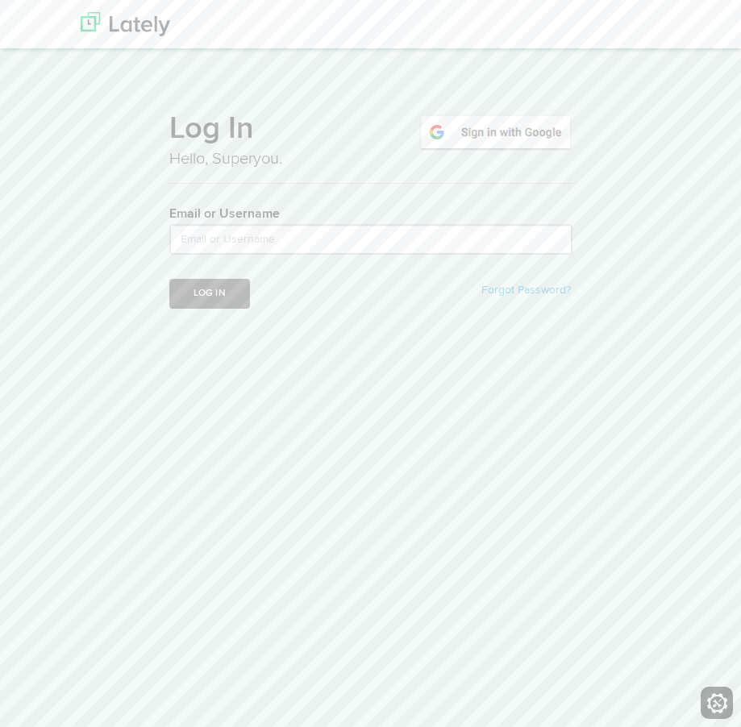
click at [507, 126] on img at bounding box center [496, 132] width 154 height 37
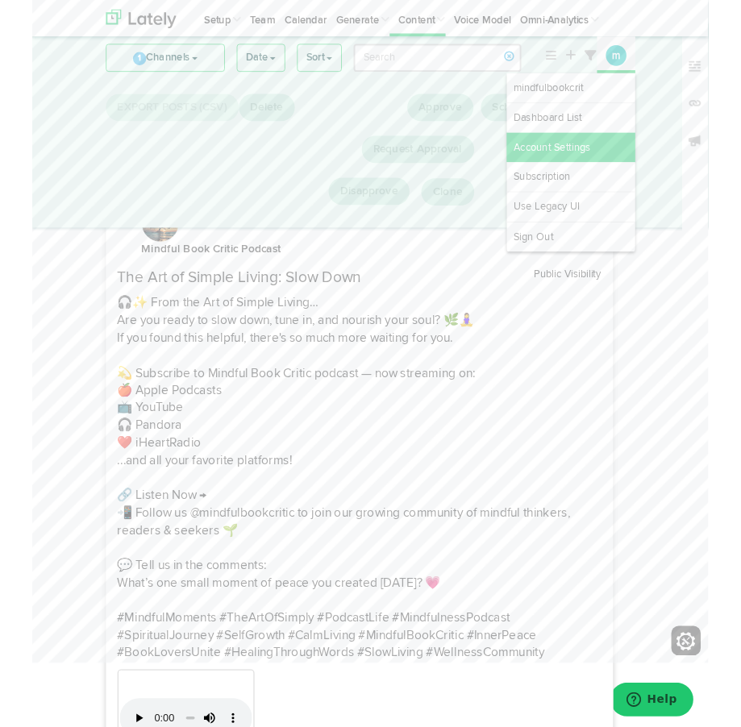
scroll to position [150, 0]
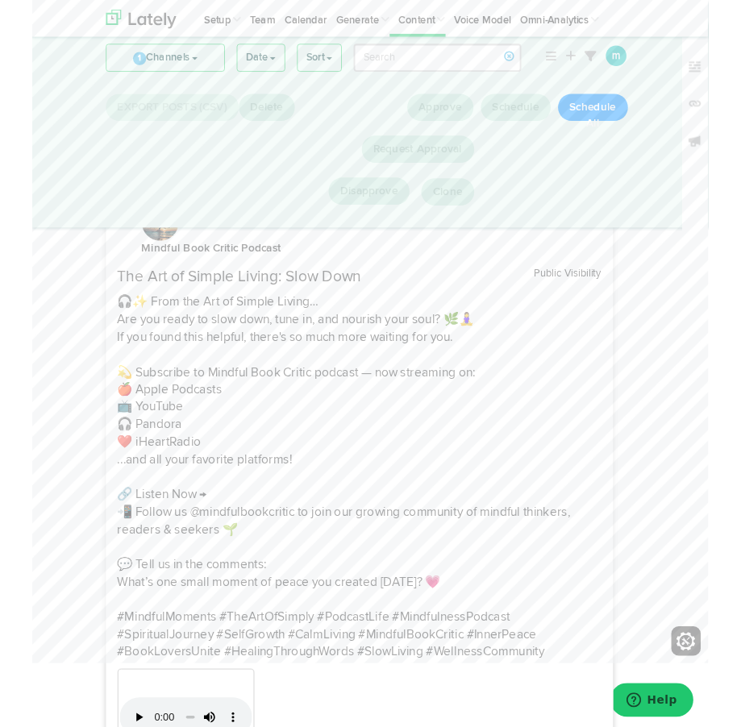
click at [548, 559] on p "🎧✨ From the Art of Simple Living… Are you ready to slow down, tune in, and nour…" at bounding box center [359, 524] width 531 height 403
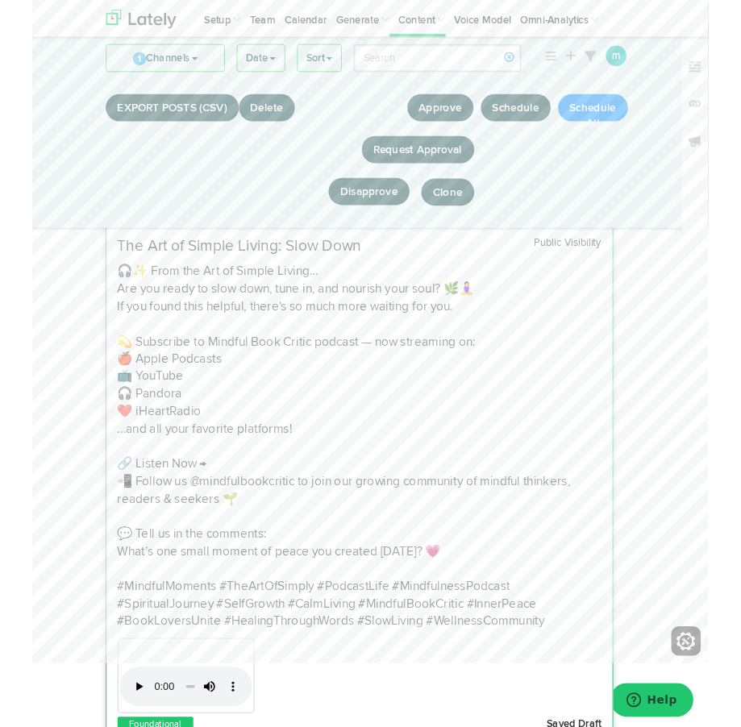
scroll to position [186, 0]
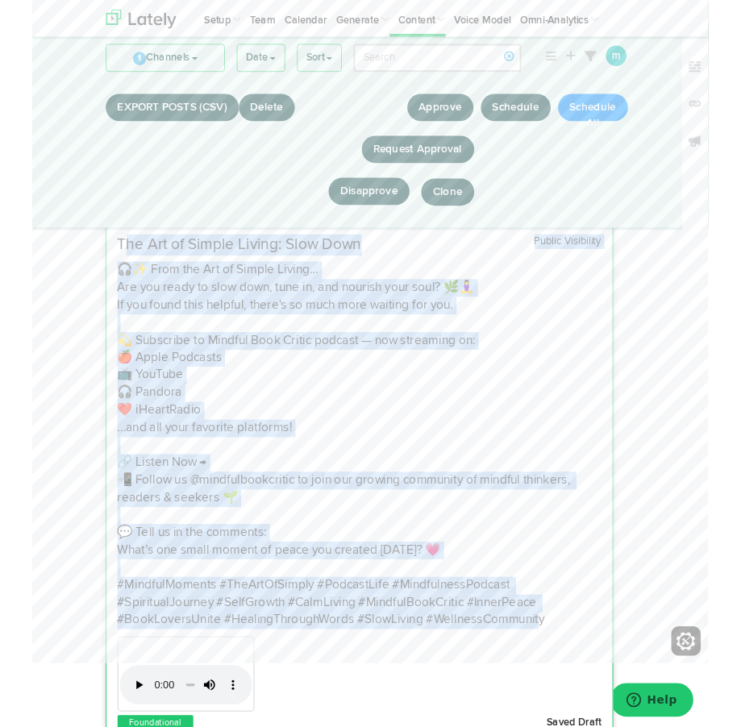
drag, startPoint x: 562, startPoint y: 670, endPoint x: 97, endPoint y: 269, distance: 614.7
click at [98, 267] on div "The Art of Simple Living: Slow Down Public Visibility" at bounding box center [358, 473] width 555 height 433
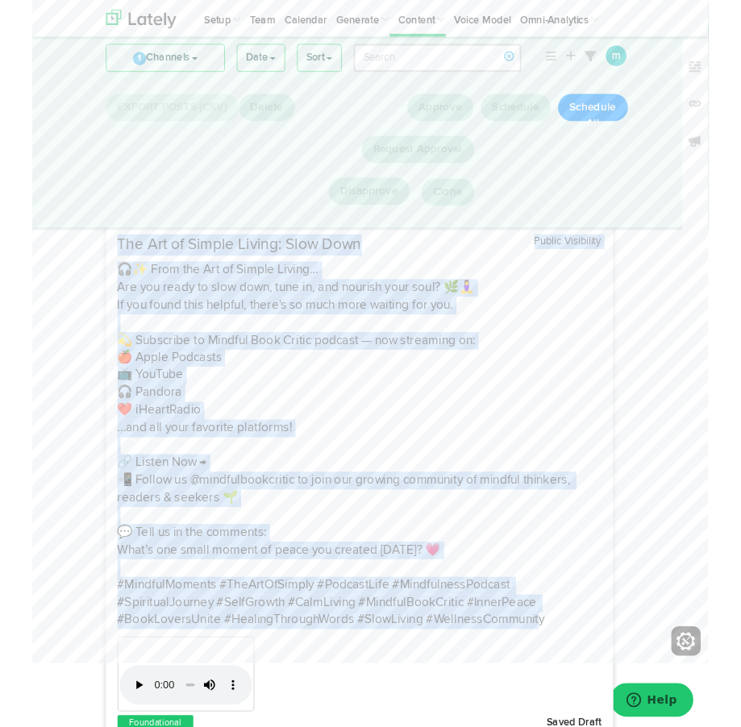
copy div "The Art of Simple Living: Slow Down Public Visibility 🎧✨ From the Art of Simple…"
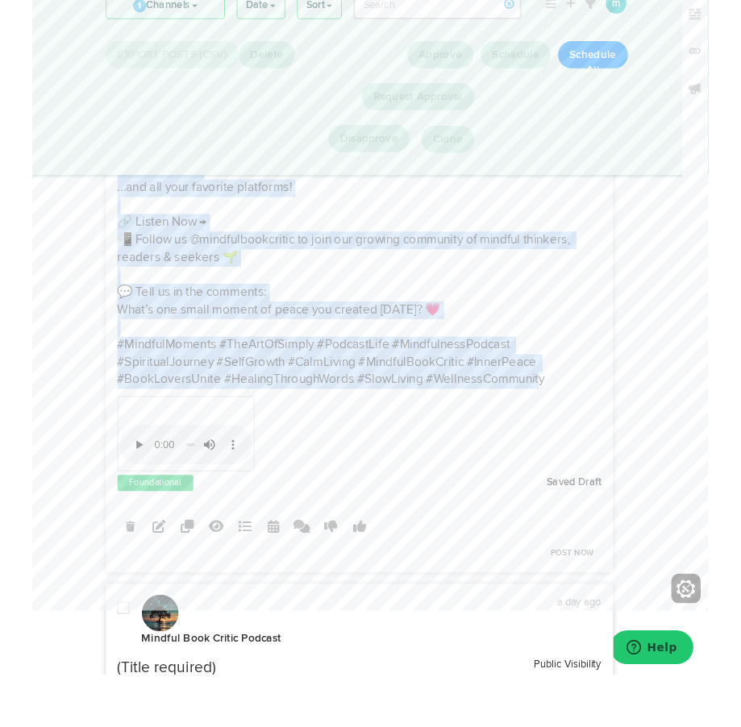
scroll to position [419, 0]
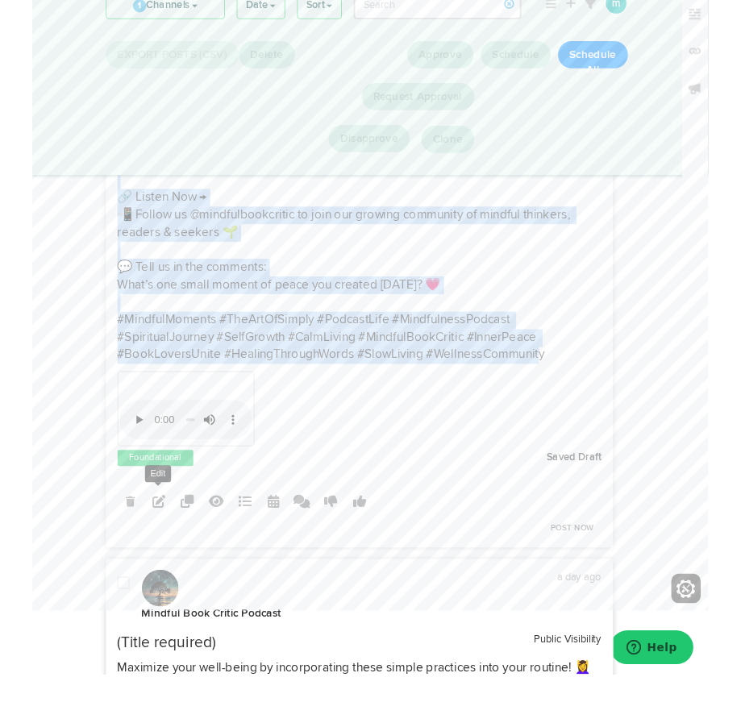
click at [134, 600] on icon at bounding box center [138, 607] width 15 height 15
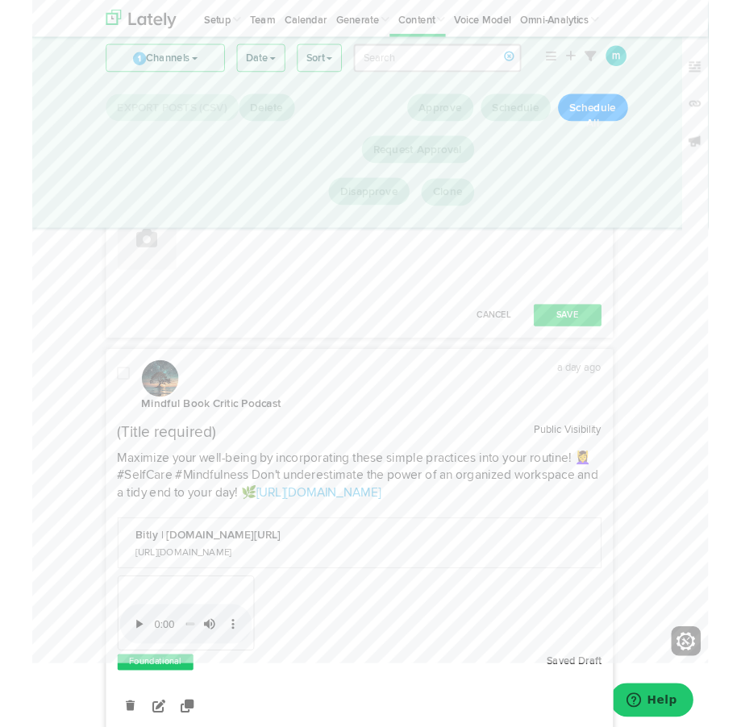
scroll to position [765, 0]
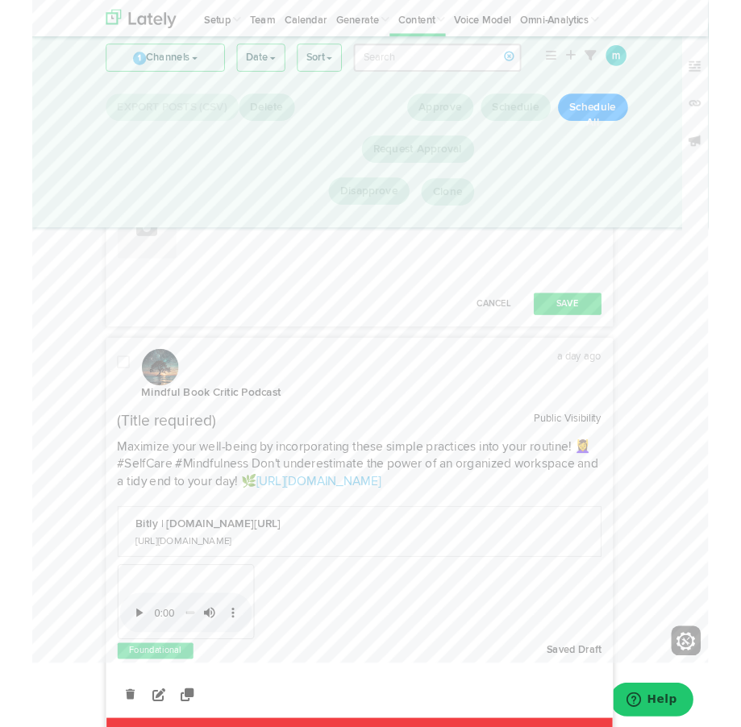
click at [338, 141] on video "Your browser does not support HTML5 video." at bounding box center [217, 80] width 242 height 121
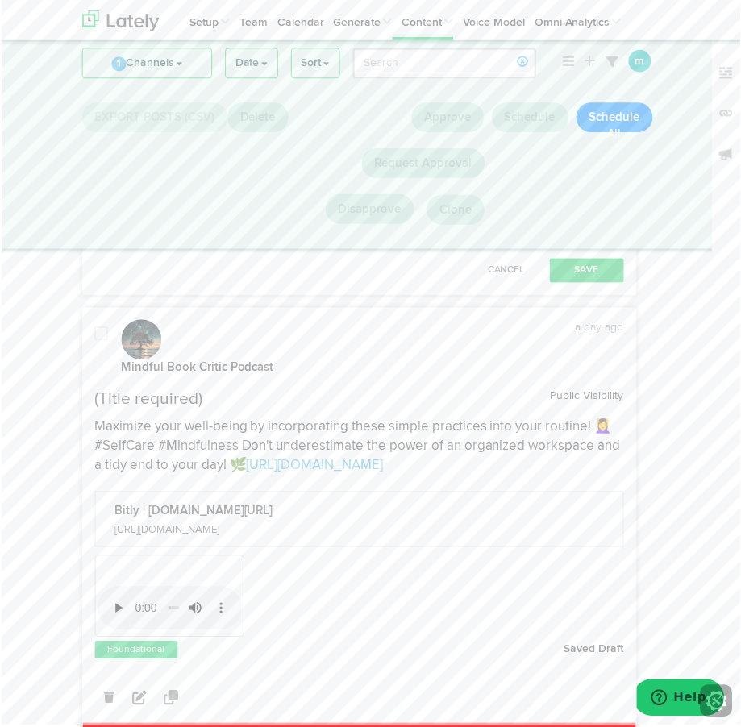
scroll to position [790, 0]
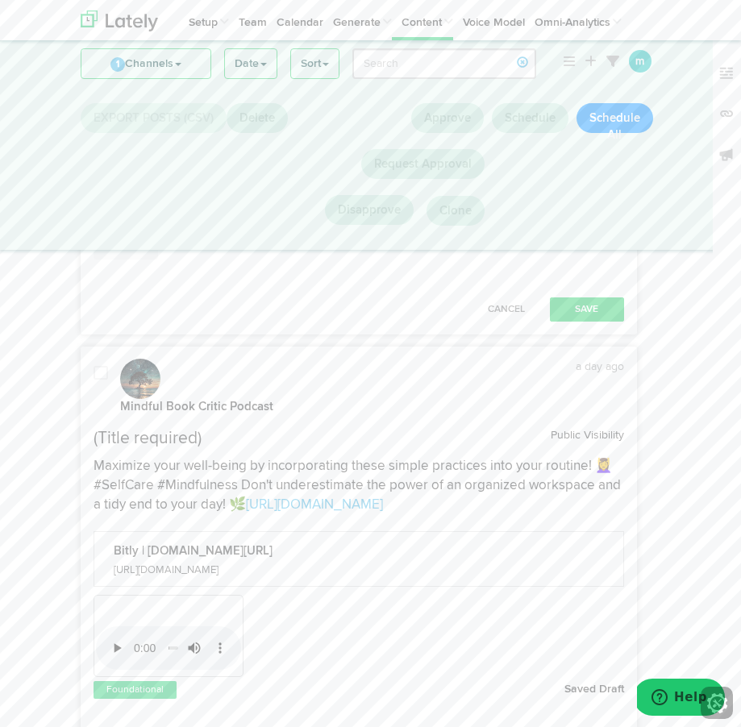
click at [338, 117] on video "Your browser does not support HTML5 video." at bounding box center [217, 56] width 242 height 121
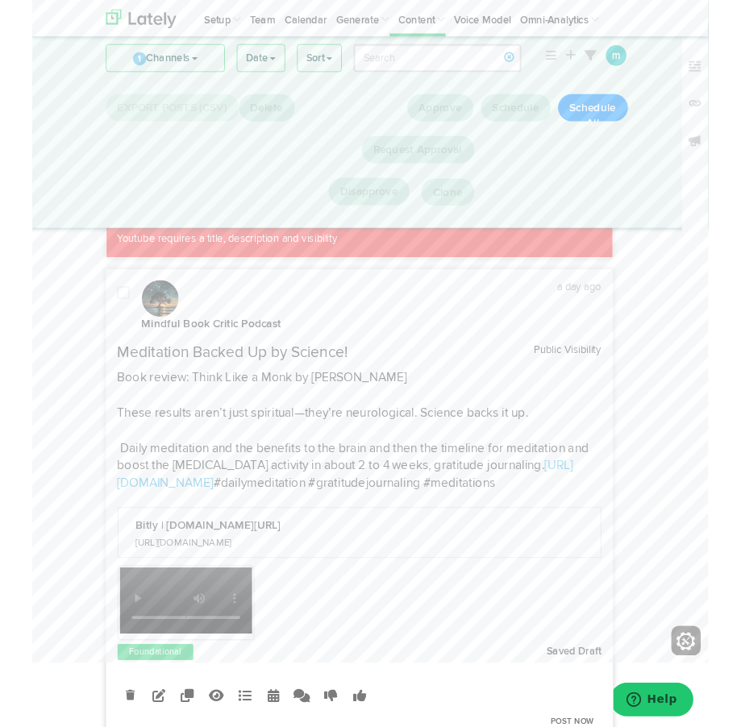
scroll to position [1311, 0]
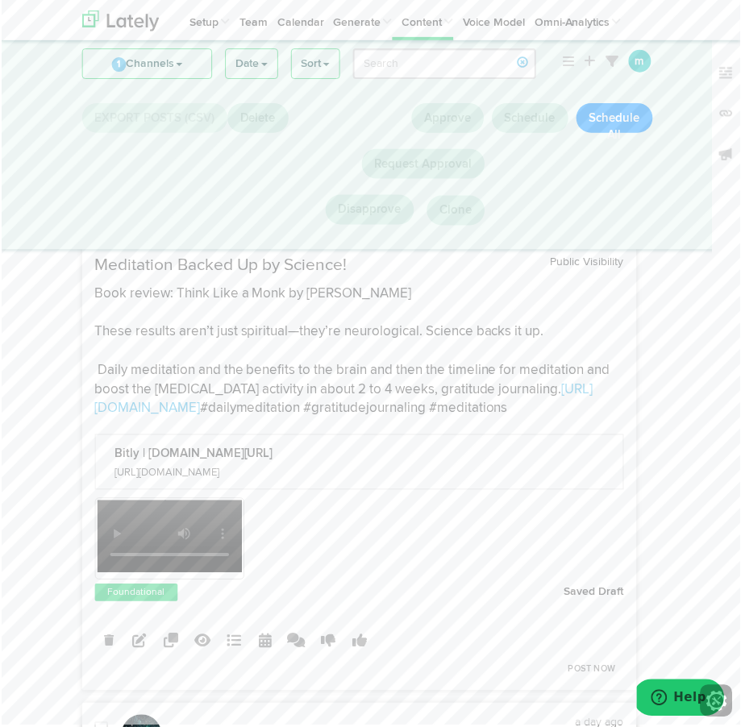
scroll to position [1388, 0]
click at [241, 519] on video "Your browser does not support HTML5 video." at bounding box center [168, 535] width 145 height 73
click at [140, 632] on icon at bounding box center [138, 639] width 15 height 15
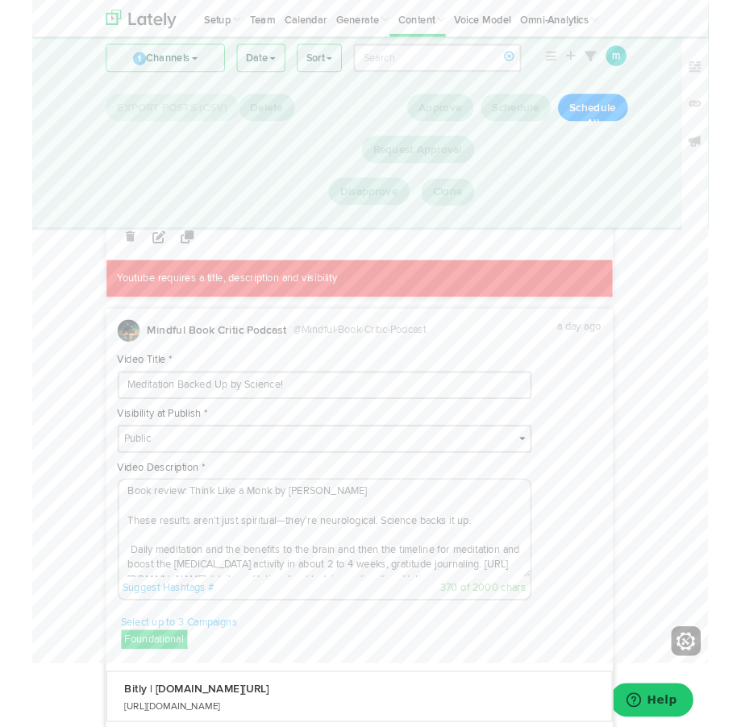
scroll to position [0, 0]
click at [452, 582] on textarea "Book review: Think Like a Monk by [PERSON_NAME] These results aren’t just spiri…" at bounding box center [320, 580] width 451 height 106
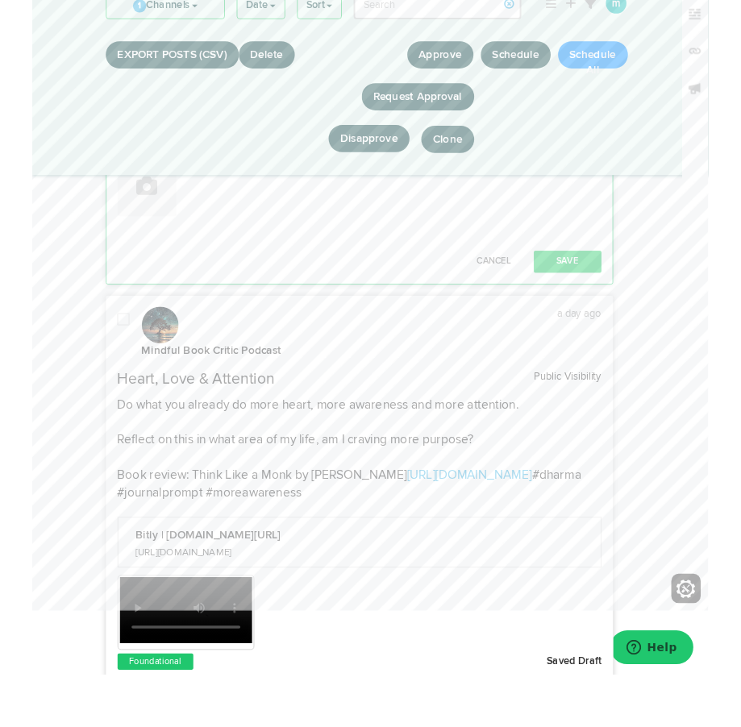
scroll to position [2041, 0]
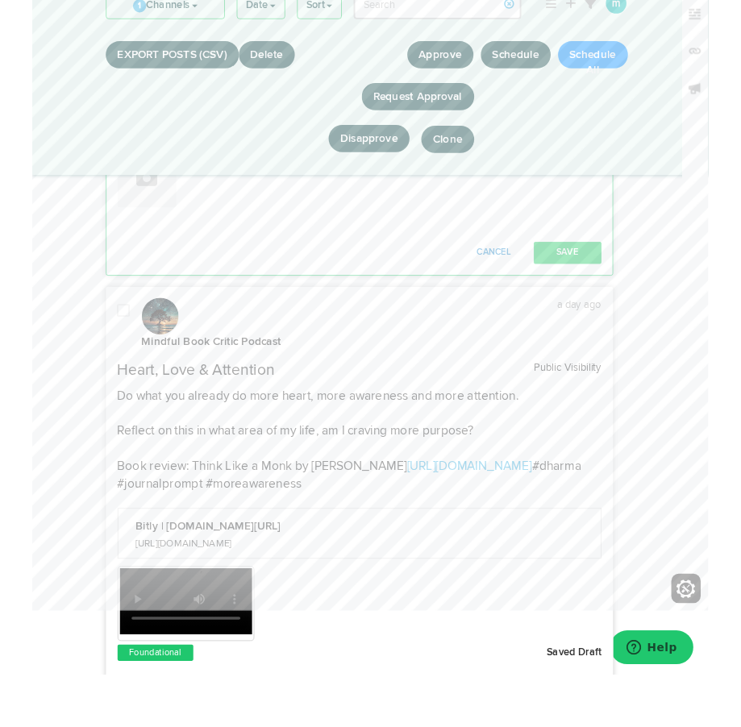
click at [511, 348] on button "Cancel" at bounding box center [506, 335] width 71 height 24
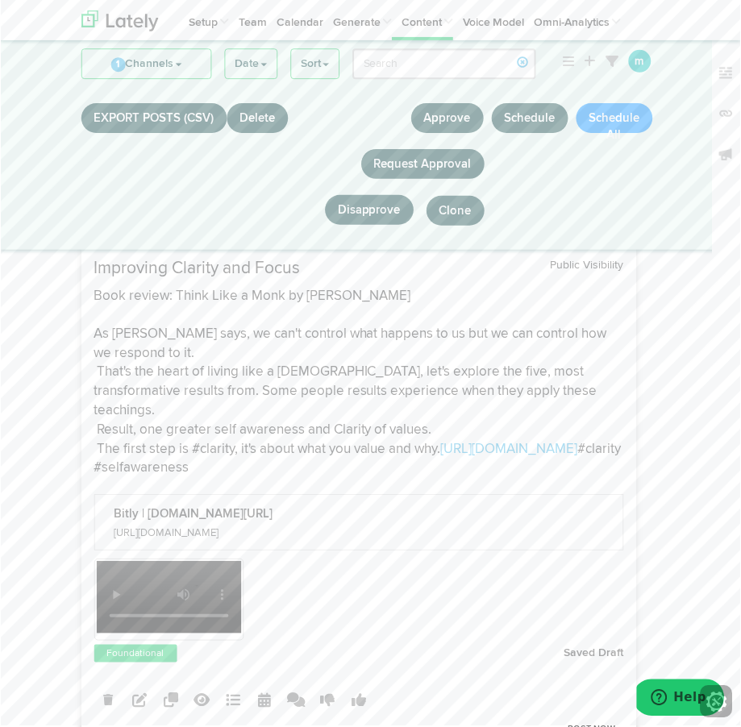
scroll to position [2411, 0]
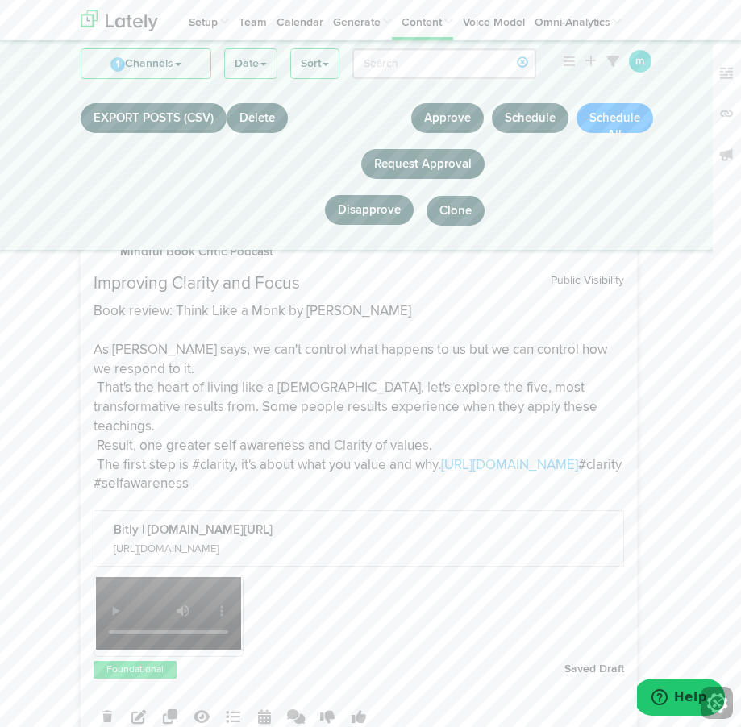
drag, startPoint x: 209, startPoint y: 452, endPoint x: 198, endPoint y: 456, distance: 11.7
click at [202, 452] on p "Book review: Think Like a Monk by Jay Shetty As Jay says, we can't control what…" at bounding box center [359, 398] width 531 height 192
drag, startPoint x: 198, startPoint y: 455, endPoint x: 78, endPoint y: 279, distance: 213.0
copy div "Improving Clarity and Focus Public Visibility Book review: Think Like a Monk by…"
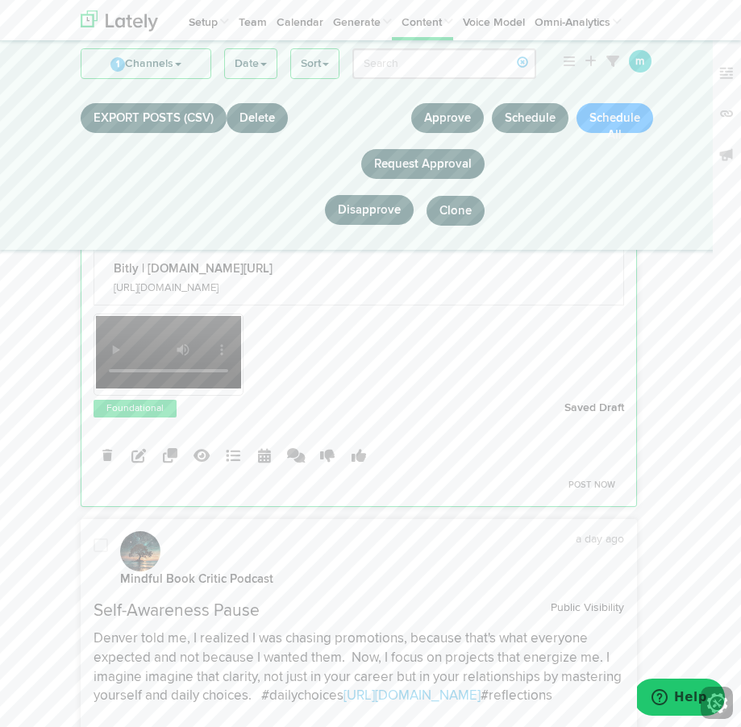
scroll to position [2670, 0]
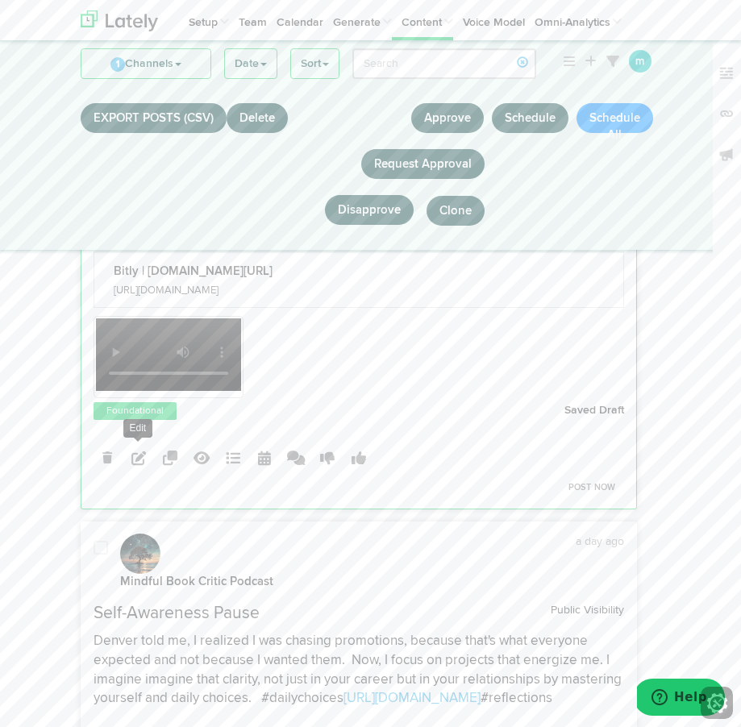
click at [136, 451] on icon at bounding box center [138, 458] width 15 height 15
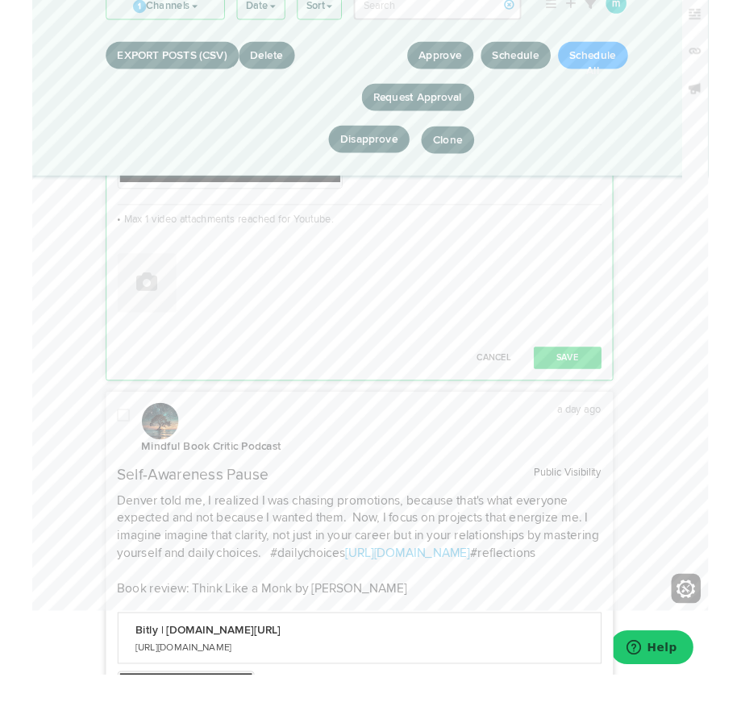
scroll to position [2987, 0]
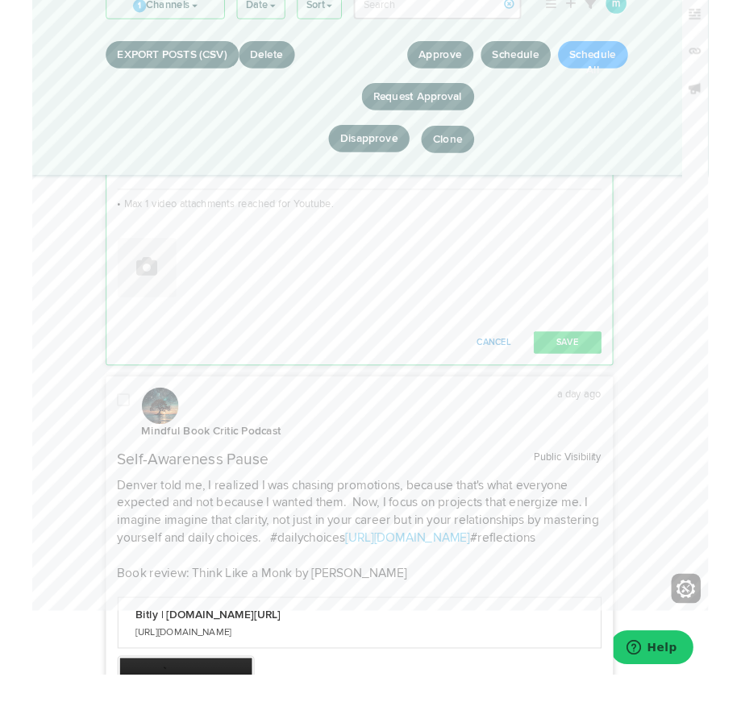
click at [507, 445] on button "Cancel" at bounding box center [506, 433] width 71 height 24
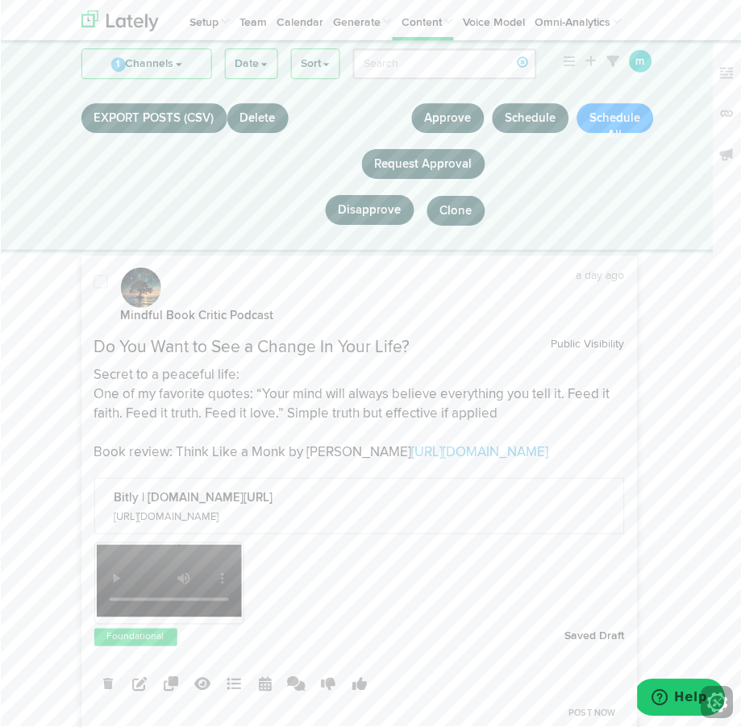
scroll to position [3448, 0]
click at [339, 435] on p "Secret to a peaceful life: One of my favorite quotes: “Your mind will always be…" at bounding box center [359, 413] width 531 height 96
drag, startPoint x: 221, startPoint y: 453, endPoint x: 94, endPoint y: 314, distance: 189.0
click at [93, 336] on div "Do You Want to See a Change In Your Life? Public Visibility Secret to a peacefu…" at bounding box center [358, 399] width 555 height 126
copy div "Do You Want to See a Change In Your Life? Public Visibility Secret to a peacefu…"
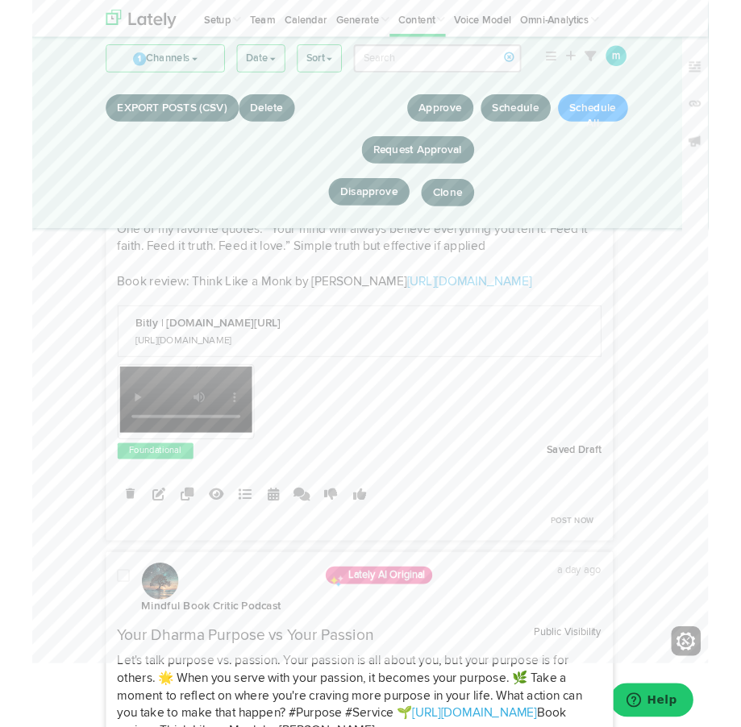
scroll to position [3598, 0]
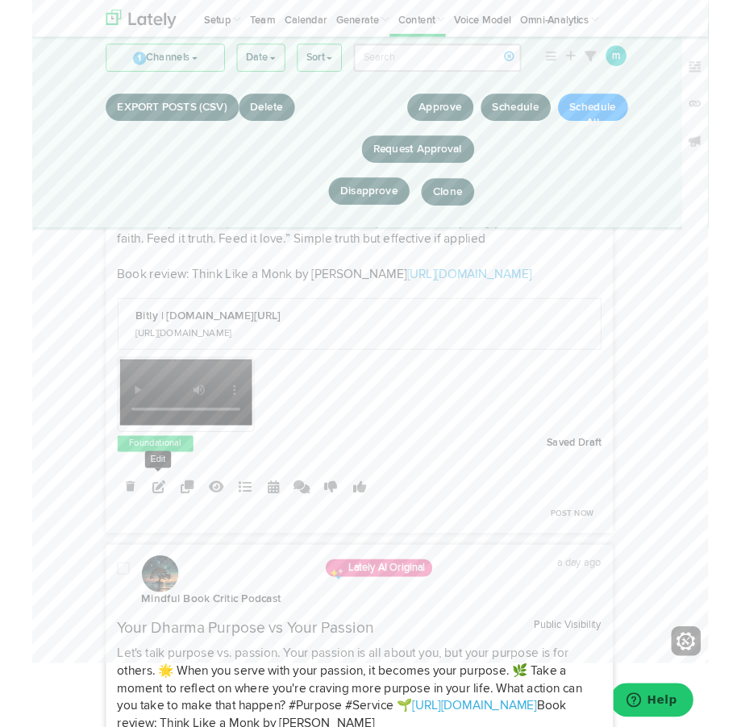
click at [136, 535] on icon at bounding box center [138, 534] width 15 height 15
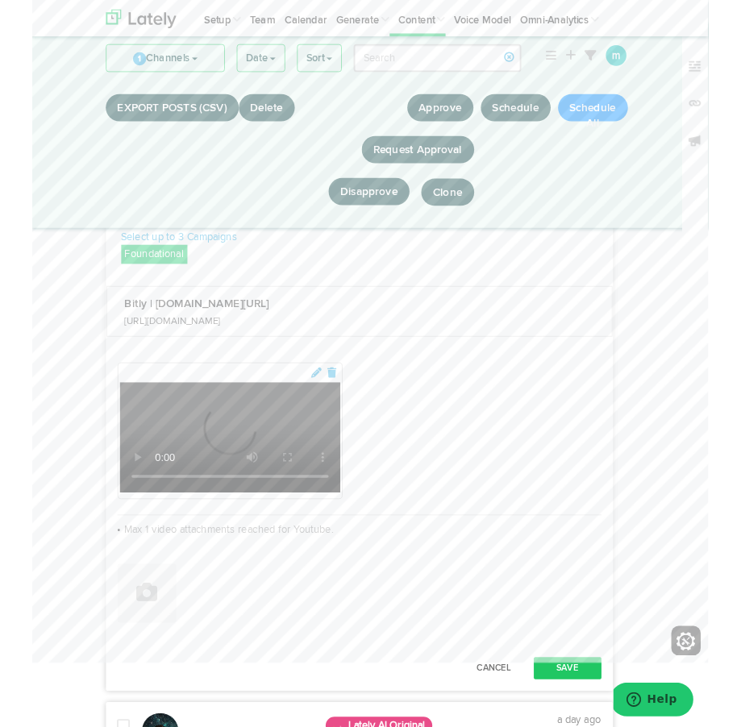
scroll to position [3787, 0]
click at [338, 536] on video "Your browser does not support HTML5 video." at bounding box center [217, 479] width 242 height 121
click at [338, 537] on video "Your browser does not support HTML5 video." at bounding box center [217, 479] width 242 height 121
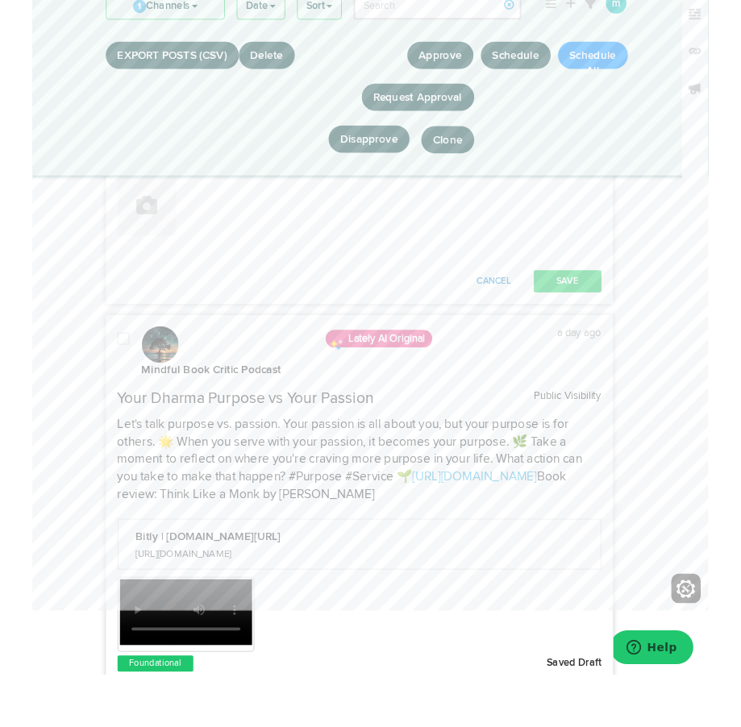
scroll to position [4160, 0]
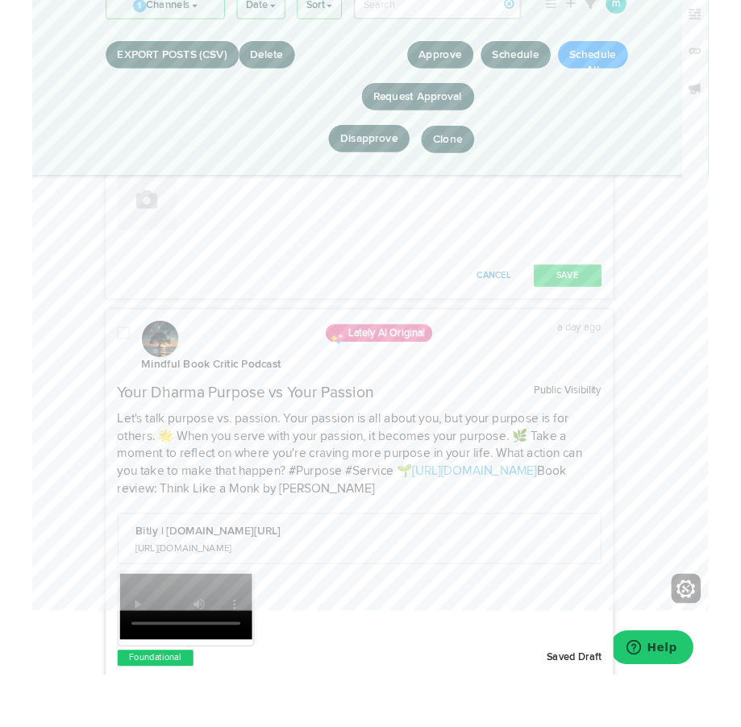
click at [517, 372] on button "Cancel" at bounding box center [506, 360] width 71 height 24
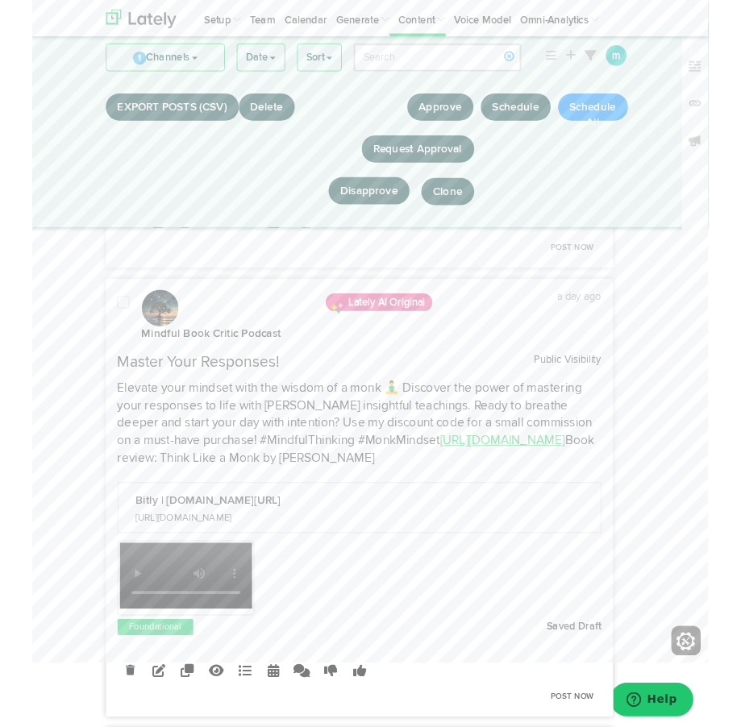
scroll to position [4394, 0]
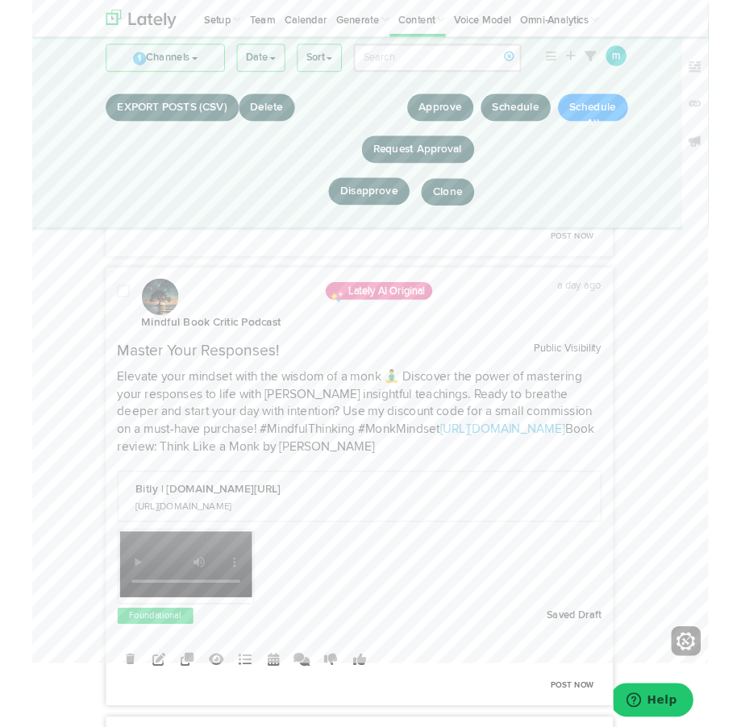
click at [516, 477] on p "Elevate your mindset with the wisdom of a monk 🧘‍♂️ Discover the power of maste…" at bounding box center [359, 453] width 531 height 96
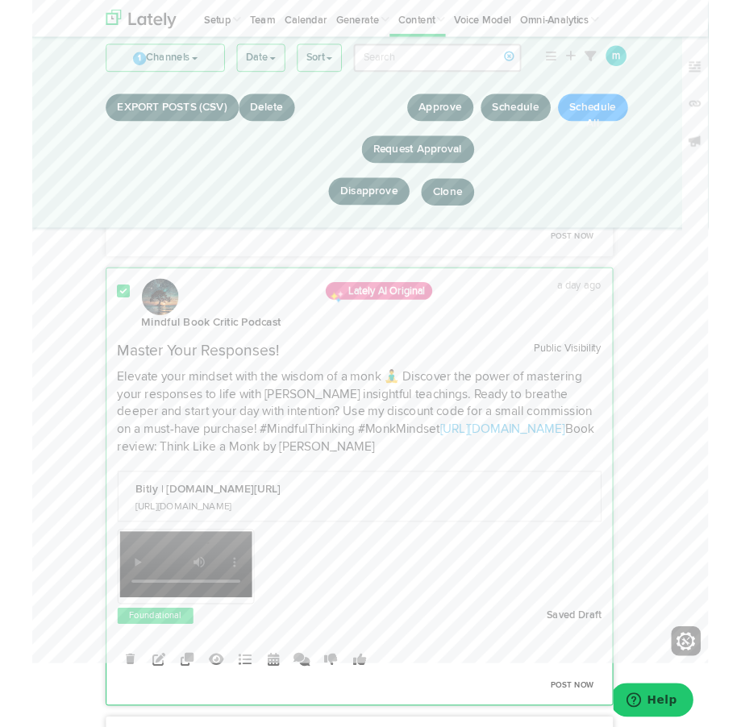
click at [99, 394] on span "Master Your Responses!" at bounding box center [183, 385] width 178 height 17
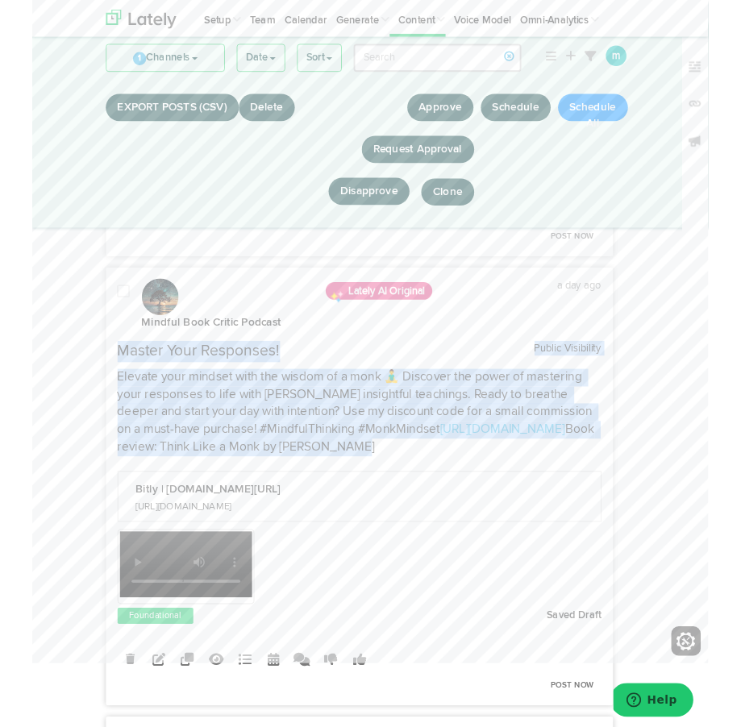
drag, startPoint x: 94, startPoint y: 400, endPoint x: 465, endPoint y: 519, distance: 389.5
click at [465, 500] on div "Master Your Responses! Public Visibility Elevate your mindset with the wisdom o…" at bounding box center [358, 437] width 555 height 126
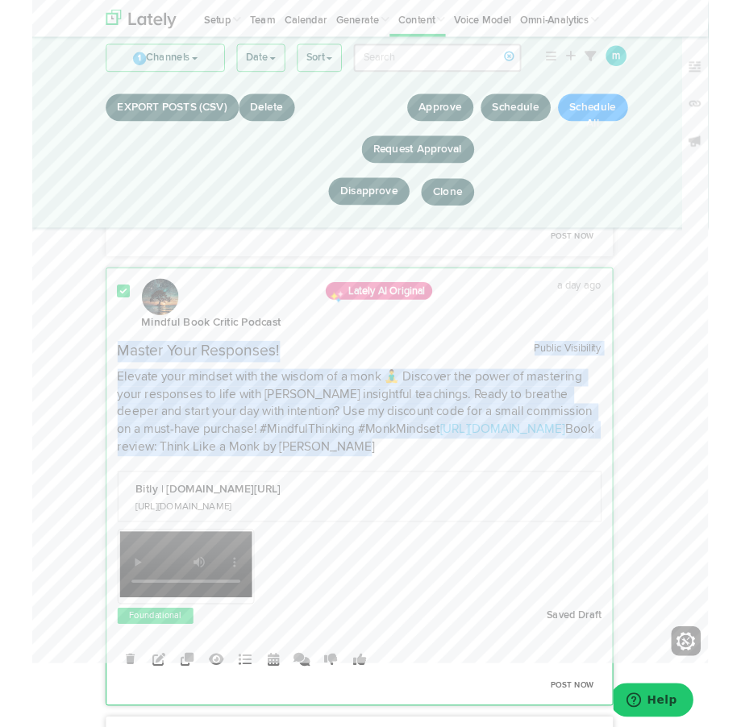
copy div "Master Your Responses! Public Visibility Elevate your mindset with the wisdom o…"
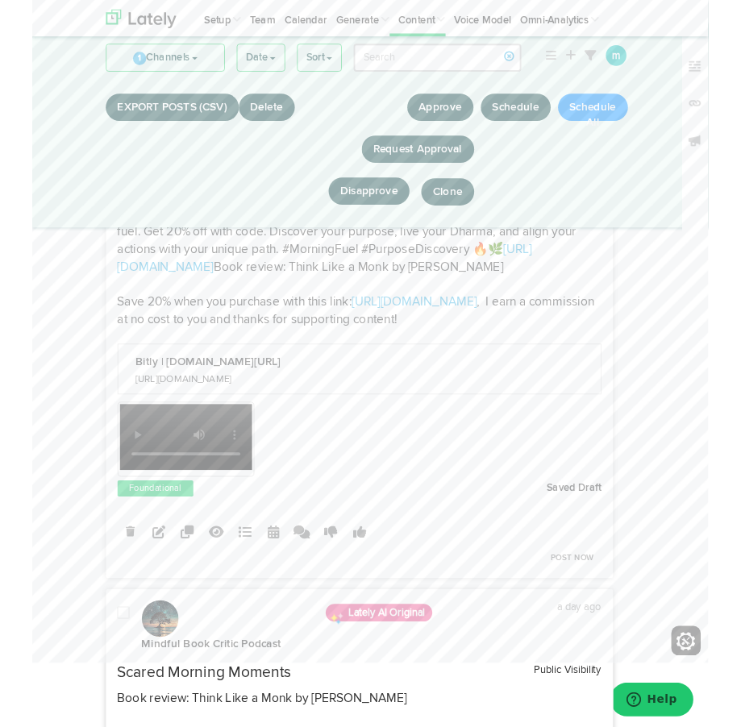
scroll to position [5087, 0]
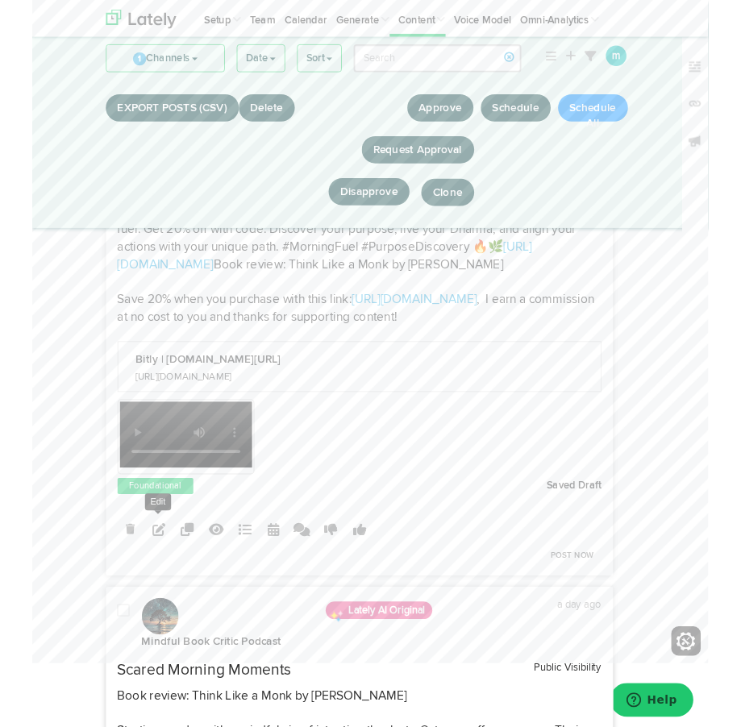
click at [136, 588] on icon at bounding box center [138, 580] width 15 height 15
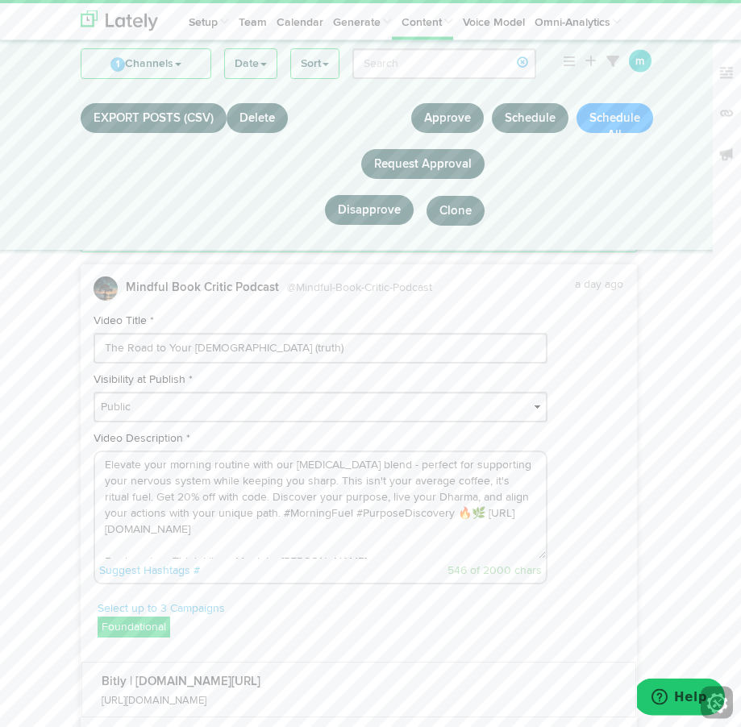
scroll to position [4909, 0]
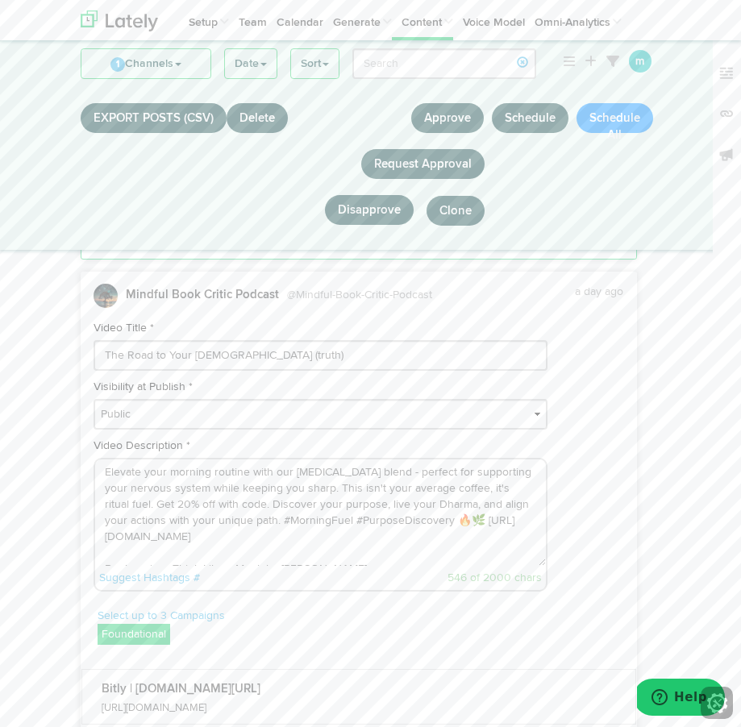
click at [128, 514] on textarea "Elevate your morning routine with our adaptogen blend - perfect for supporting …" at bounding box center [320, 513] width 451 height 106
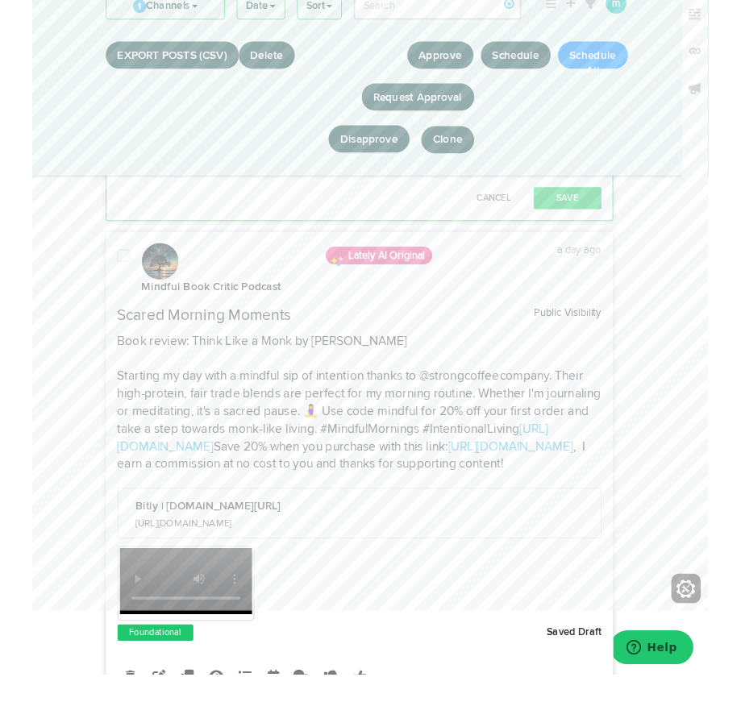
scroll to position [5726, 0]
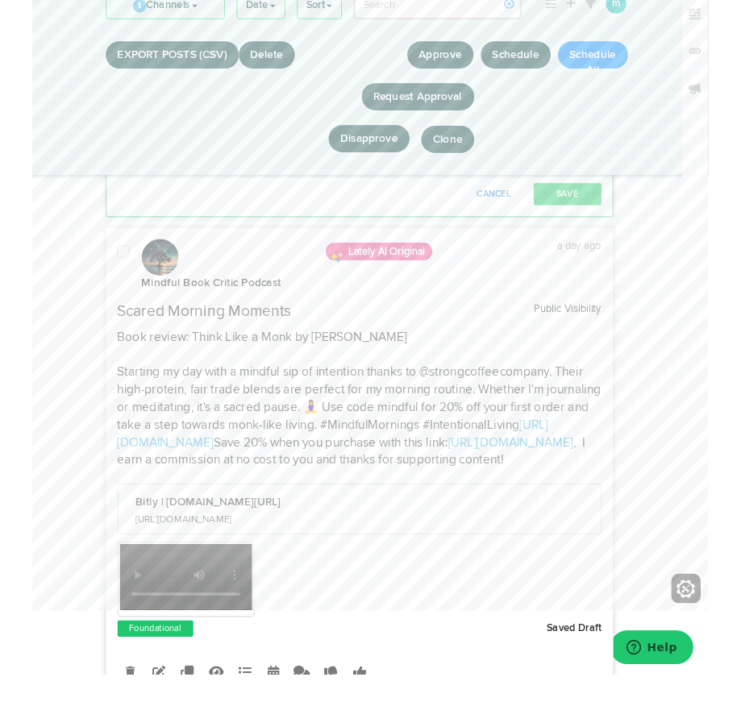
click at [504, 283] on button "Cancel" at bounding box center [506, 271] width 71 height 24
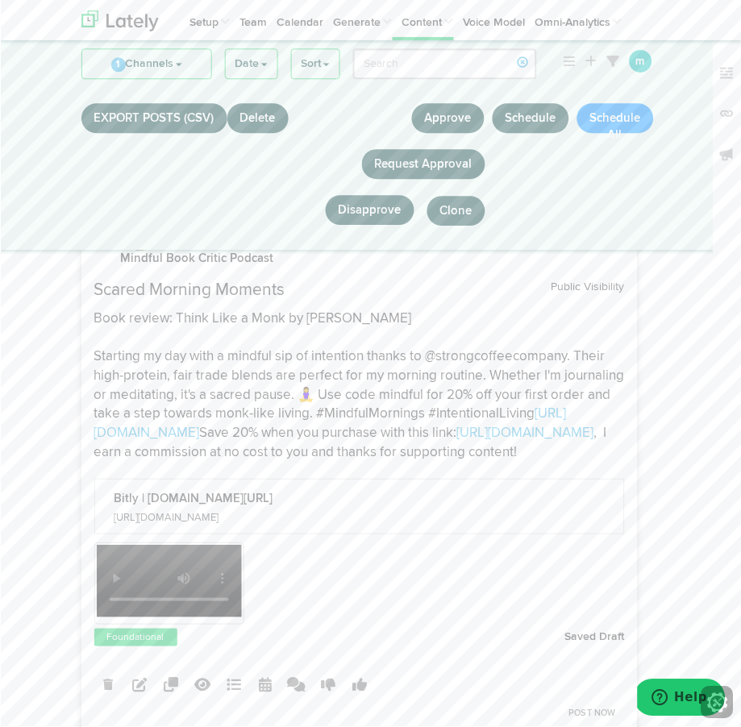
scroll to position [5533, 0]
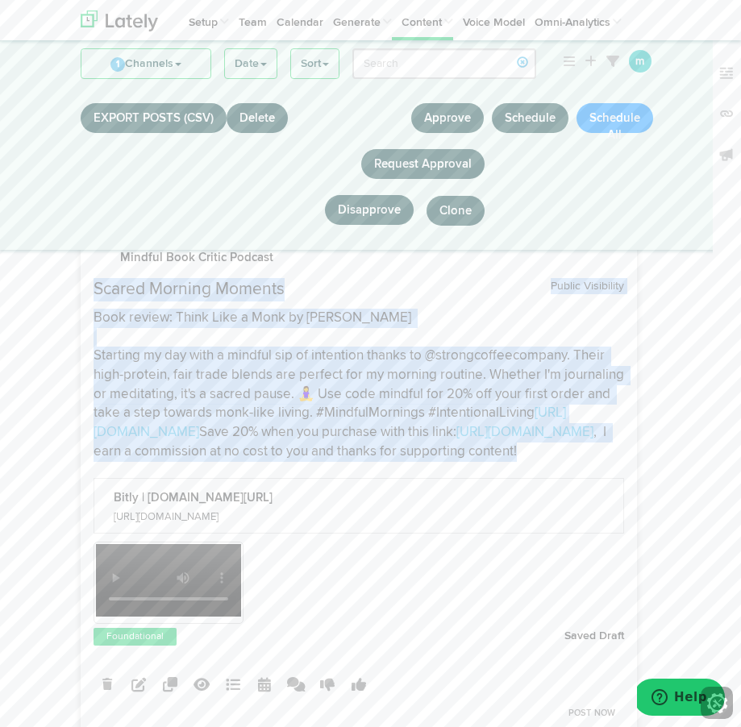
drag, startPoint x: 542, startPoint y: 531, endPoint x: 83, endPoint y: 335, distance: 499.0
click at [83, 335] on div "Scared Morning Moments Public Visibility Book review: Think Like a Monk by Jay …" at bounding box center [358, 370] width 555 height 184
copy div "Scared Morning Moments Public Visibility Book review: Think Like a Monk by Jay …"
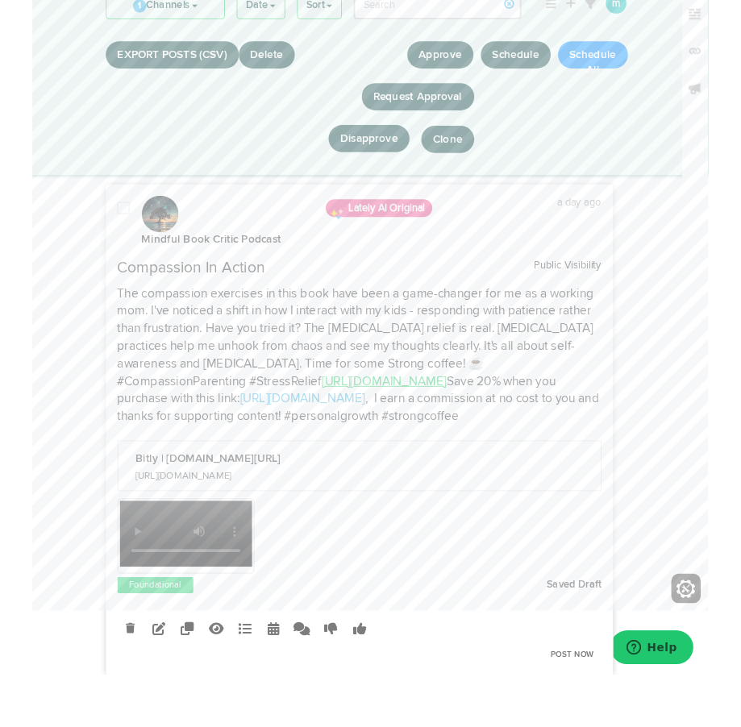
scroll to position [6021, 0]
click at [290, 524] on p "The compassion exercises in this book have been a game-changer for me as a work…" at bounding box center [359, 447] width 531 height 153
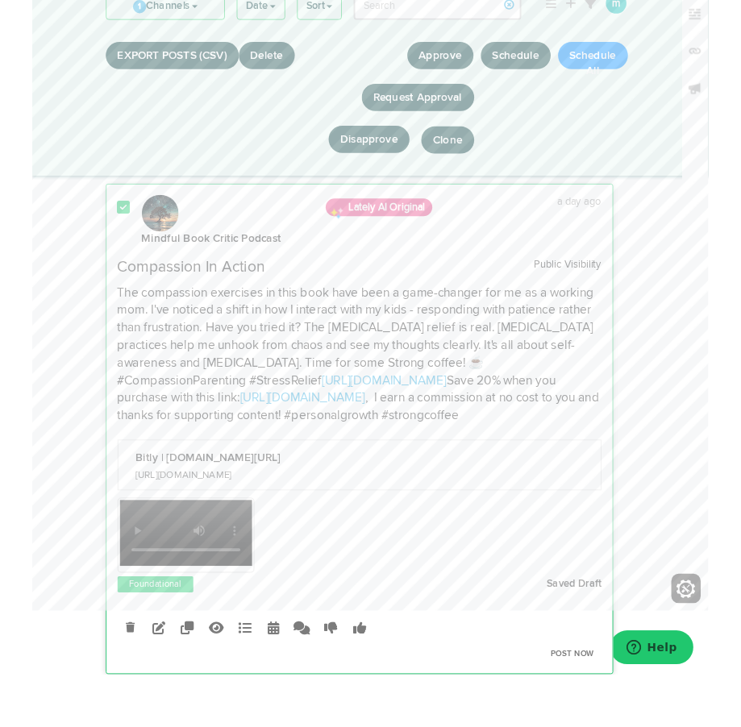
scroll to position [6079, 0]
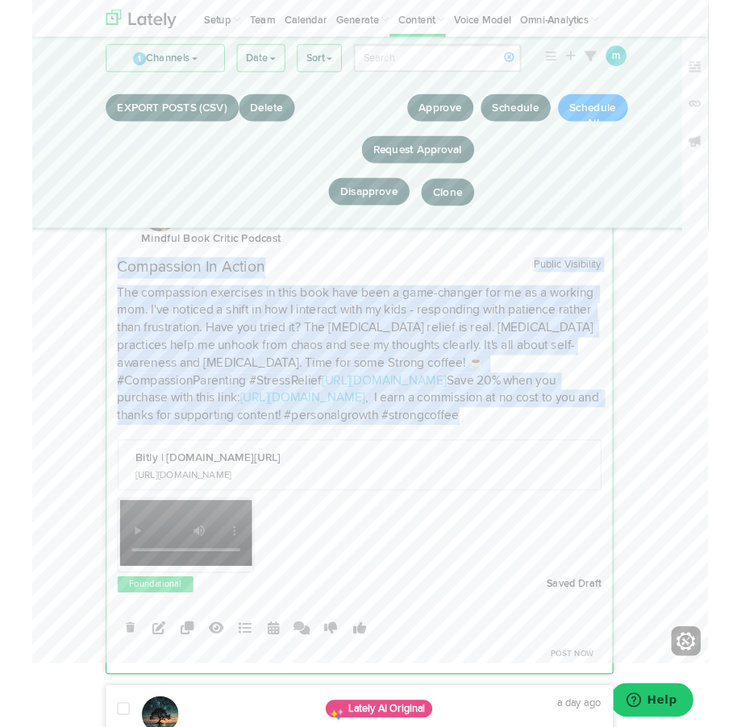
drag, startPoint x: 300, startPoint y: 565, endPoint x: 90, endPoint y: 378, distance: 280.5
click at [90, 378] on div "Compassion In Action Public Visibility The compassion exercises in this book ha…" at bounding box center [358, 374] width 555 height 184
copy div "Compassion In Action Public Visibility The compassion exercises in this book ha…"
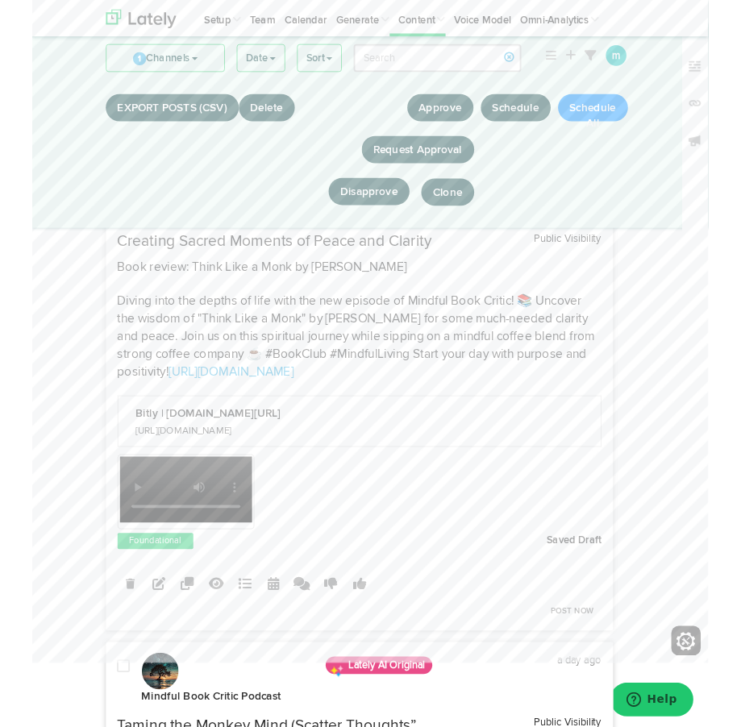
scroll to position [7211, 0]
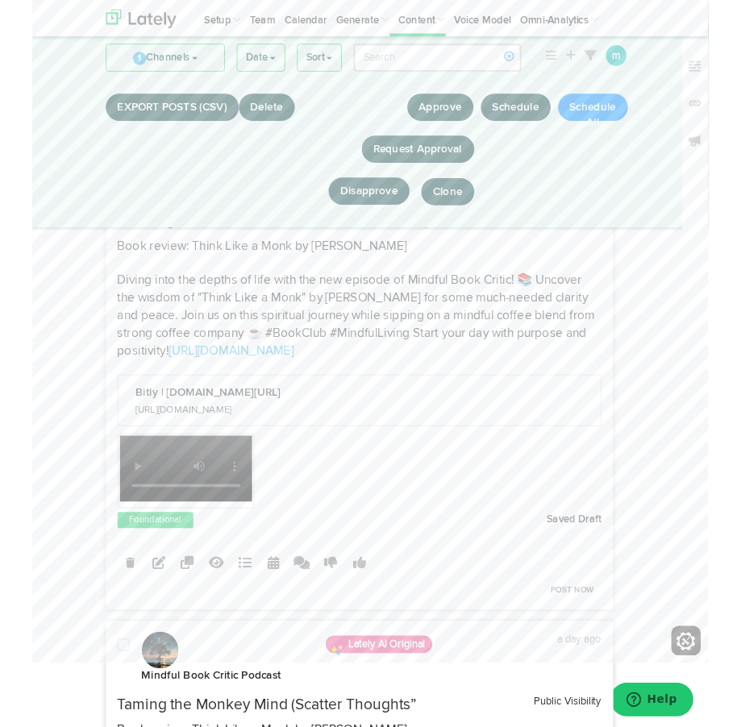
drag, startPoint x: 92, startPoint y: 347, endPoint x: 315, endPoint y: 482, distance: 261.3
click at [315, 396] on div "Creating Sacred Moments of Peace and Clarity Public Visibility Book review: Thi…" at bounding box center [358, 313] width 555 height 165
copy div "Creating Sacred Moments of Peace and Clarity Public Visibility Book review: Thi…"
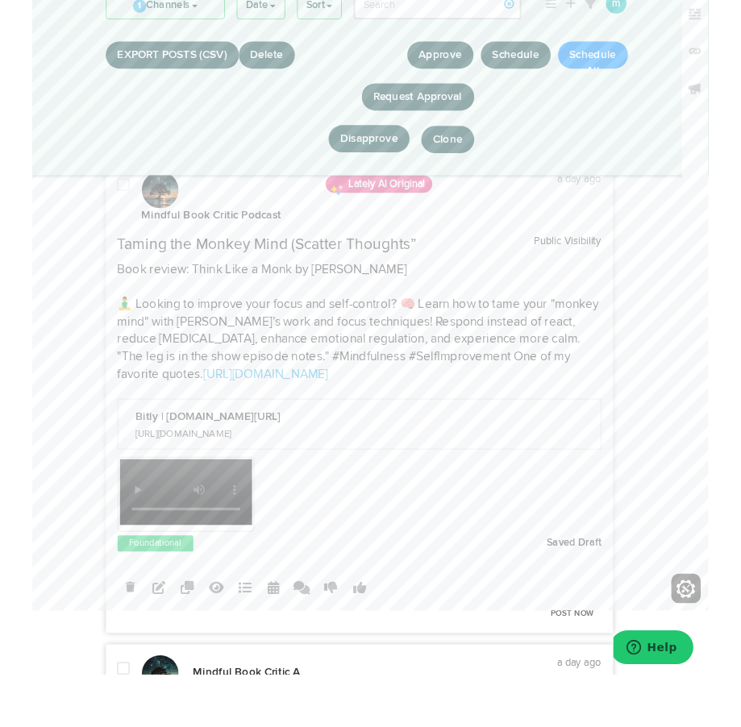
scroll to position [7671, 0]
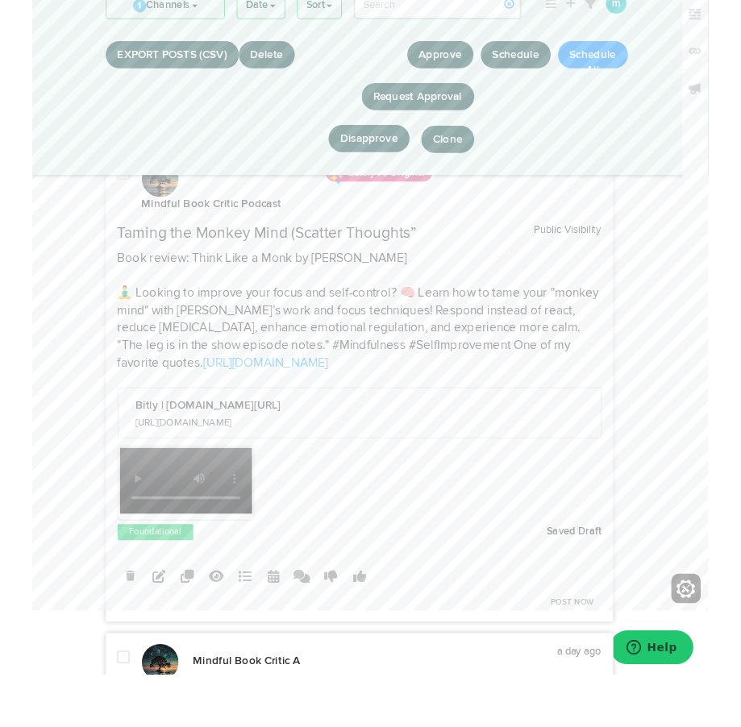
click at [92, 358] on div "Taming the Monkey Mind (Scatter Thoughts” Public Visibility Book review: Think …" at bounding box center [358, 384] width 555 height 165
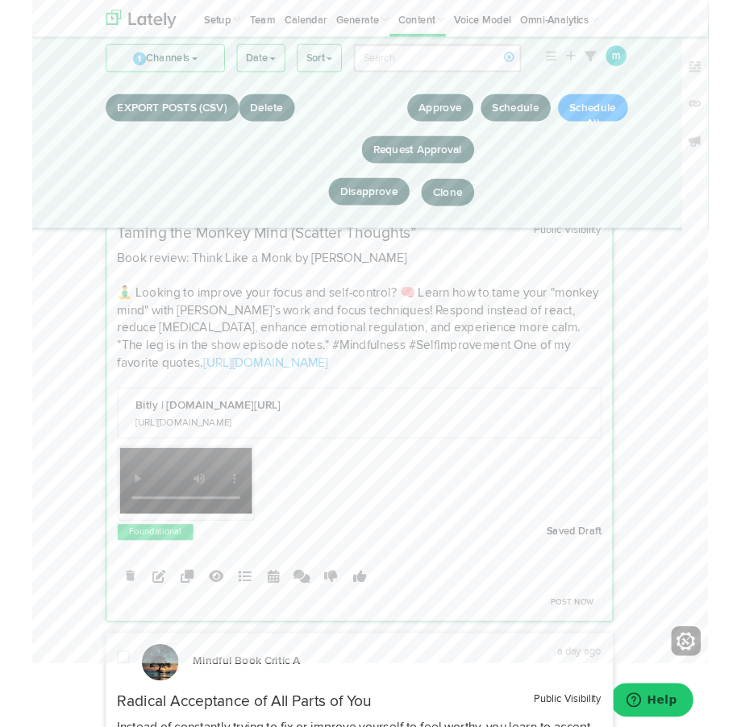
drag, startPoint x: 92, startPoint y: 356, endPoint x: 257, endPoint y: 500, distance: 219.0
click at [257, 409] on div "Taming the Monkey Mind (Scatter Thoughts” Public Visibility Book review: Think …" at bounding box center [358, 326] width 555 height 165
copy div "Taming the Monkey Mind (Scatter Thoughts” Public Visibility Book review: Think …"
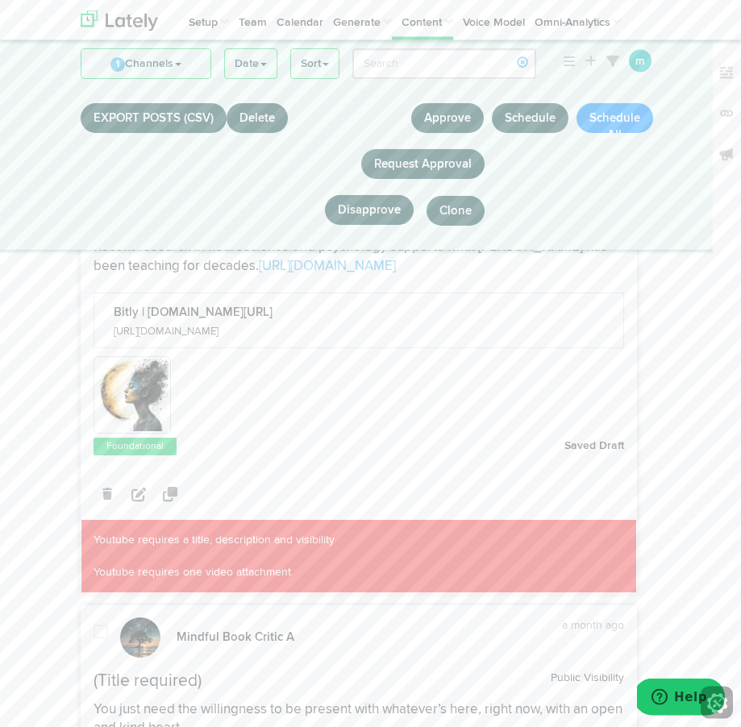
scroll to position [11162, 0]
click at [301, 28] on link "Calendar" at bounding box center [295, 20] width 56 height 40
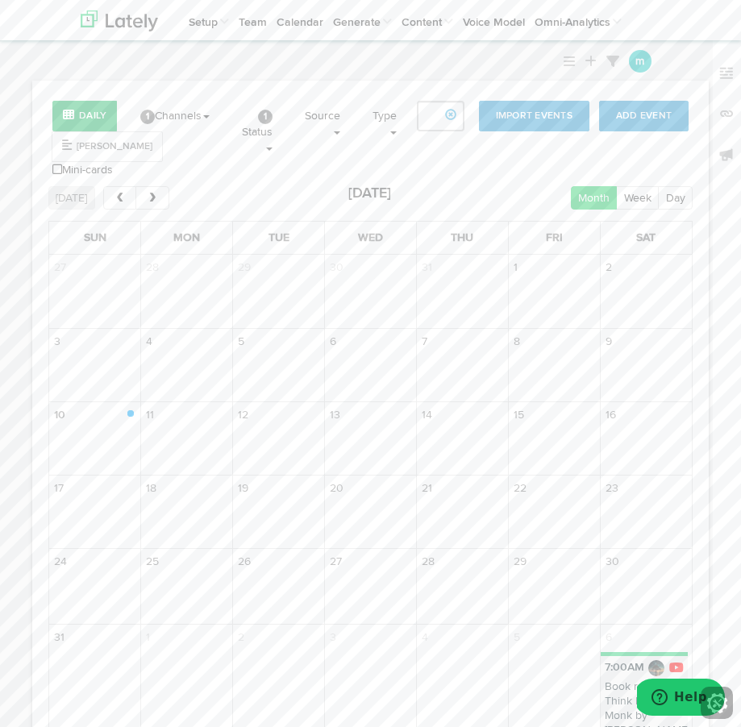
click at [91, 114] on button "Daily" at bounding box center [84, 116] width 65 height 31
click at [173, 119] on link "1 Channels" at bounding box center [175, 116] width 94 height 40
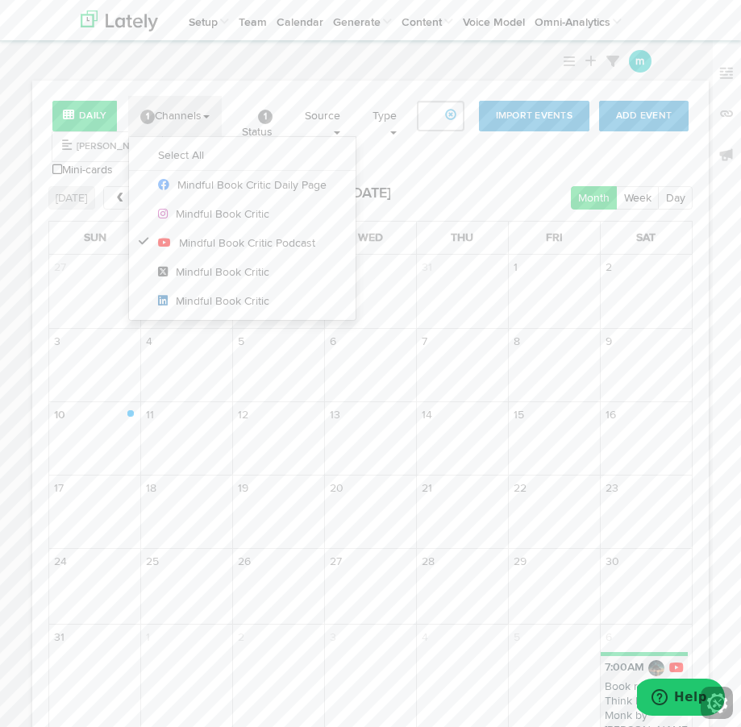
click at [445, 83] on div "Daily Gantt Mini-cards Add Event Import Events 1 Channels Select All Mindful Bo…" at bounding box center [370, 430] width 677 height 699
click at [458, 169] on div "Daily Gantt Mini-cards Add Event Import Events 1 Channels Select All Mindful Bo…" at bounding box center [370, 430] width 677 height 699
click at [188, 125] on link "1 Channels" at bounding box center [175, 116] width 94 height 40
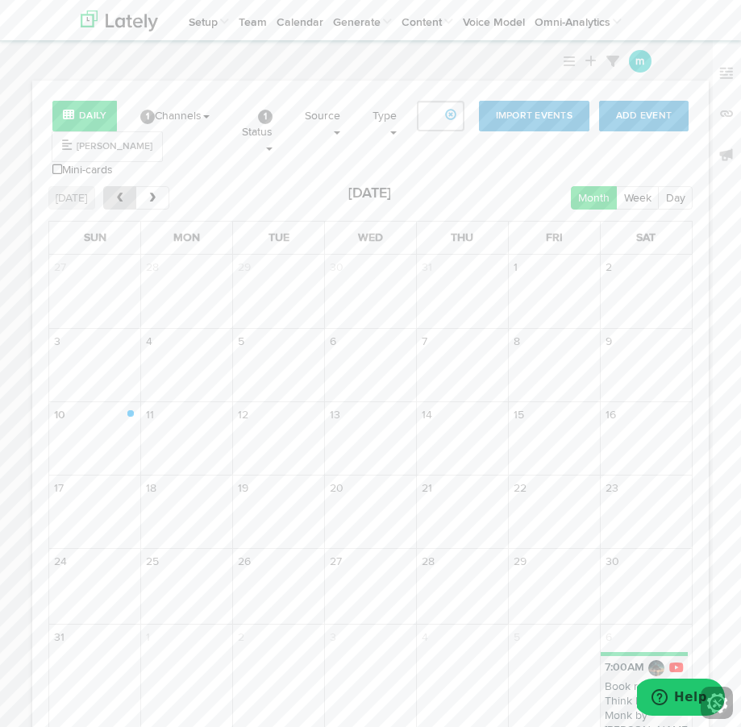
click at [109, 187] on button "prev" at bounding box center [119, 197] width 33 height 23
click at [161, 187] on button "next" at bounding box center [151, 197] width 33 height 23
click at [158, 188] on button "next" at bounding box center [151, 197] width 33 height 23
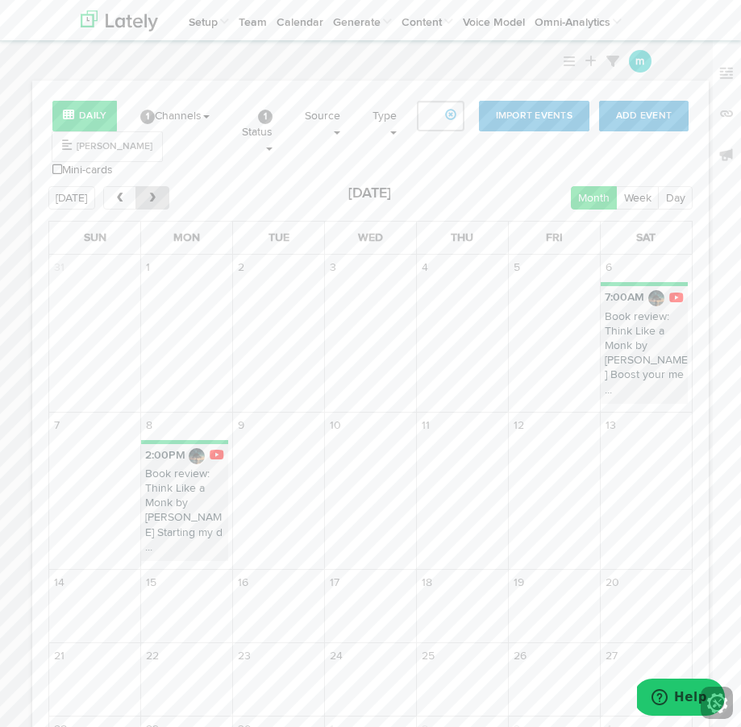
click at [153, 193] on span "next" at bounding box center [153, 198] width 14 height 11
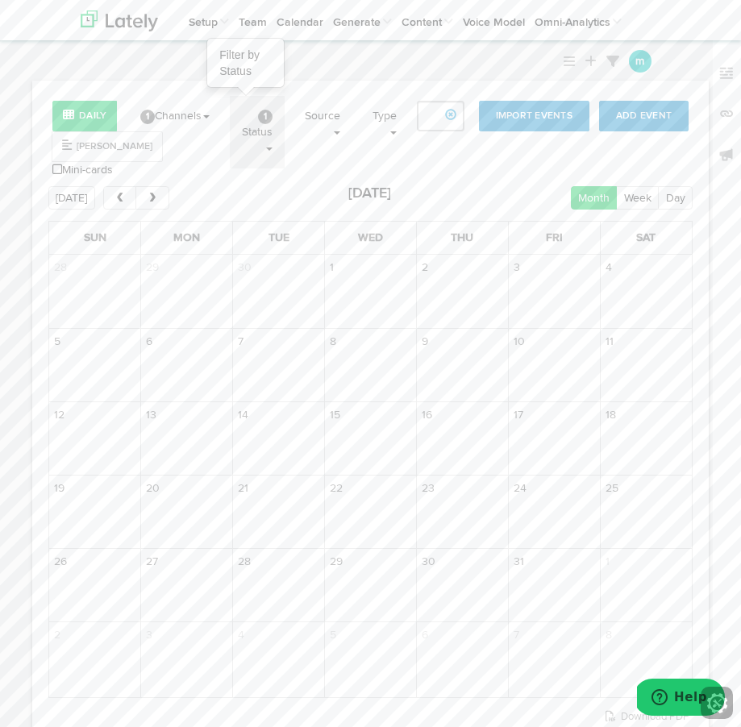
click at [265, 143] on link "1 Status" at bounding box center [257, 132] width 55 height 73
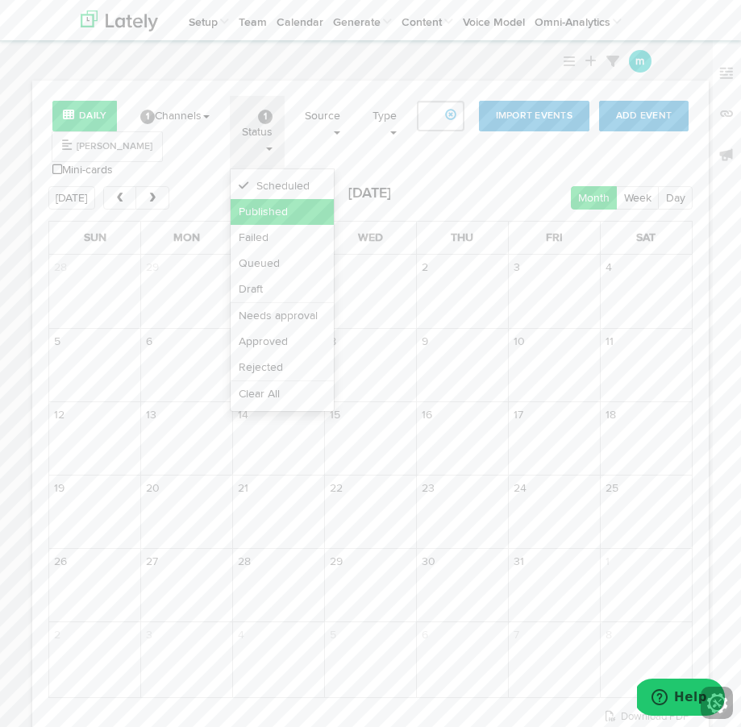
click at [269, 208] on link "Published" at bounding box center [282, 212] width 103 height 26
click at [262, 190] on link "Scheduled" at bounding box center [282, 186] width 103 height 26
click at [485, 186] on div "Today Month Week Day October 2025" at bounding box center [370, 197] width 644 height 23
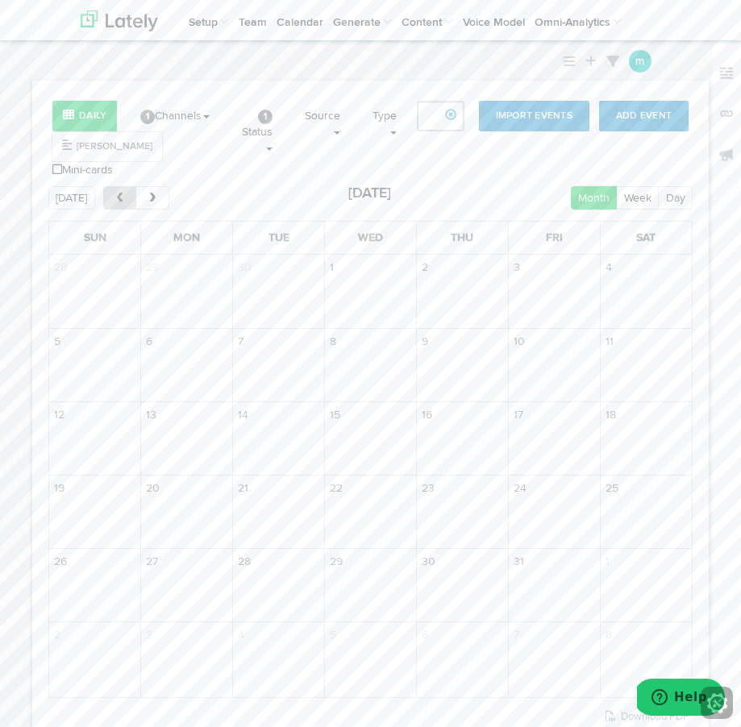
click at [115, 193] on span "prev" at bounding box center [120, 198] width 14 height 11
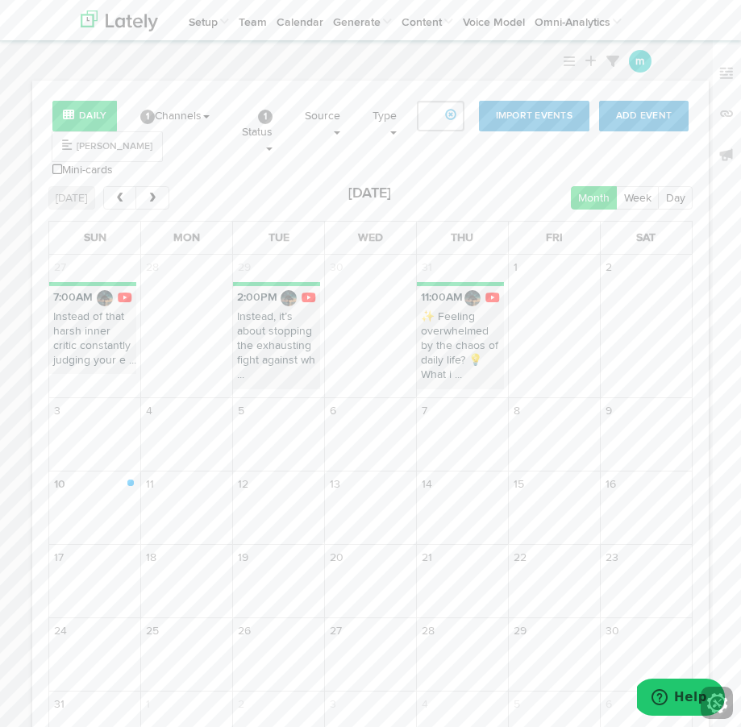
click at [444, 322] on p "✨ Feeling overwhelmed by the chaos of daily life? 💡 What i ..." at bounding box center [460, 350] width 87 height 80
select select "11"
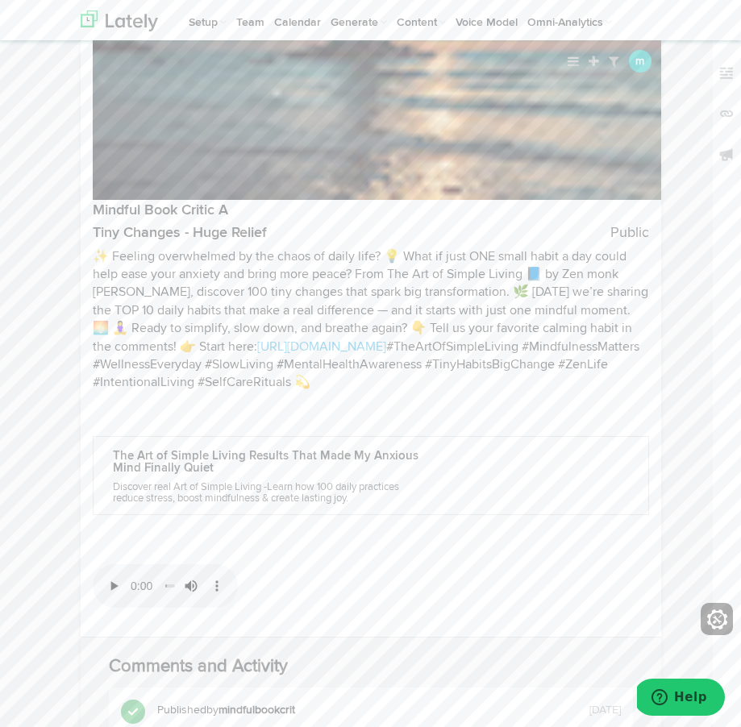
scroll to position [608, 0]
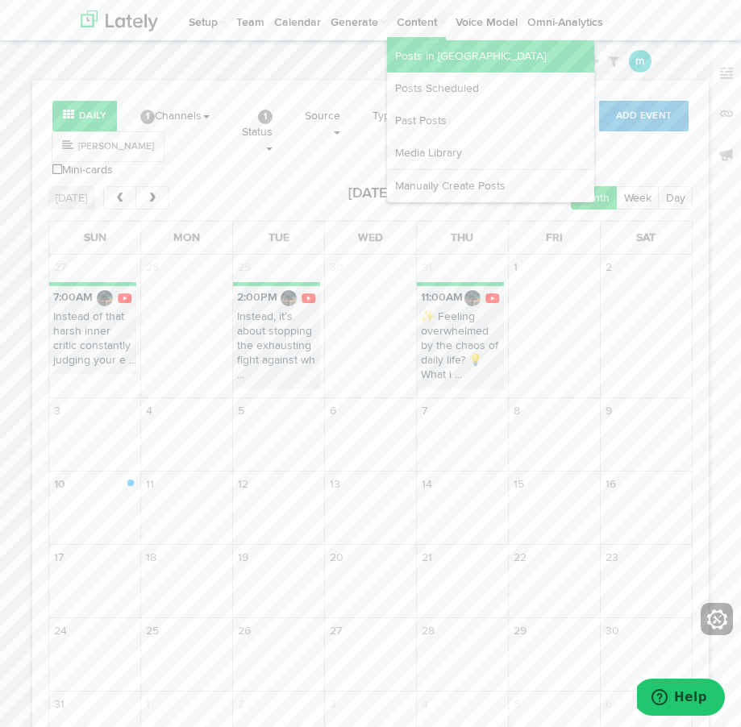
click at [408, 60] on link "Posts in [GEOGRAPHIC_DATA]" at bounding box center [490, 56] width 207 height 32
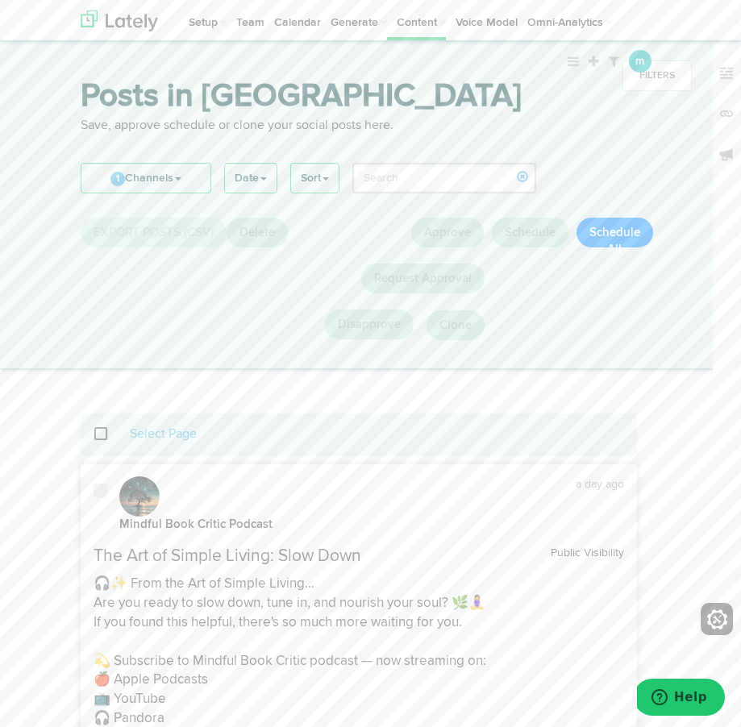
click at [102, 487] on span at bounding box center [101, 491] width 14 height 16
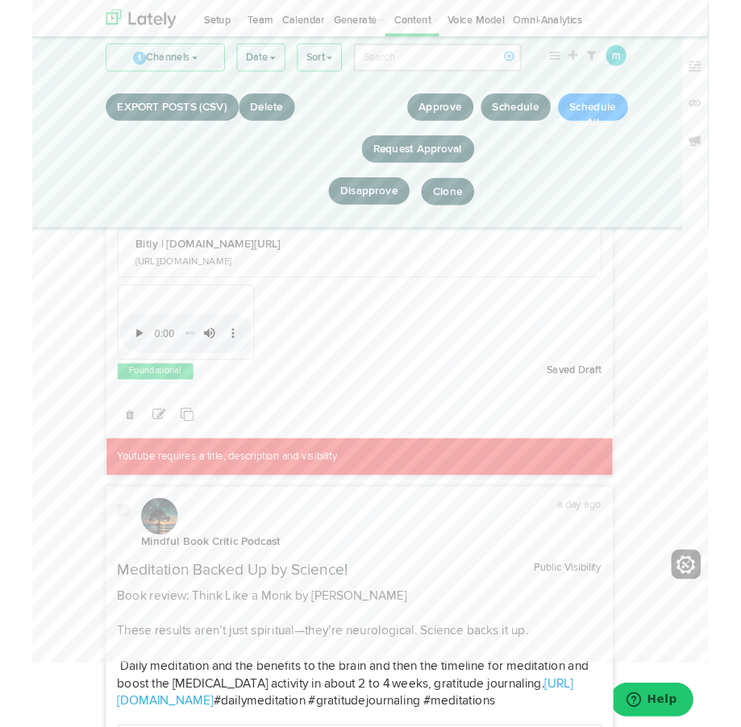
scroll to position [1061, 0]
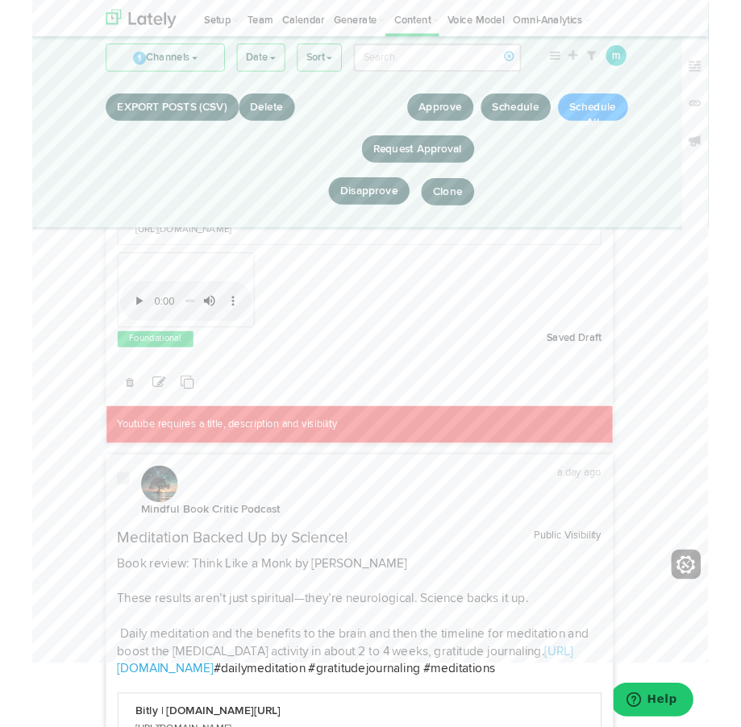
click at [102, 518] on span at bounding box center [101, 526] width 14 height 16
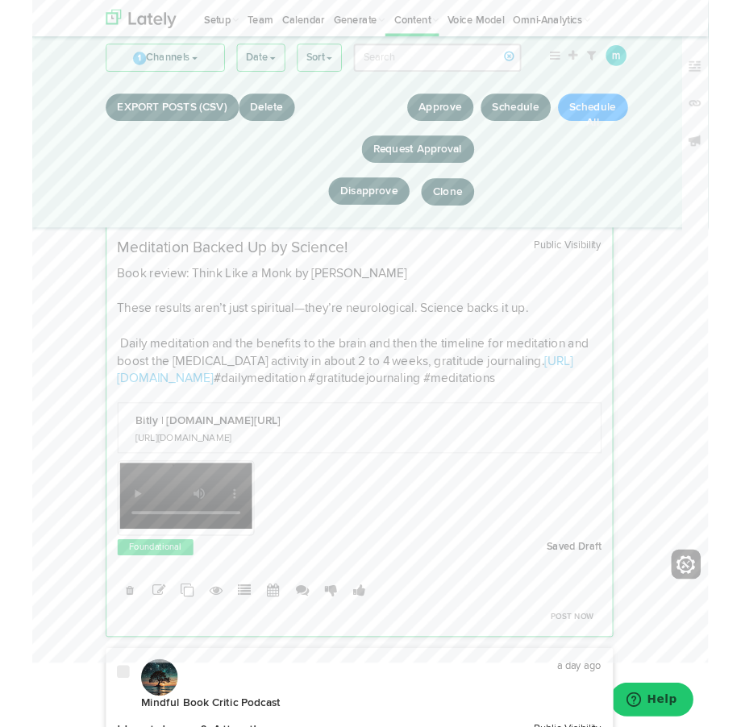
scroll to position [1388, 0]
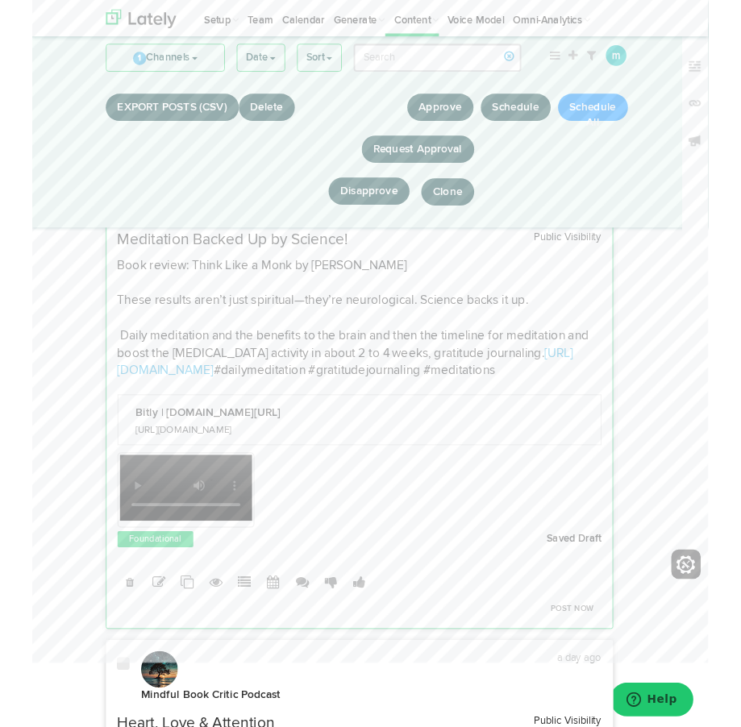
click at [101, 721] on span at bounding box center [101, 729] width 14 height 16
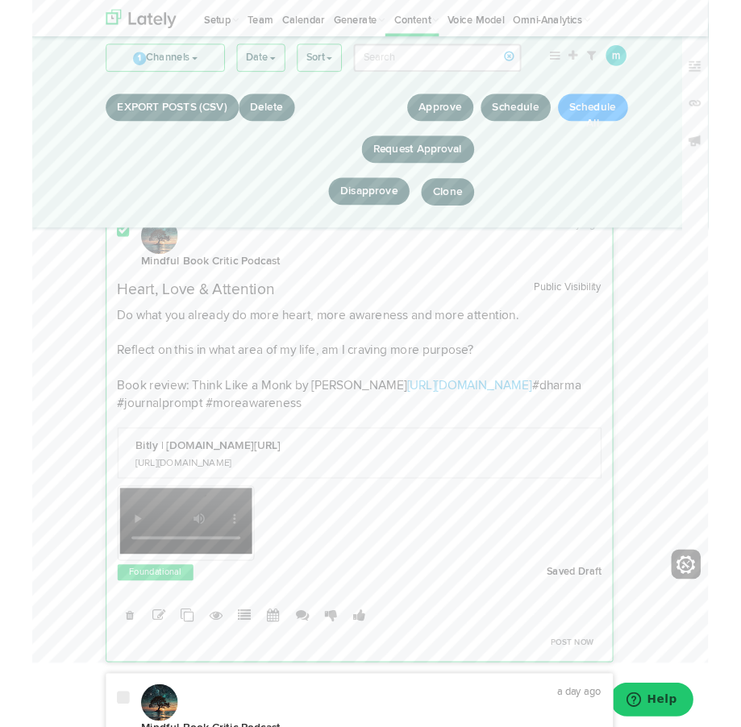
scroll to position [1861, 0]
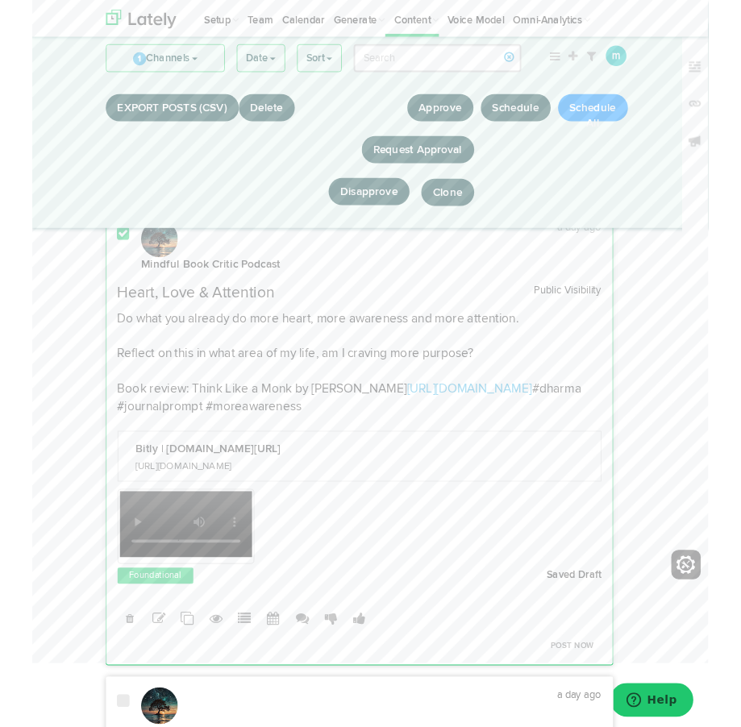
click at [482, 437] on p "Do what you already do more heart, more awareness and more attention. Reflect o…" at bounding box center [359, 398] width 531 height 115
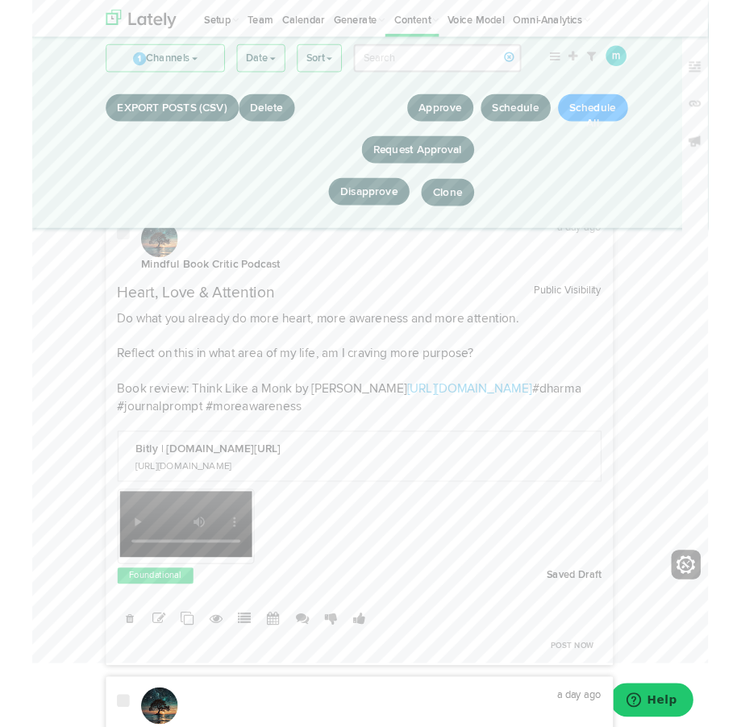
drag, startPoint x: 483, startPoint y: 441, endPoint x: 96, endPoint y: 301, distance: 411.8
click at [94, 311] on div "Heart, Love & Attention Public Visibility Do what you already do more heart, mo…" at bounding box center [358, 383] width 555 height 145
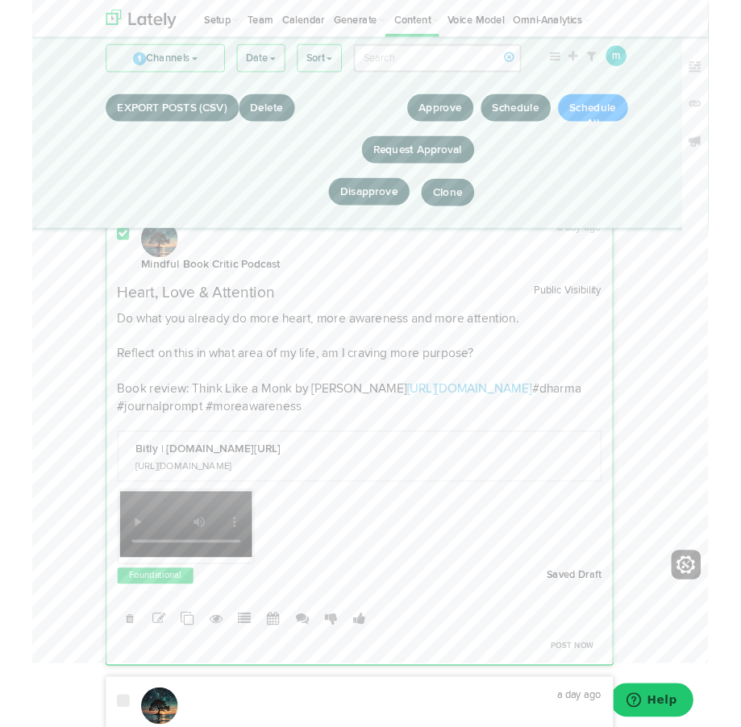
click at [227, 346] on p "Do what you already do more heart, more awareness and more attention. Reflect o…" at bounding box center [359, 398] width 531 height 115
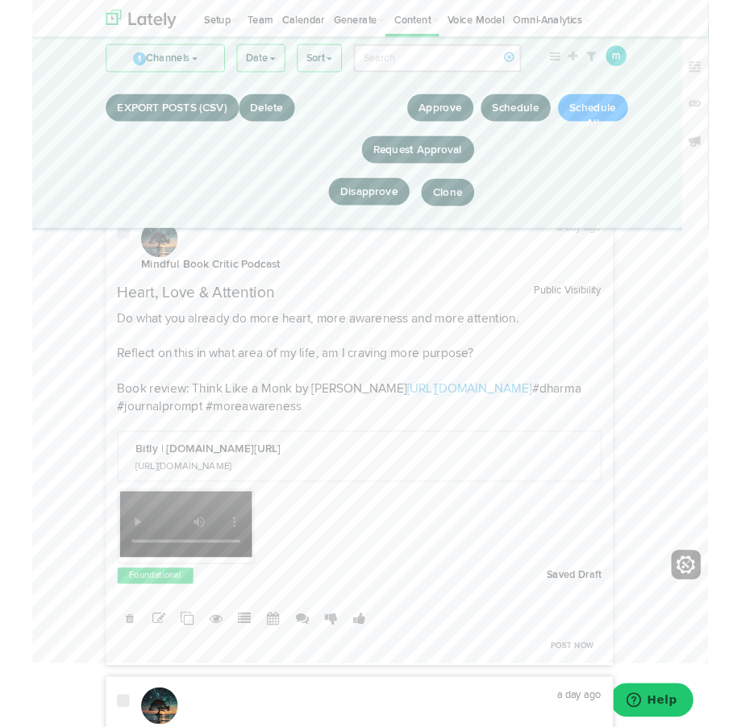
click at [227, 347] on p "Do what you already do more heart, more awareness and more attention. Reflect o…" at bounding box center [359, 398] width 531 height 115
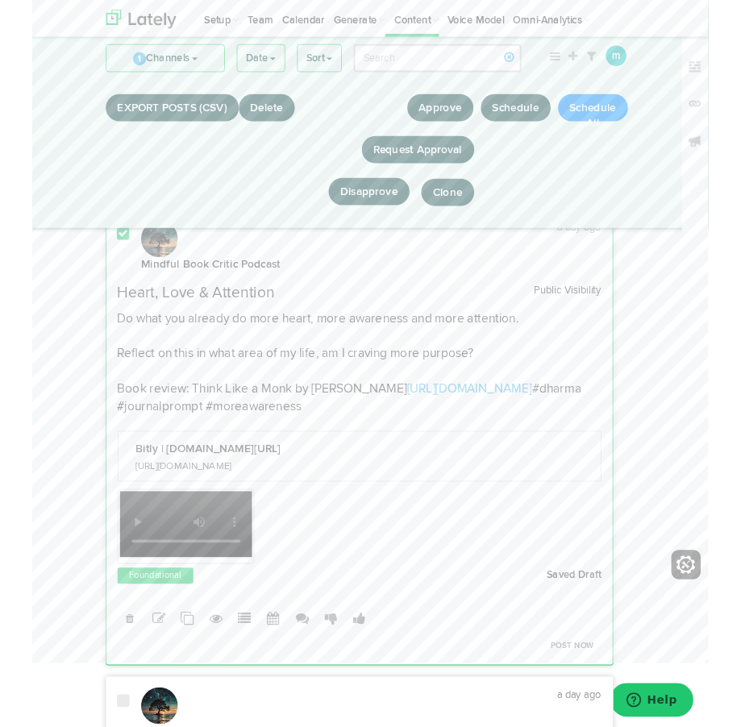
copy div "Heart, Love & Attention Public Visibility Do what you already do more heart, mo…"
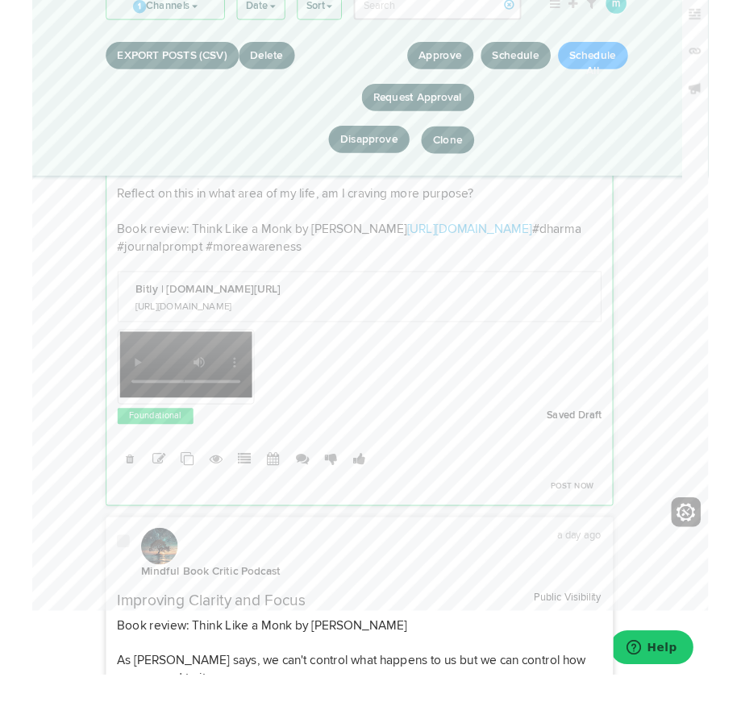
scroll to position [2006, 0]
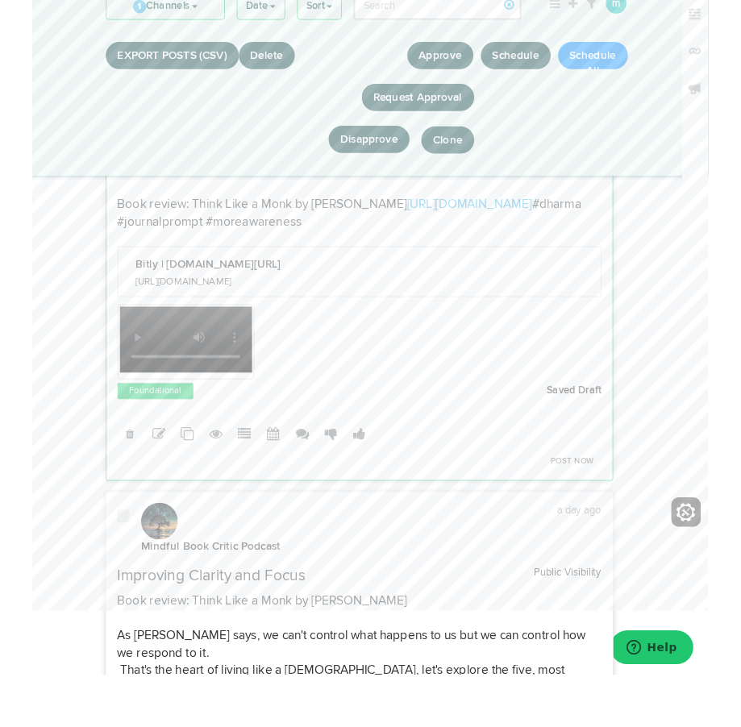
click at [96, 615] on span at bounding box center [101, 623] width 14 height 16
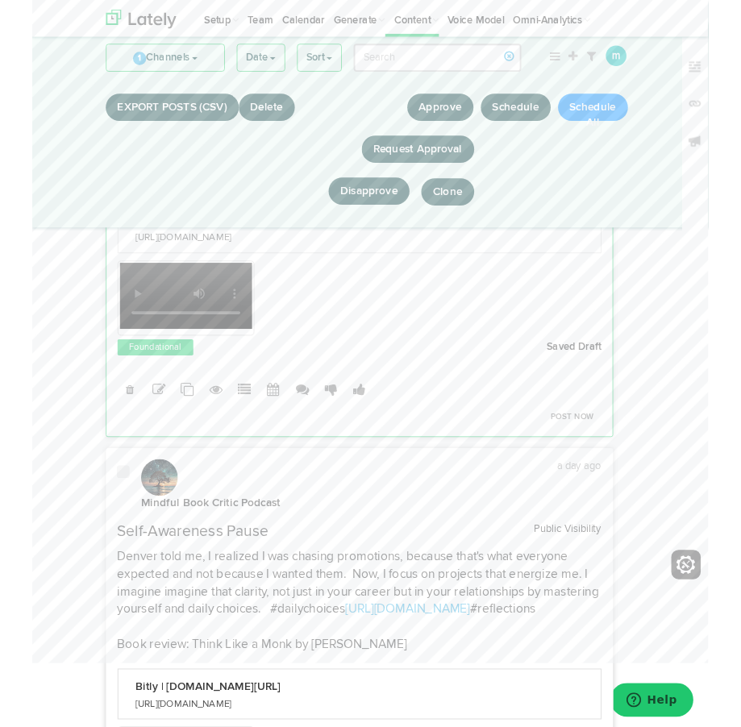
scroll to position [2728, 0]
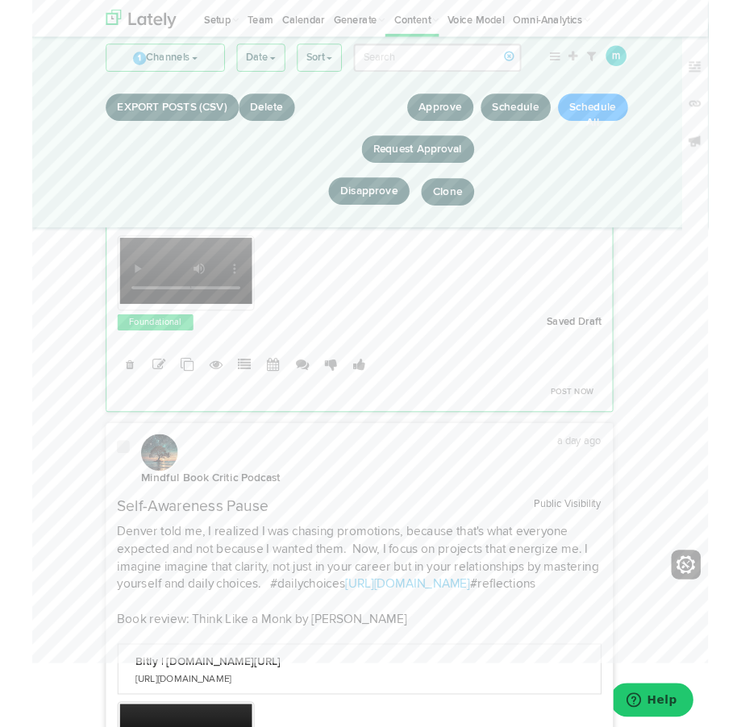
click at [105, 482] on span at bounding box center [101, 490] width 14 height 16
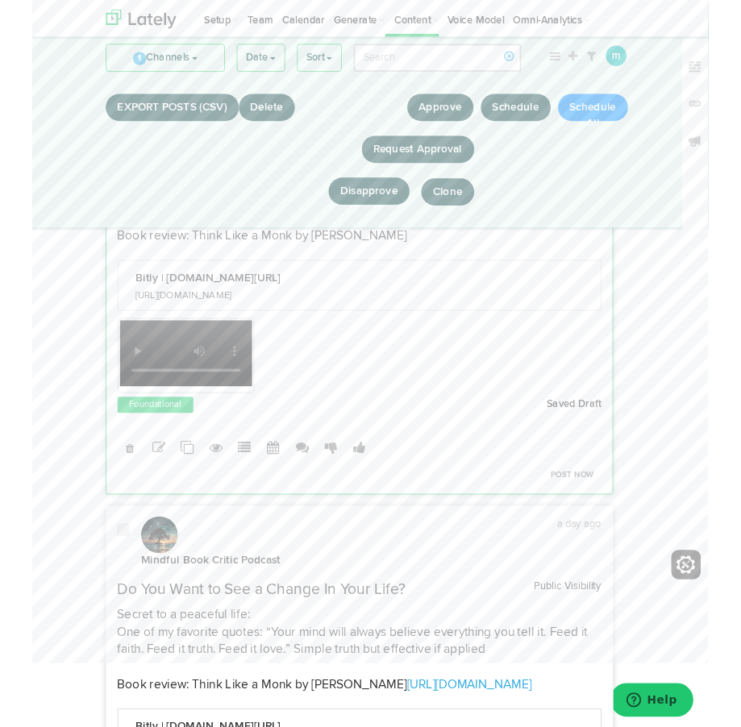
scroll to position [3211, 0]
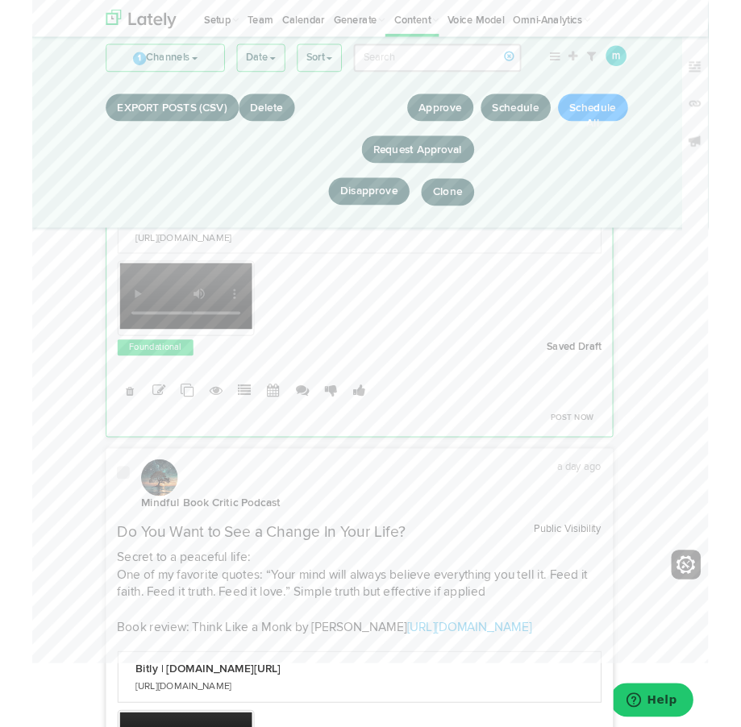
click at [101, 511] on span at bounding box center [101, 519] width 14 height 16
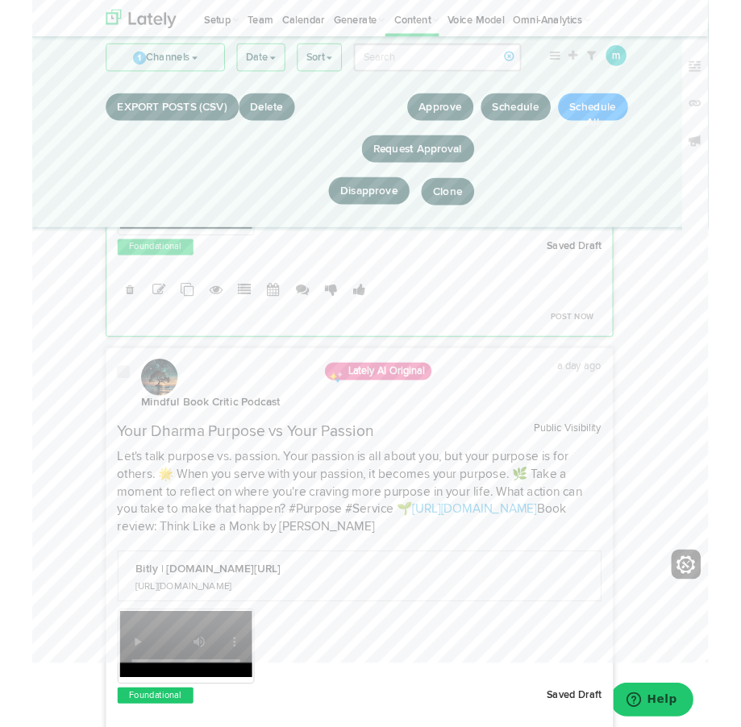
scroll to position [3842, 0]
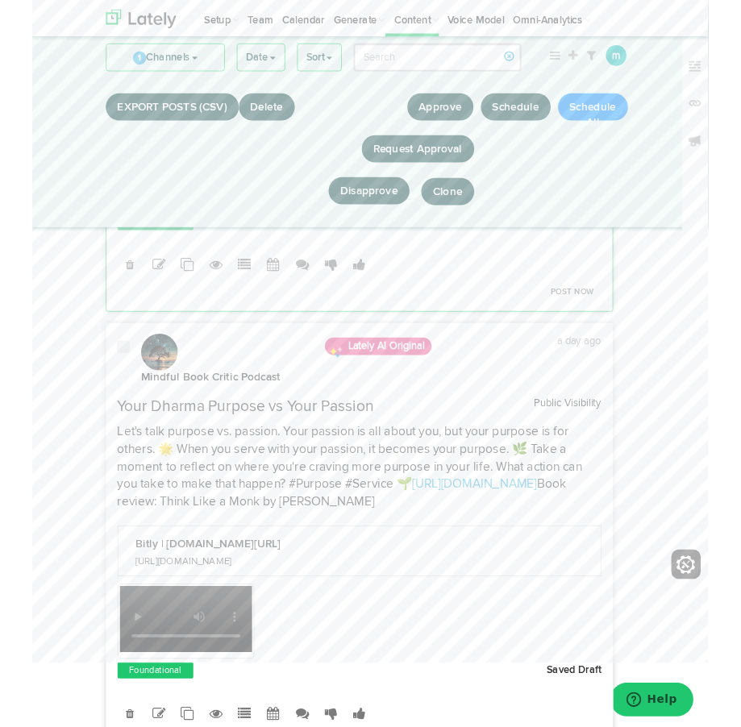
click at [104, 383] on span at bounding box center [101, 381] width 14 height 16
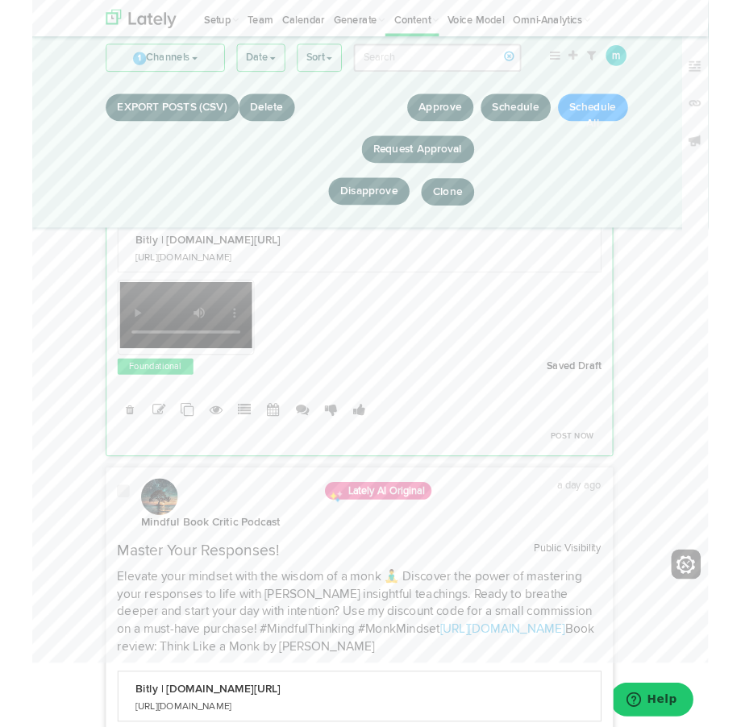
scroll to position [4209, 0]
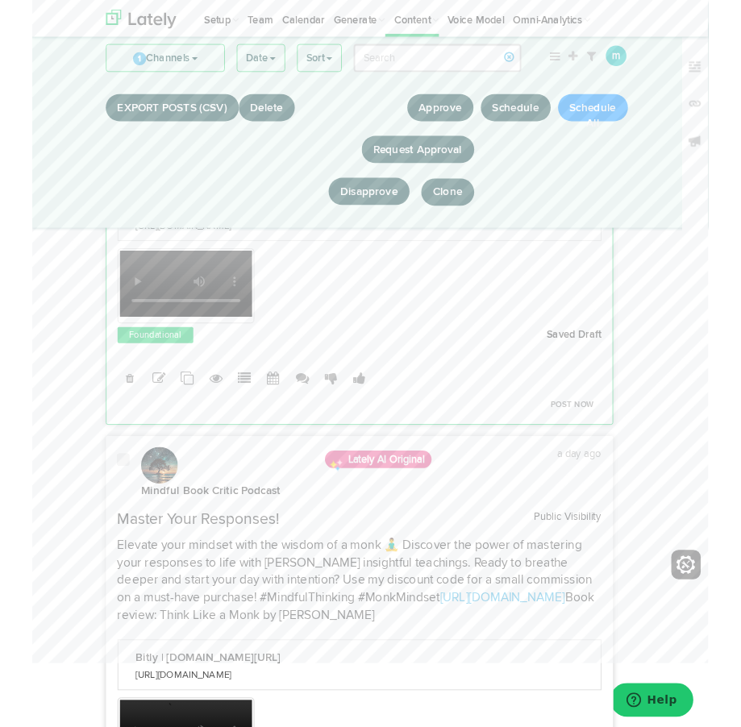
click at [95, 513] on span at bounding box center [101, 505] width 14 height 16
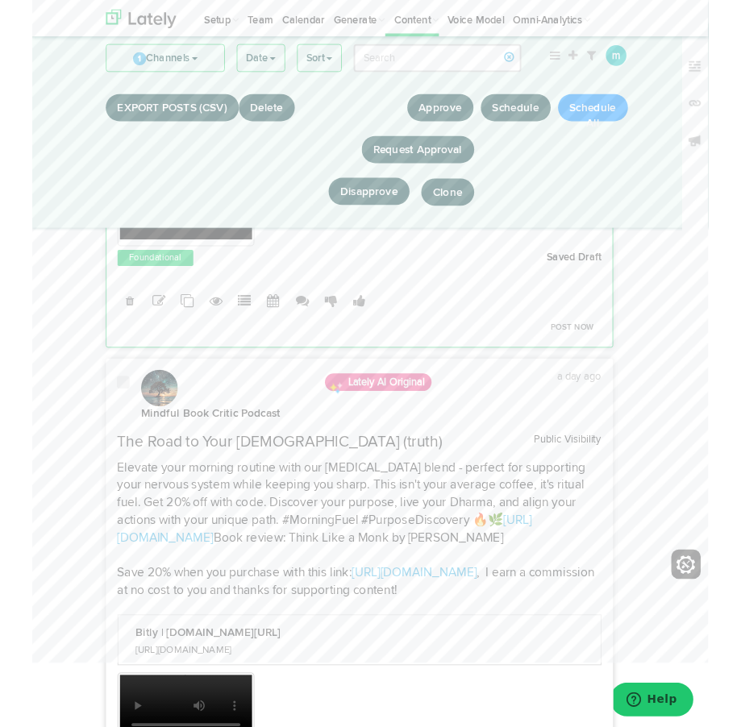
scroll to position [4819, 0]
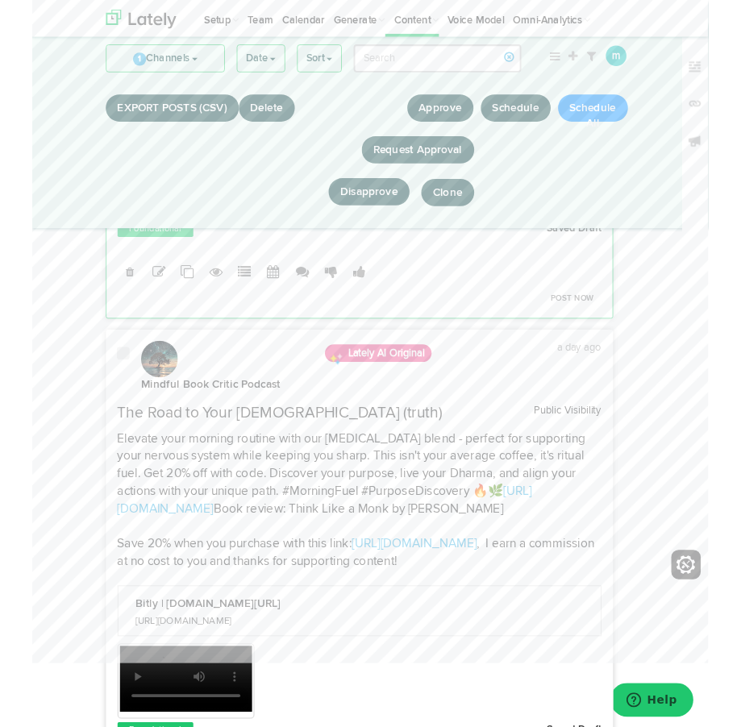
click at [98, 396] on span at bounding box center [101, 388] width 14 height 16
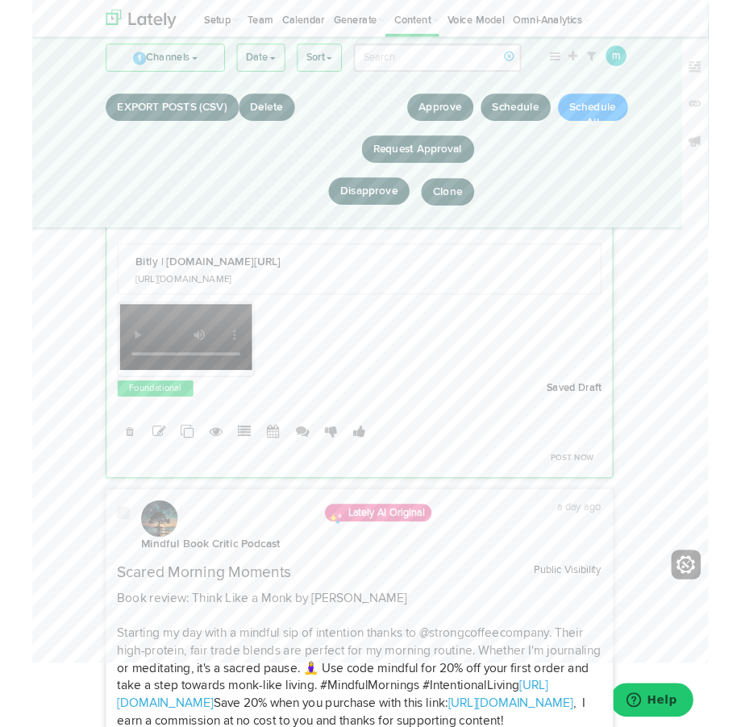
scroll to position [5216, 0]
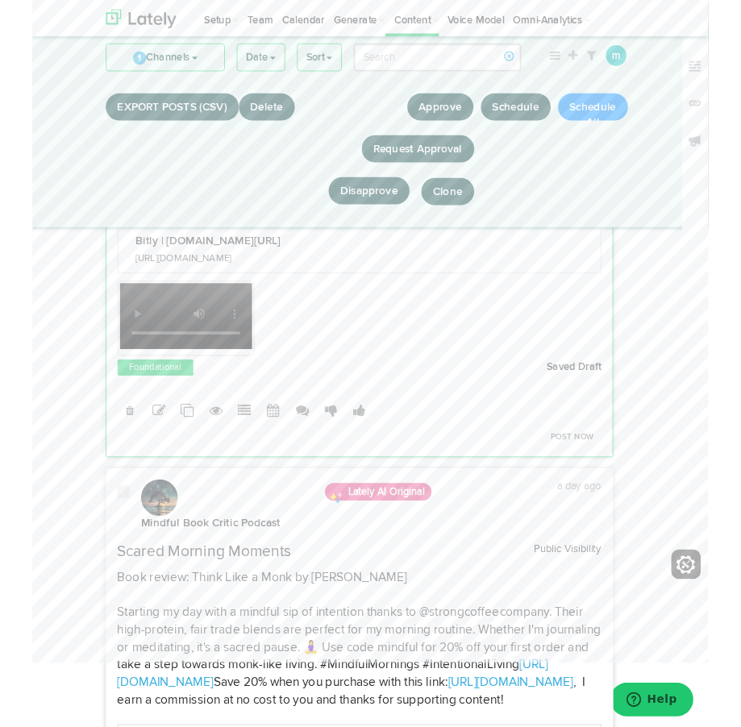
click at [98, 549] on span at bounding box center [101, 541] width 14 height 16
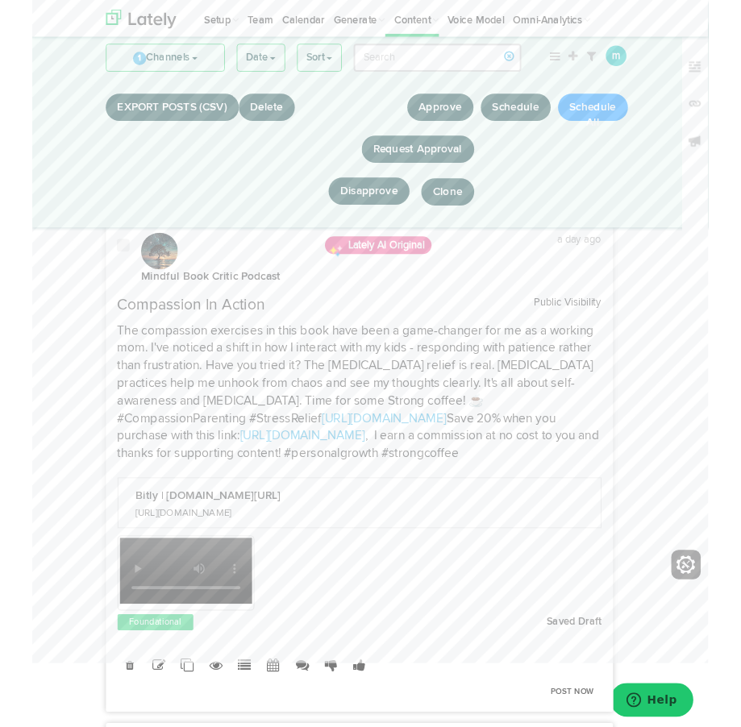
scroll to position [6028, 0]
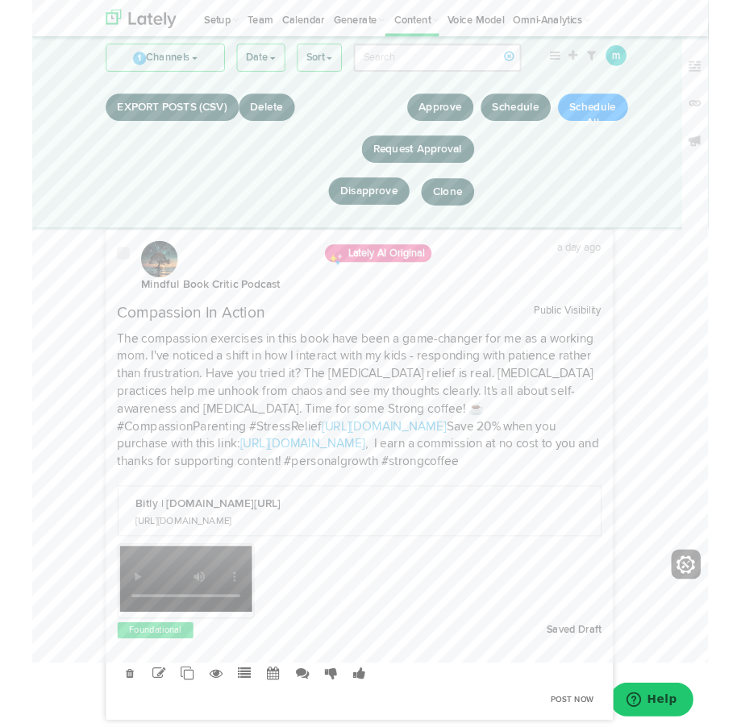
click at [105, 287] on span at bounding box center [101, 279] width 14 height 16
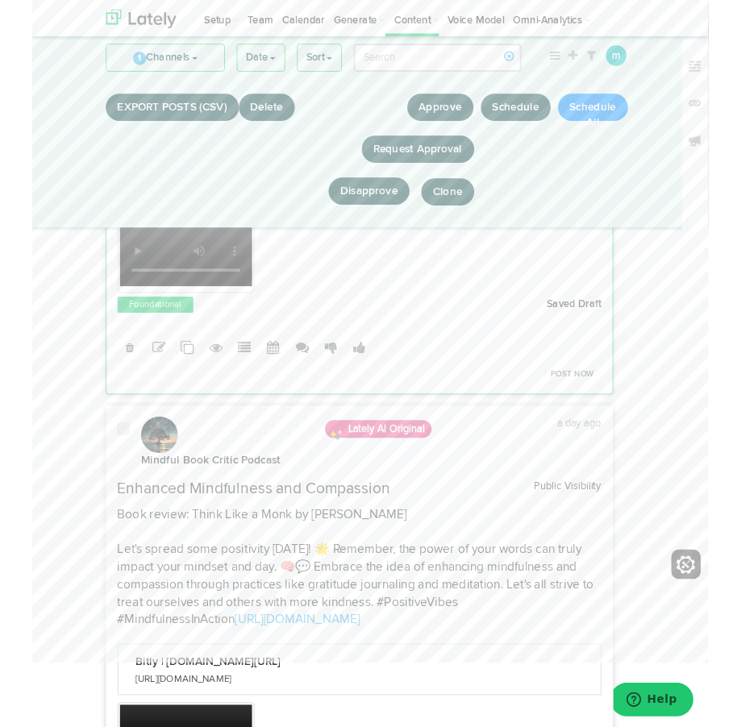
scroll to position [6386, 0]
click at [102, 479] on span at bounding box center [101, 471] width 14 height 16
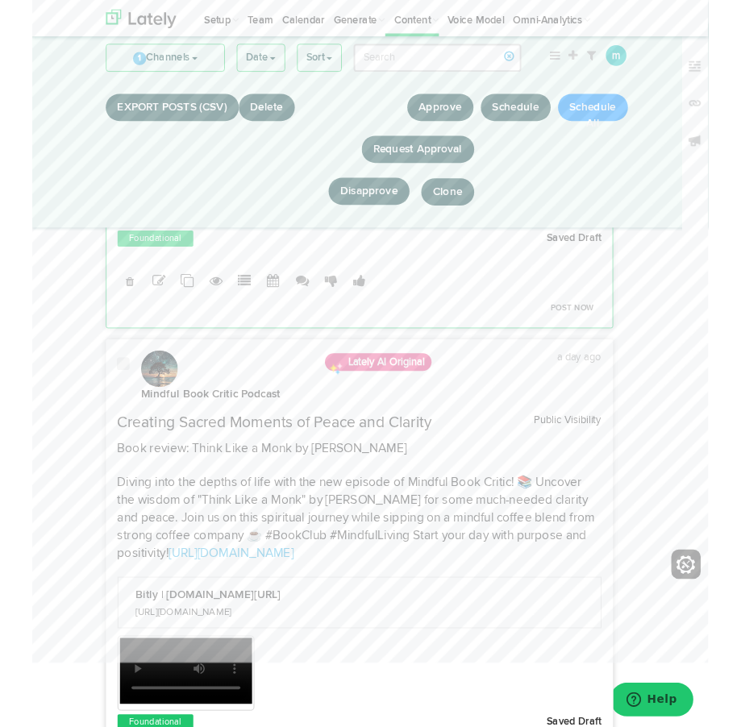
scroll to position [7016, 0]
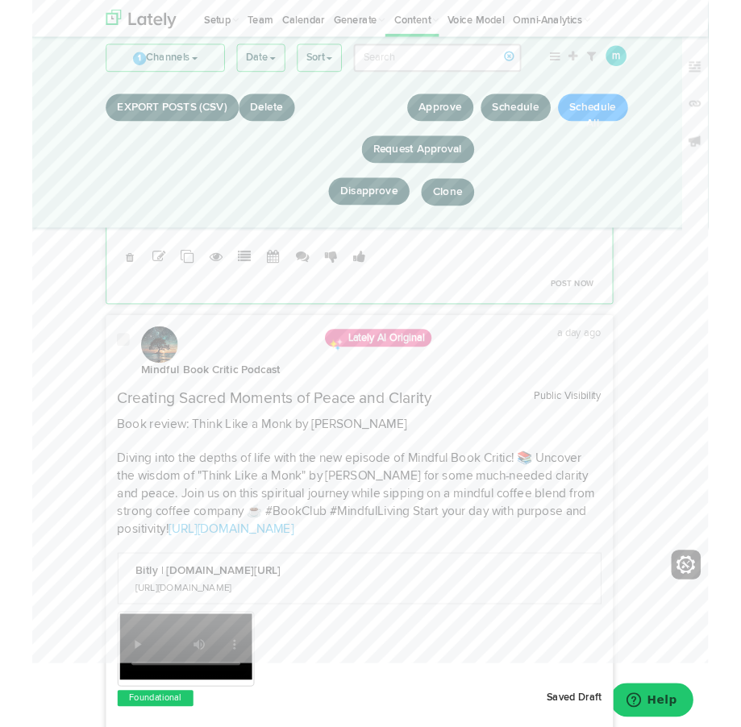
click at [98, 381] on span at bounding box center [101, 373] width 14 height 16
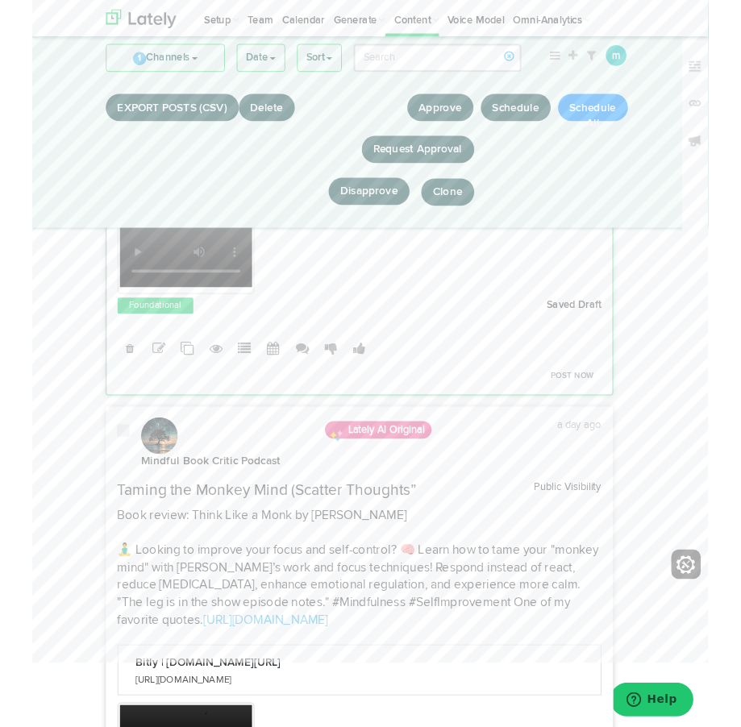
scroll to position [7450, 0]
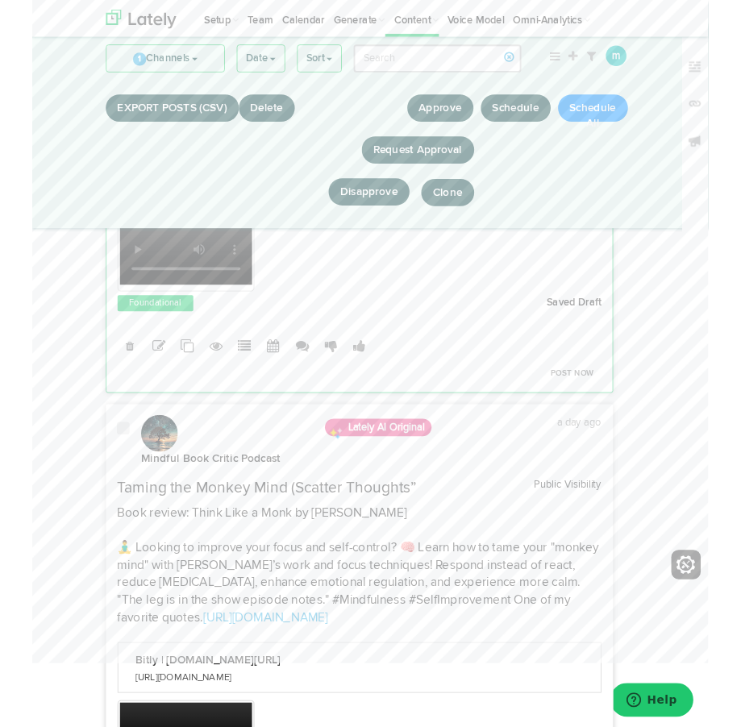
click at [98, 477] on span at bounding box center [101, 469] width 14 height 16
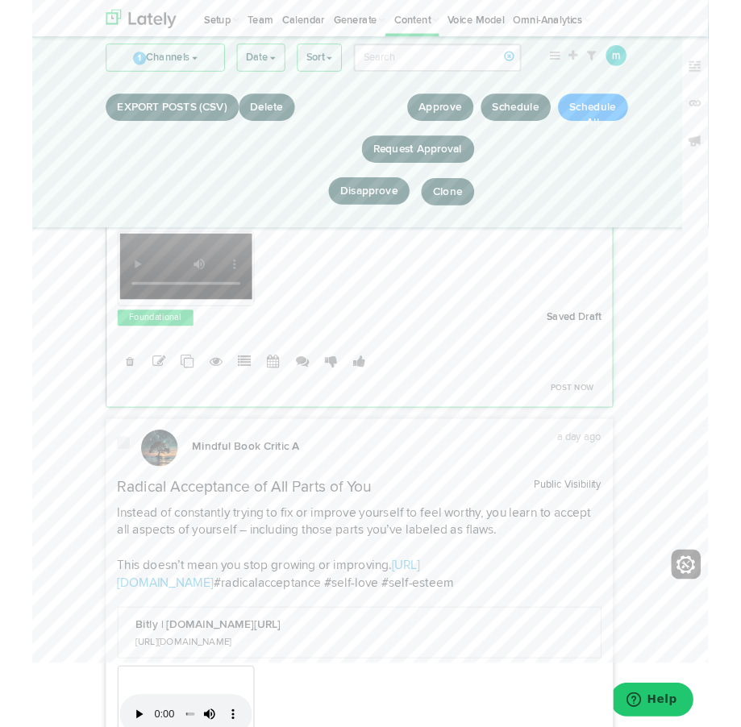
scroll to position [7965, 0]
click at [97, 494] on span at bounding box center [101, 485] width 14 height 16
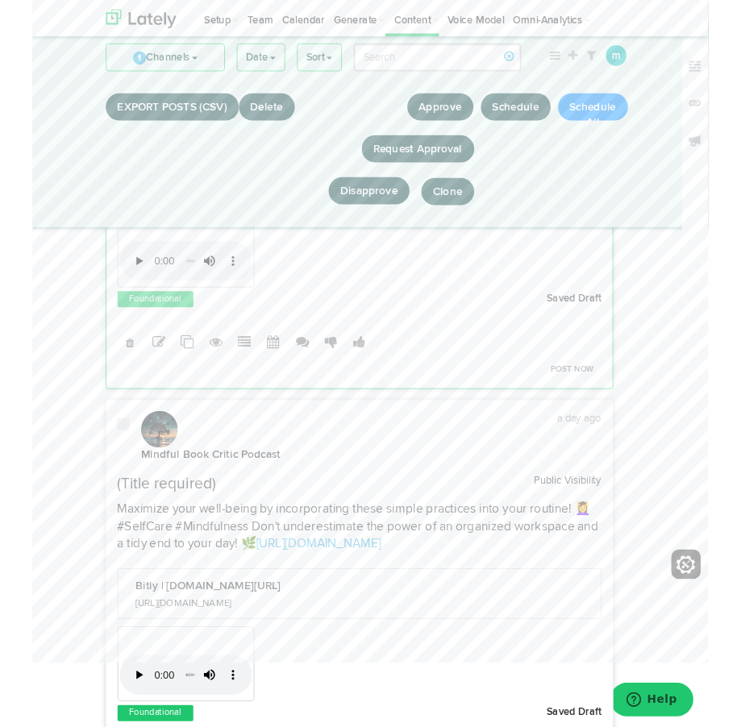
scroll to position [655, 0]
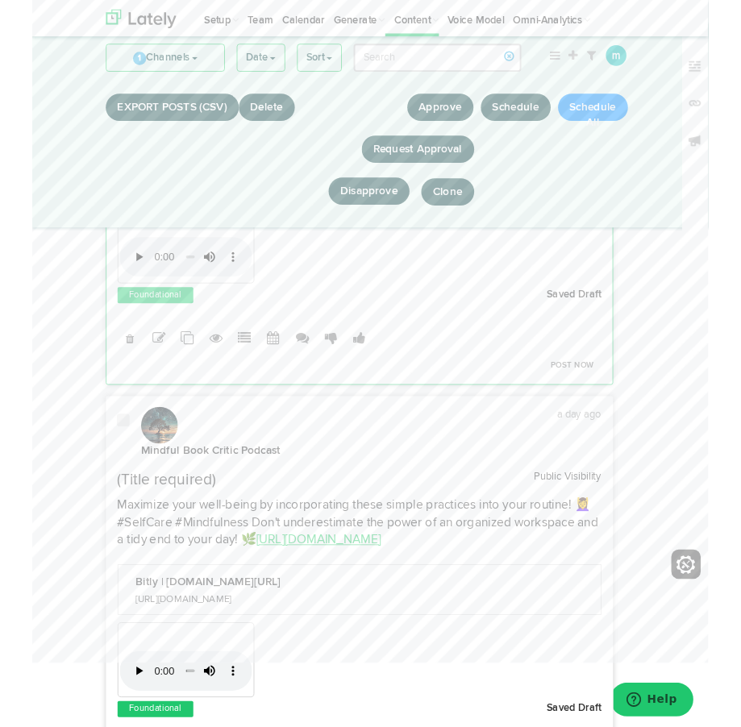
click at [304, 586] on link "[URL][DOMAIN_NAME]" at bounding box center [314, 593] width 137 height 14
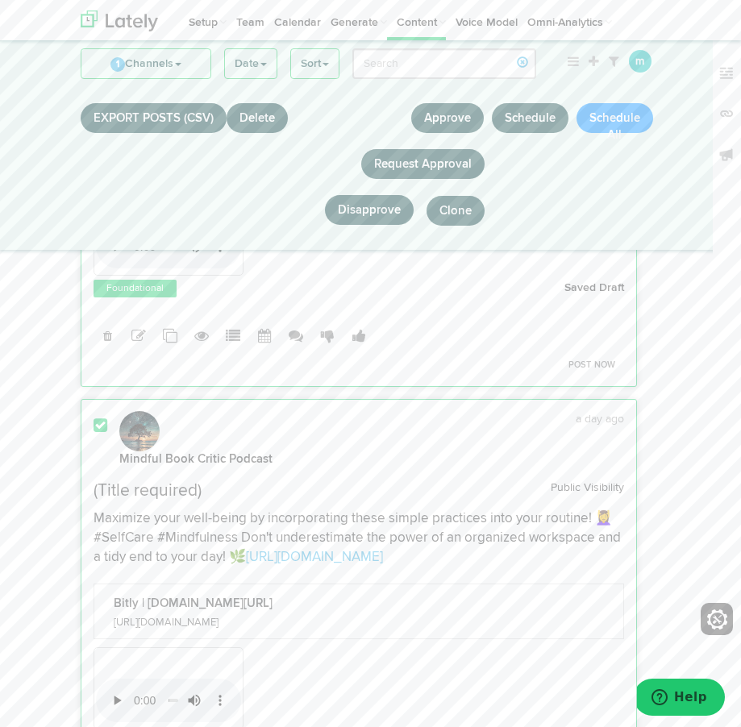
click at [180, 485] on span "(Title required)" at bounding box center [148, 491] width 108 height 17
click at [176, 483] on span "(Title required)" at bounding box center [148, 491] width 108 height 17
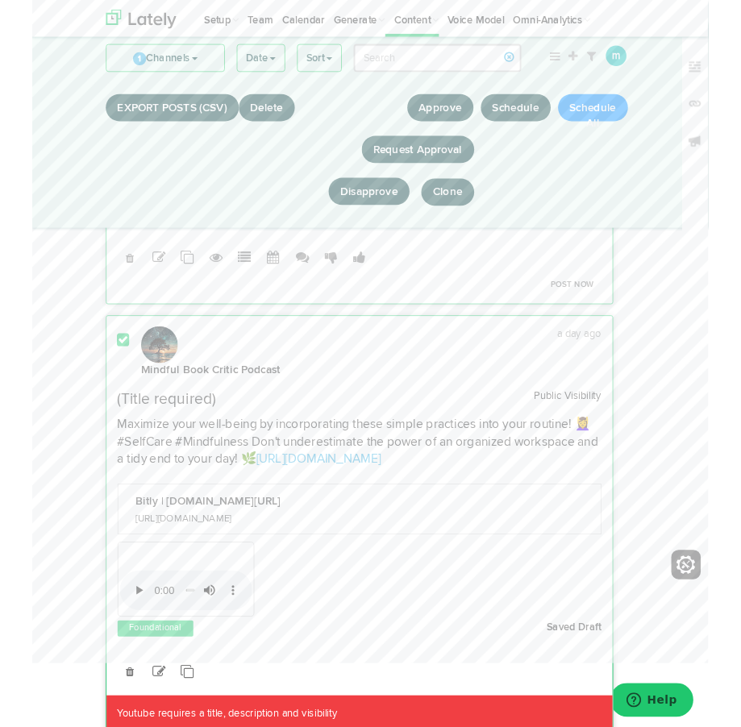
scroll to position [752, 0]
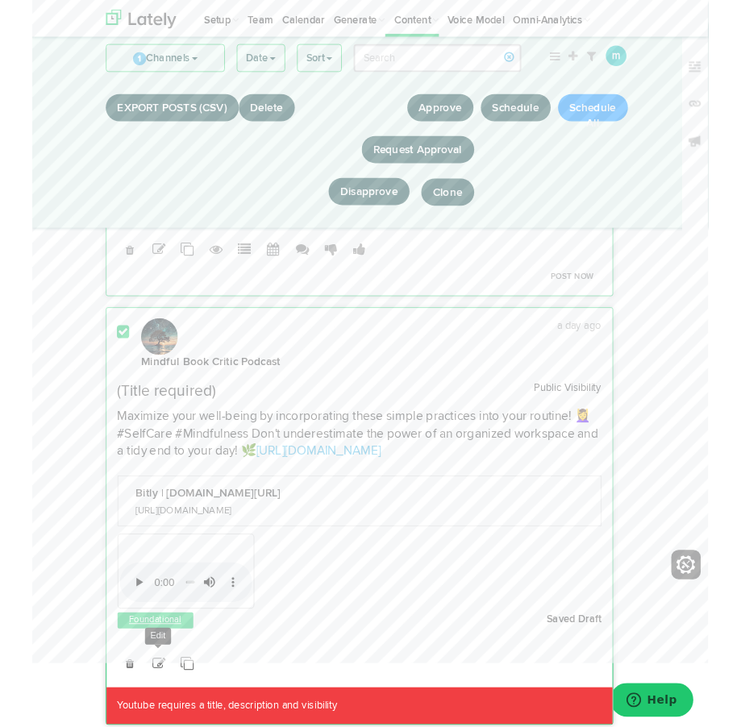
drag, startPoint x: 138, startPoint y: 712, endPoint x: 137, endPoint y: 664, distance: 48.4
click at [138, 721] on icon at bounding box center [138, 728] width 15 height 15
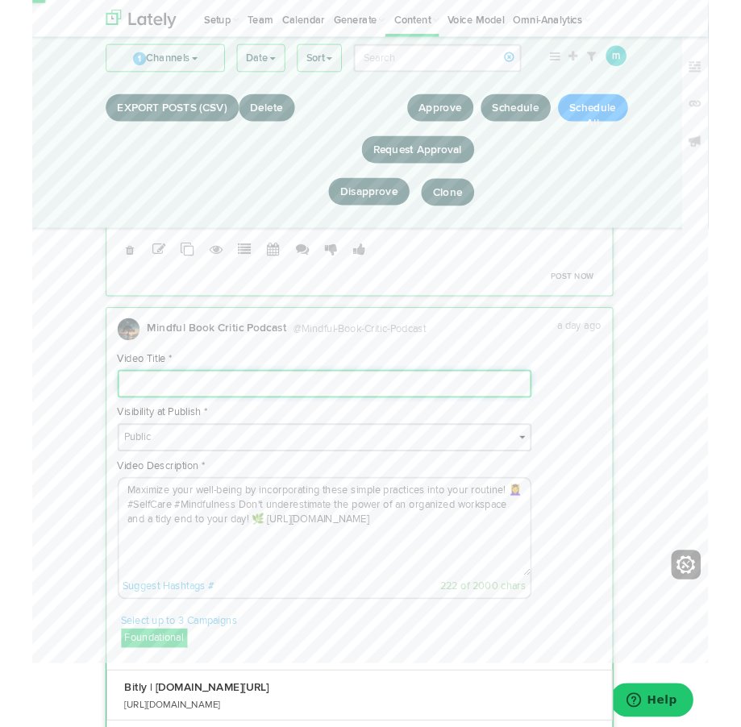
click at [186, 406] on input at bounding box center [321, 421] width 454 height 31
type input "The Art of Simple Living - Simple Practices"
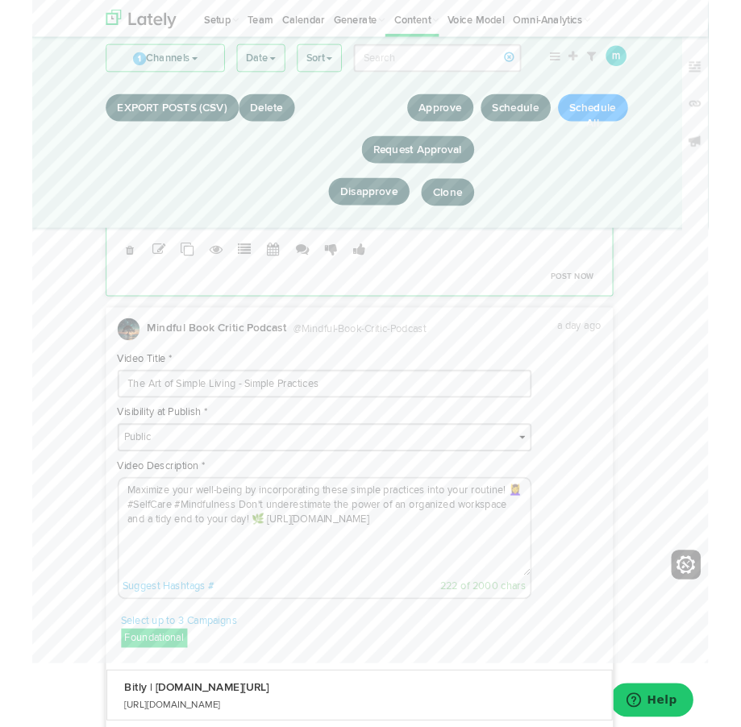
click at [436, 557] on textarea "Maximize your well-being by incorporating these simple practices into your rout…" at bounding box center [320, 578] width 451 height 106
click at [172, 586] on textarea "Maximize your well-being by incorporating these simple practices into your rout…" at bounding box center [320, 578] width 451 height 106
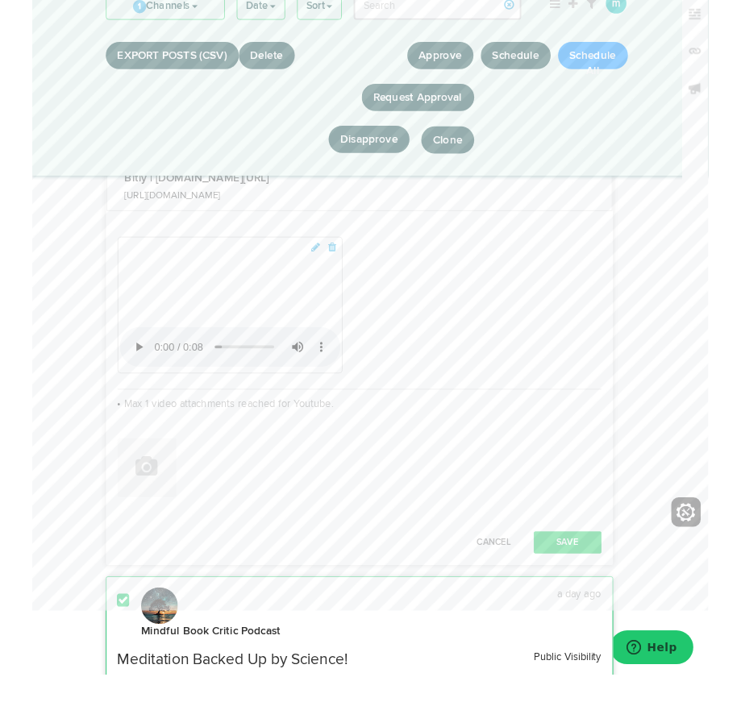
scroll to position [1296, 0]
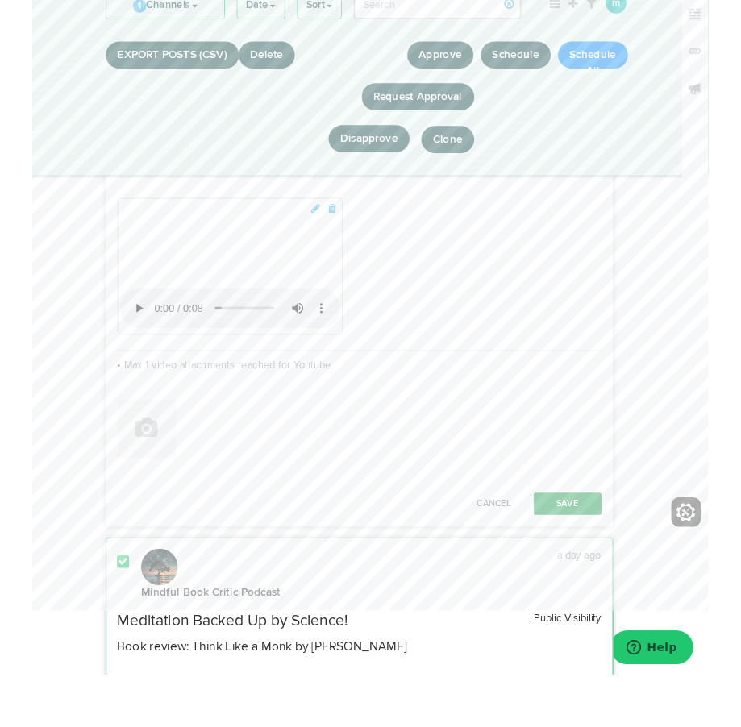
type textarea "Maximize your well-being by incorporating these simple practices into your rout…"
click at [579, 623] on button "Save" at bounding box center [587, 610] width 74 height 24
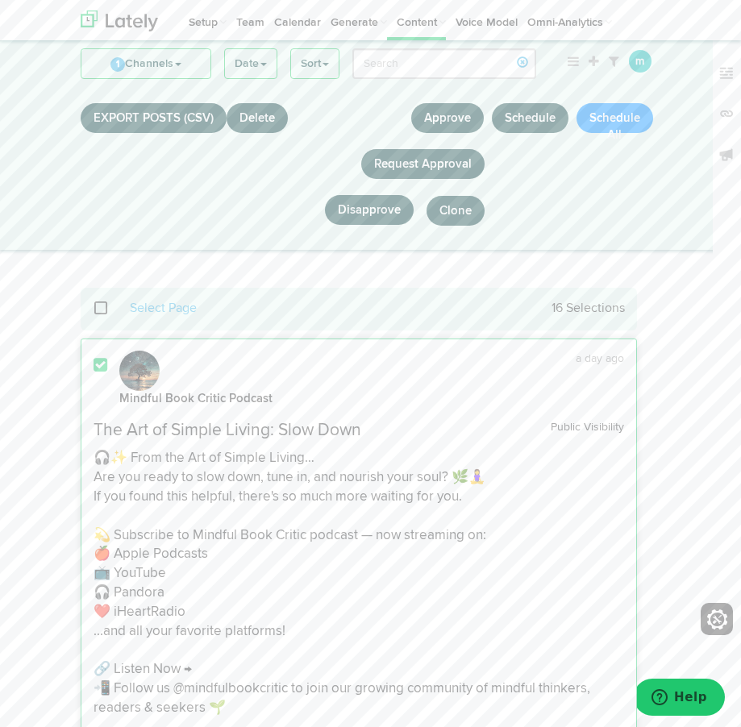
scroll to position [0, 0]
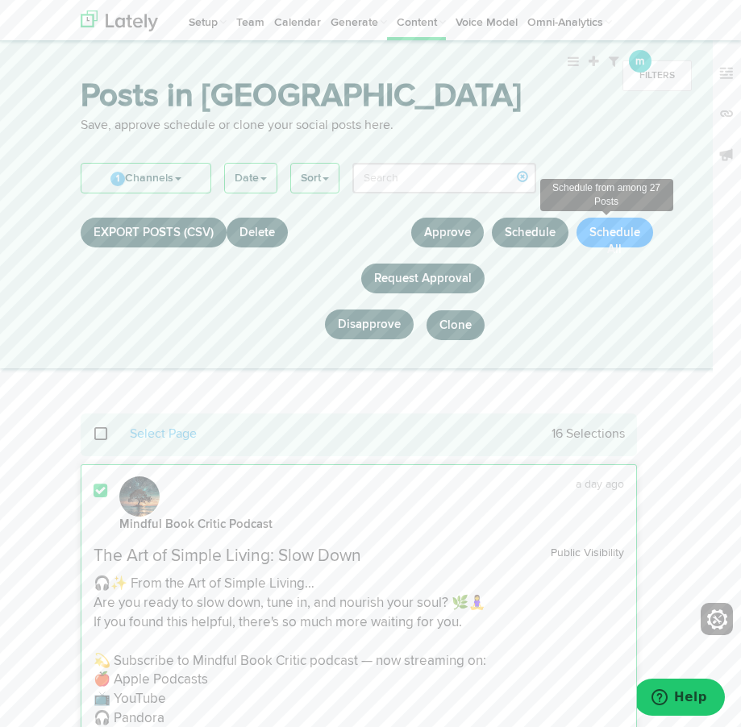
click at [621, 231] on button "Schedule All" at bounding box center [615, 233] width 77 height 30
select select "11"
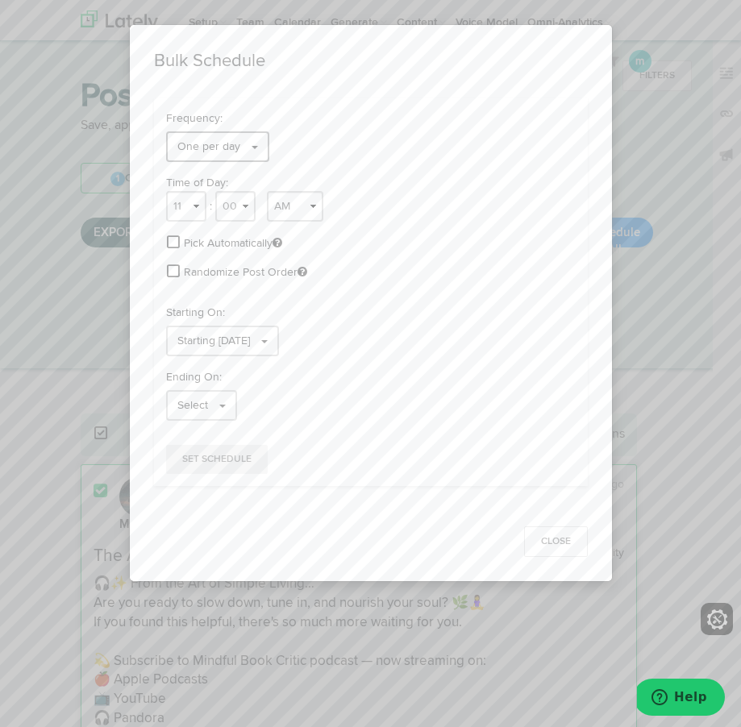
click at [190, 141] on span "One per day" at bounding box center [208, 146] width 63 height 11
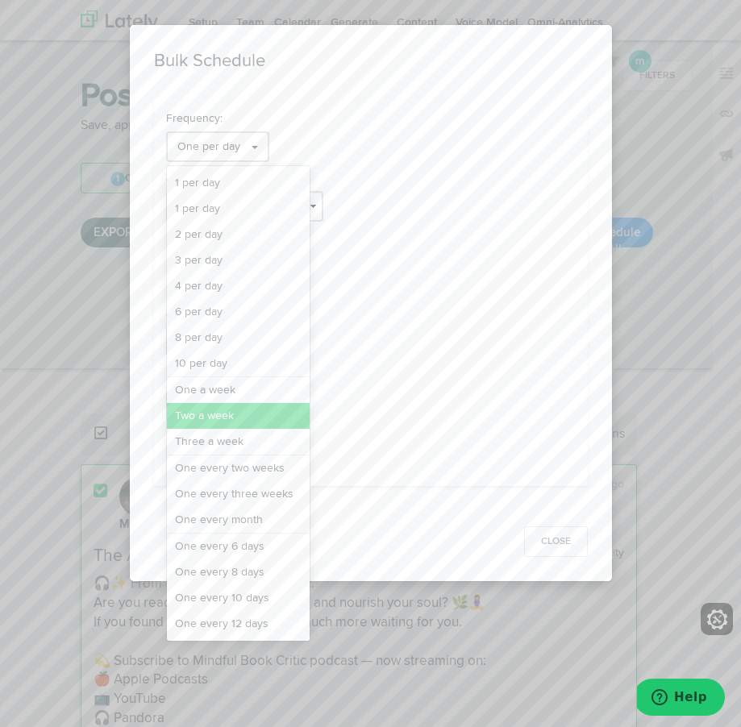
click at [210, 415] on link "Two a week" at bounding box center [238, 416] width 143 height 26
select select "11"
select select "6"
select select "PM"
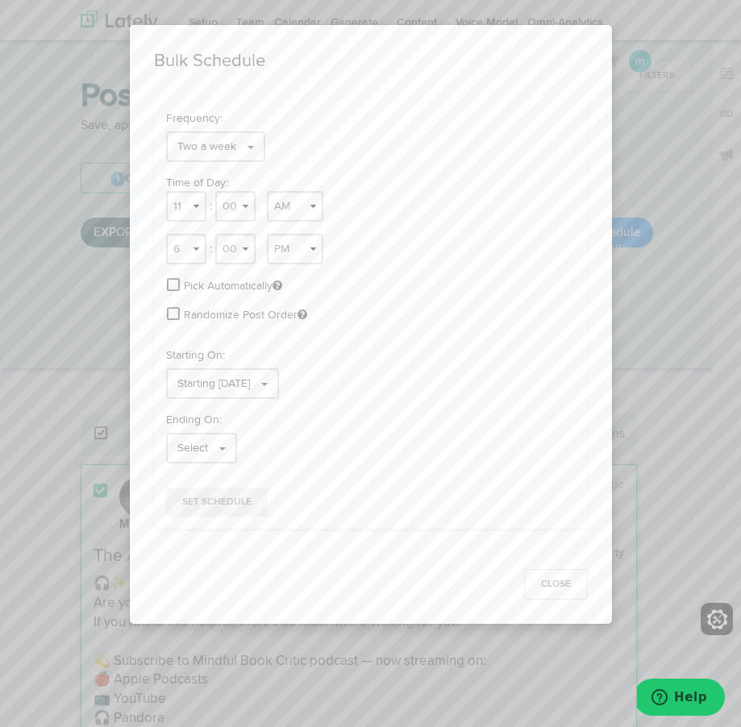
click at [171, 284] on span at bounding box center [173, 284] width 13 height 15
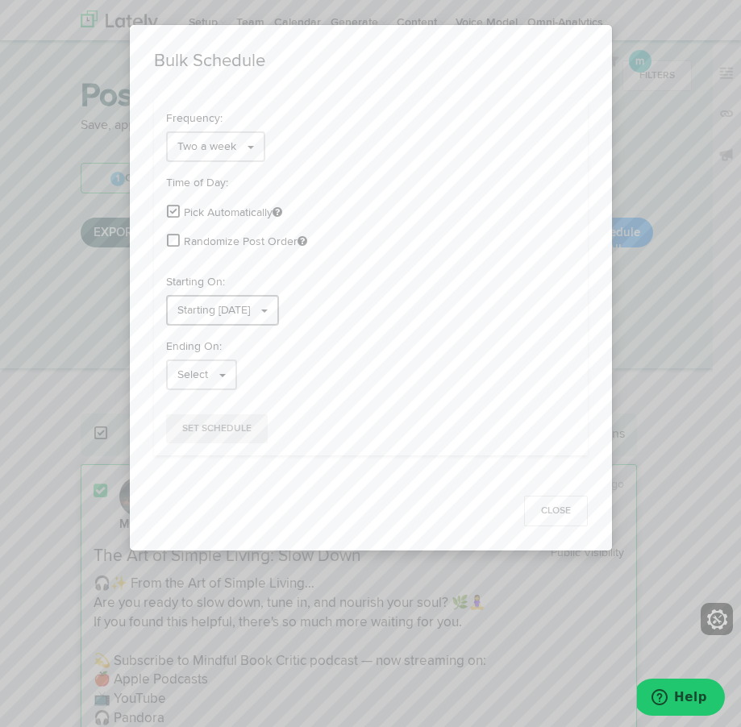
click at [177, 318] on link "Starting 08/10/2025" at bounding box center [222, 310] width 113 height 31
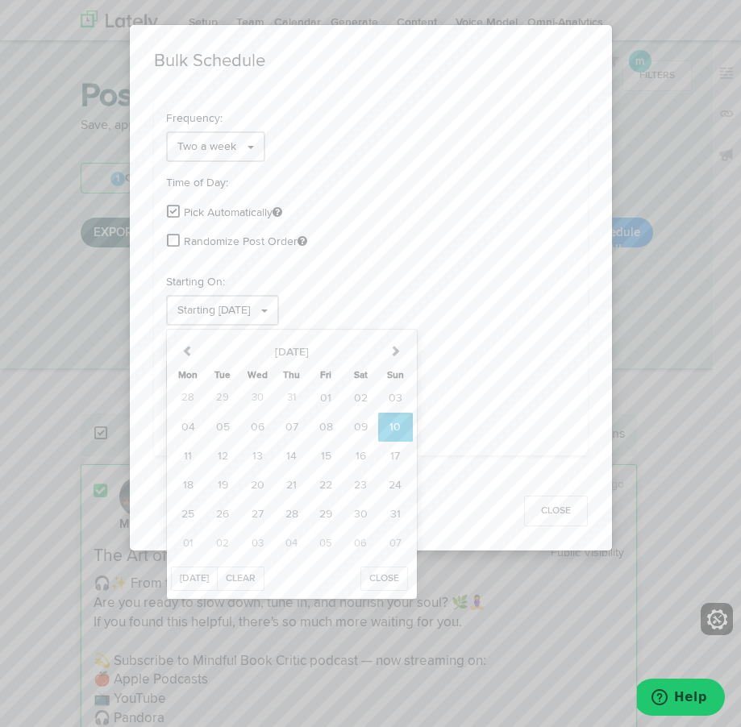
click at [173, 238] on span at bounding box center [173, 240] width 13 height 15
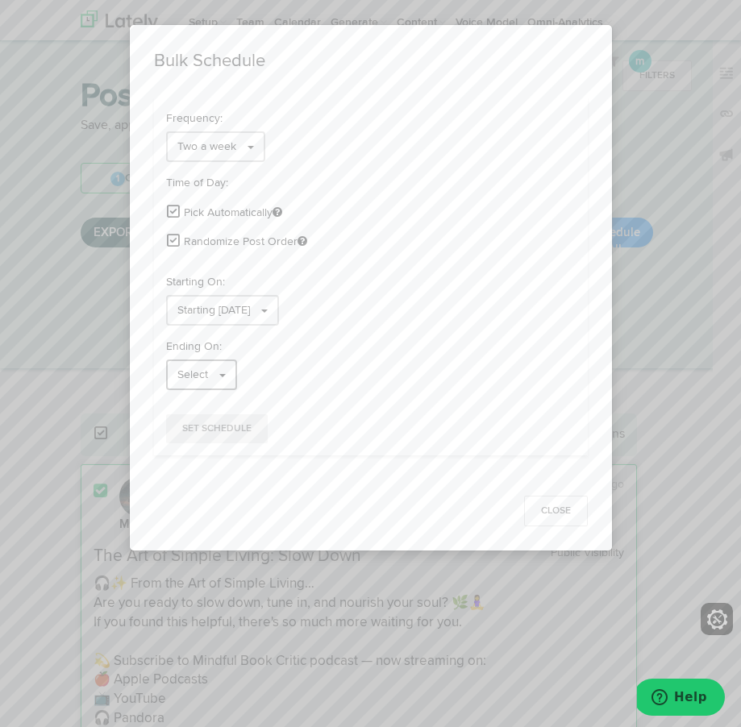
click at [216, 376] on link "Select" at bounding box center [201, 375] width 71 height 31
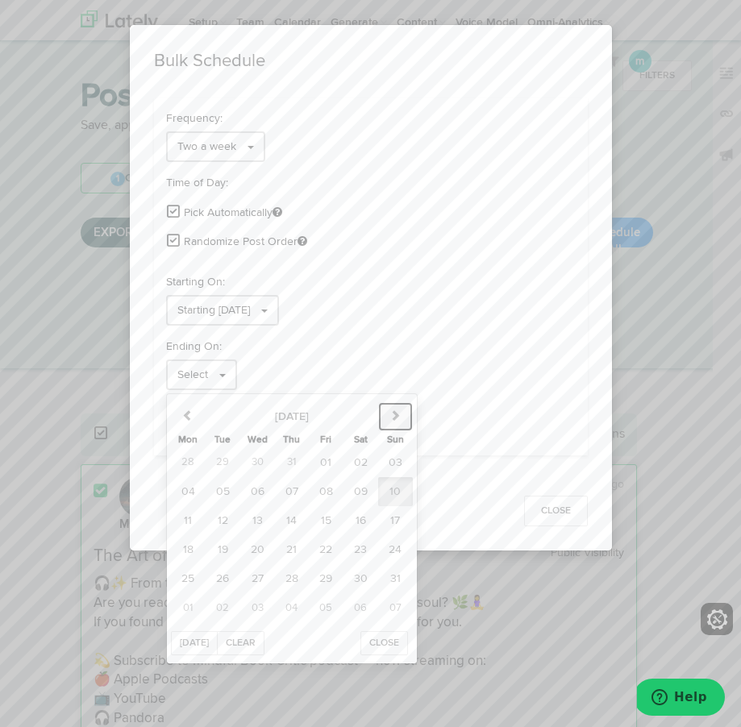
click at [397, 419] on icon "button" at bounding box center [395, 415] width 11 height 11
click at [254, 461] on span "01" at bounding box center [256, 462] width 11 height 11
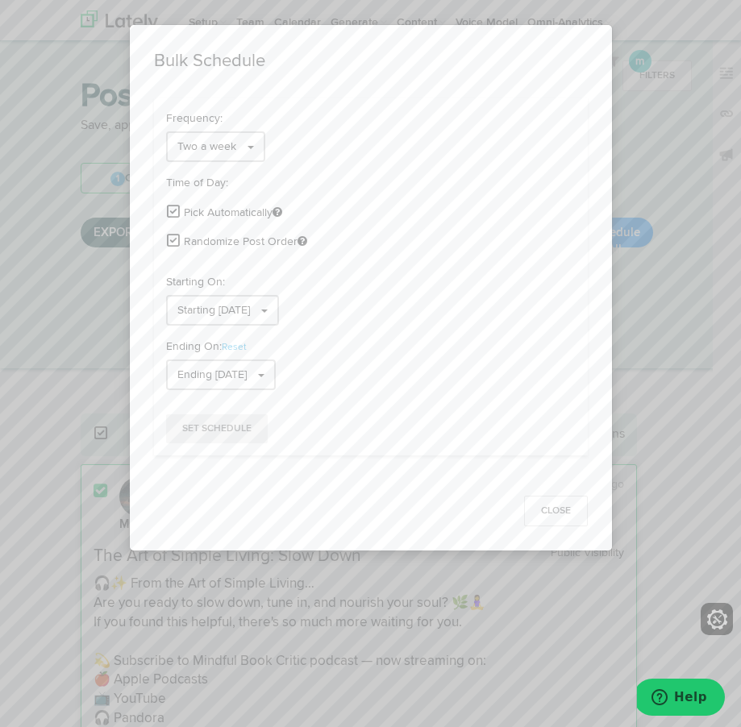
click at [219, 427] on span "Set Schedule" at bounding box center [216, 429] width 69 height 10
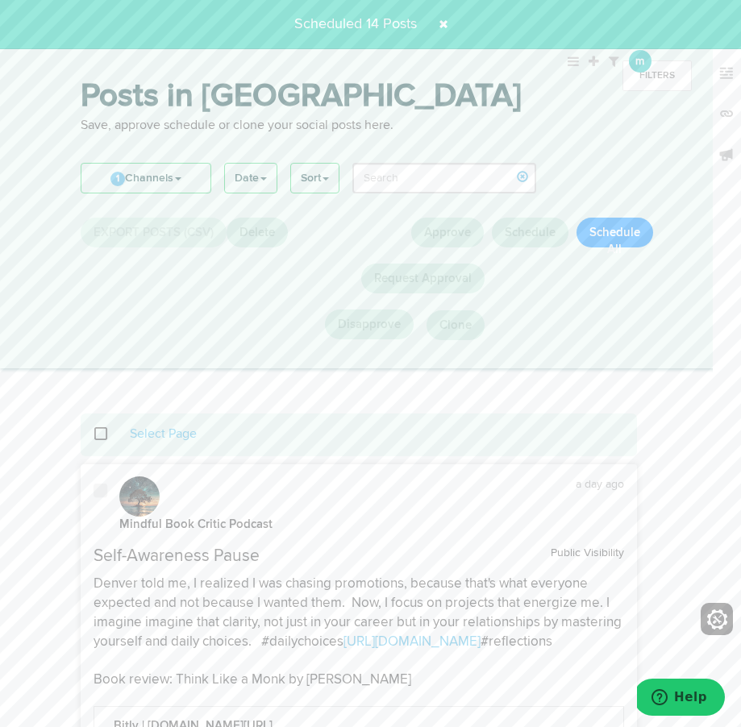
click at [95, 435] on span at bounding box center [110, 433] width 34 height 11
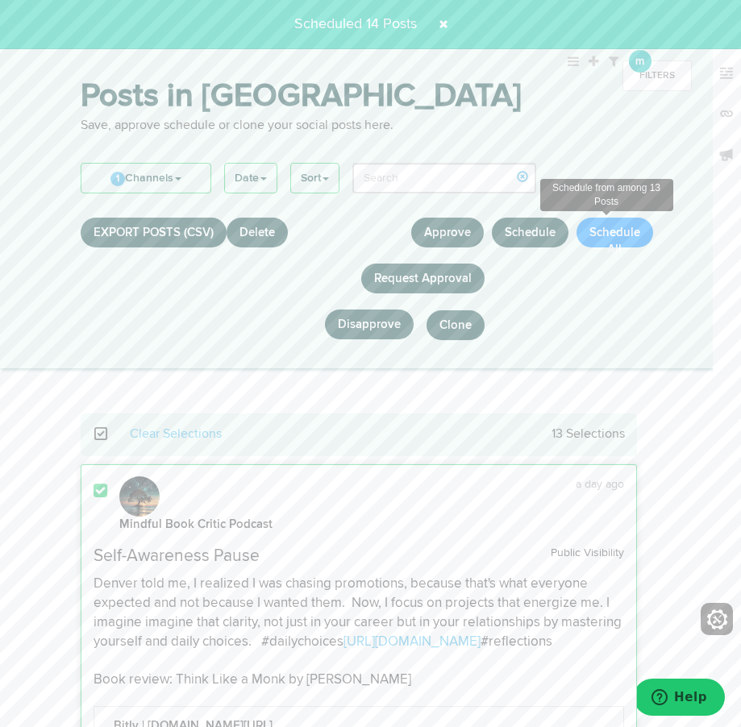
click at [617, 236] on button "Schedule All" at bounding box center [615, 233] width 77 height 30
select select "11"
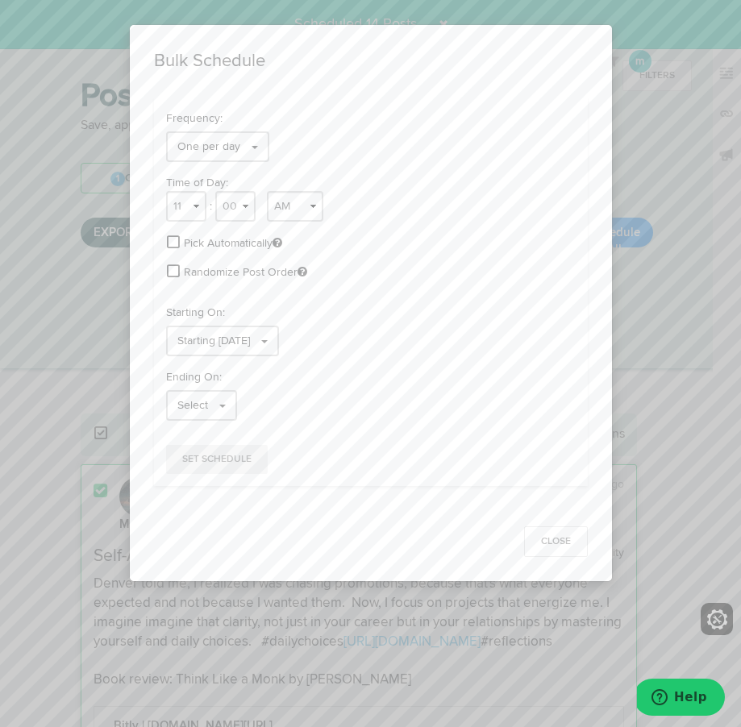
click at [170, 241] on span at bounding box center [173, 242] width 13 height 15
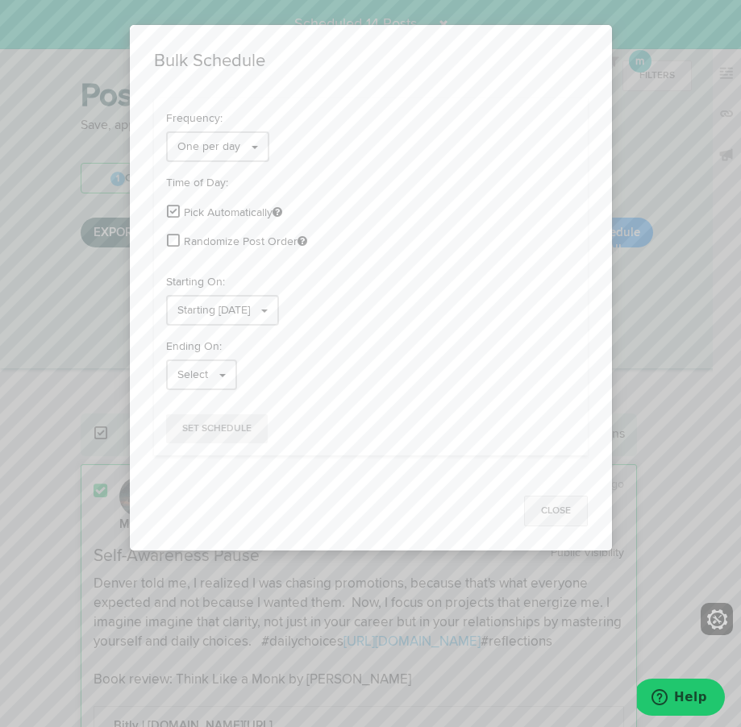
click at [552, 516] on button "Close" at bounding box center [556, 511] width 64 height 31
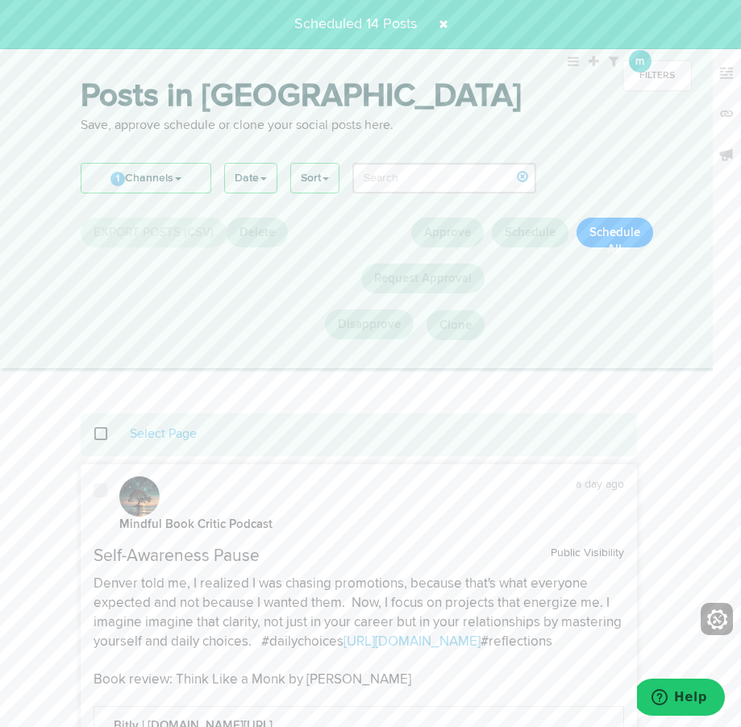
click at [103, 496] on span at bounding box center [101, 491] width 14 height 16
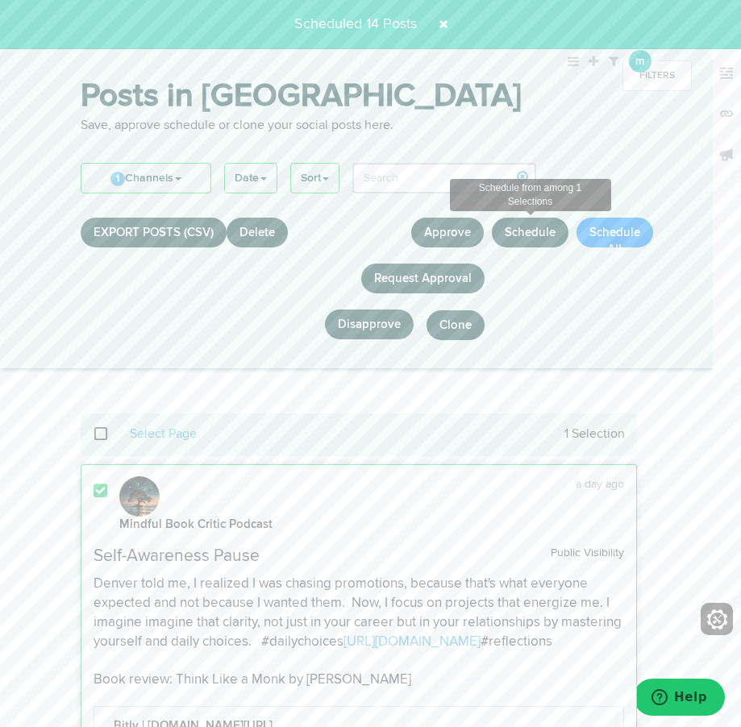
click at [514, 231] on button "Schedule" at bounding box center [530, 233] width 77 height 30
select select "11"
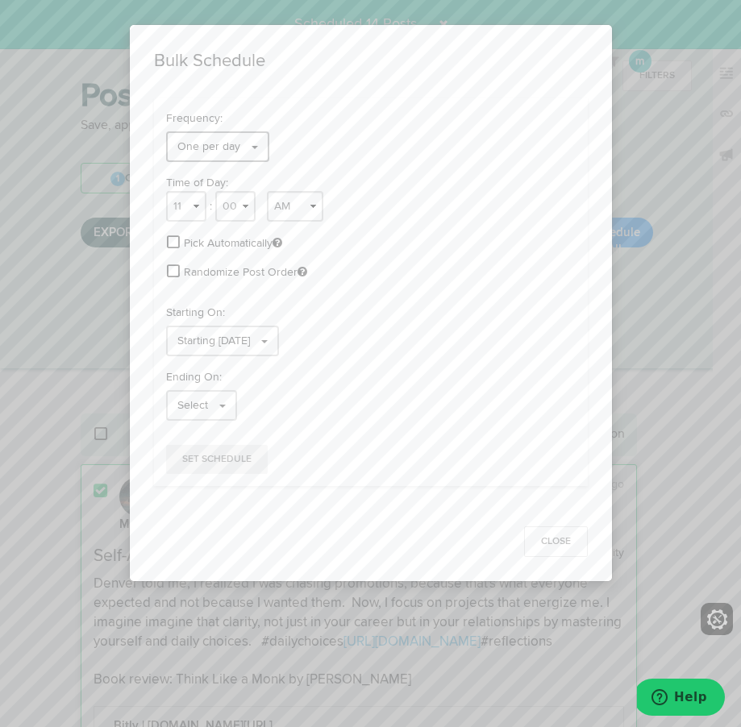
click at [188, 145] on span "One per day" at bounding box center [208, 146] width 63 height 11
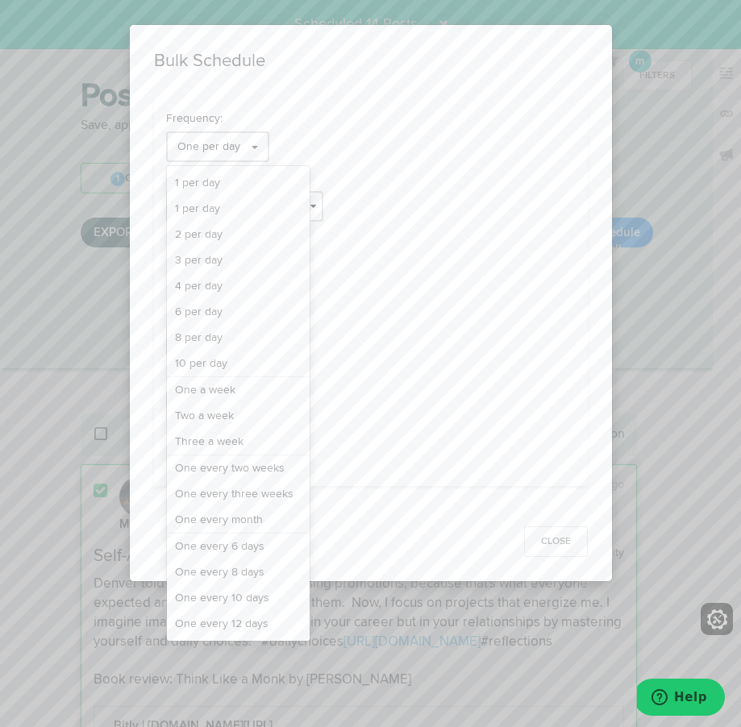
click at [491, 402] on div "Select" at bounding box center [371, 405] width 410 height 31
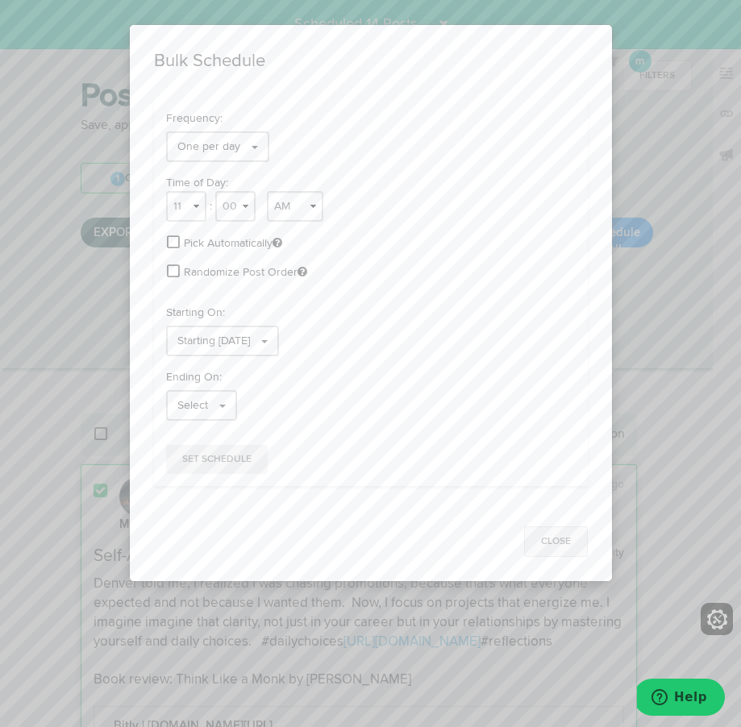
click at [543, 543] on button "Close" at bounding box center [556, 542] width 64 height 31
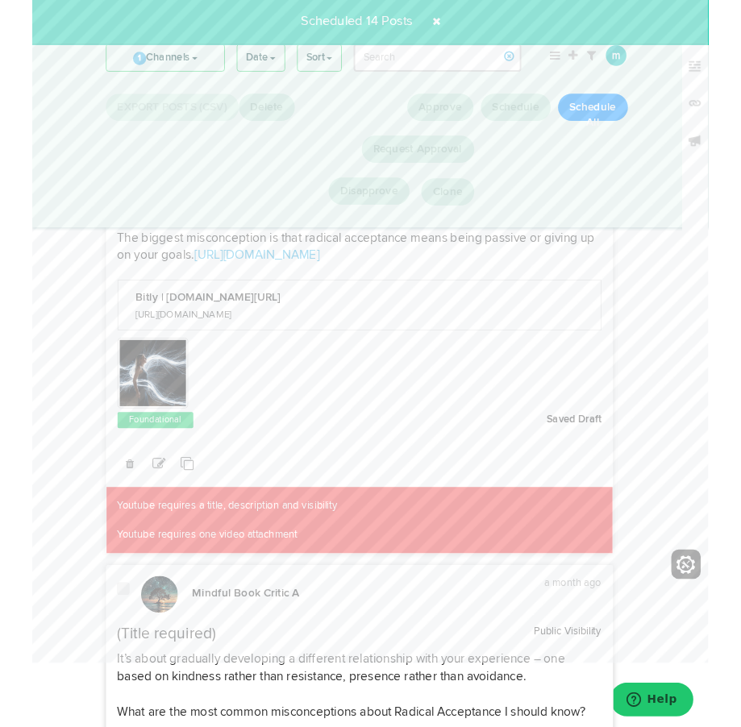
scroll to position [1922, 0]
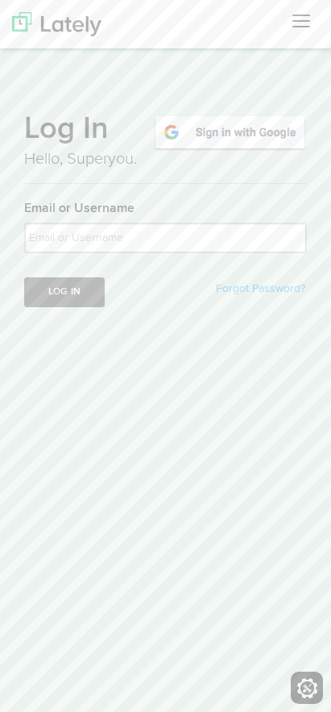
click at [193, 135] on img at bounding box center [230, 132] width 154 height 37
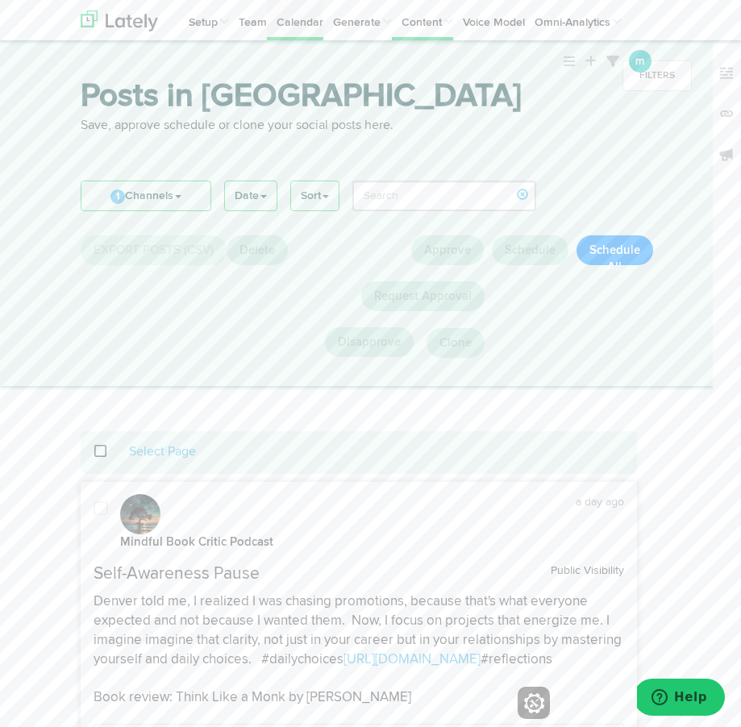
click at [294, 26] on link "Calendar" at bounding box center [295, 20] width 56 height 40
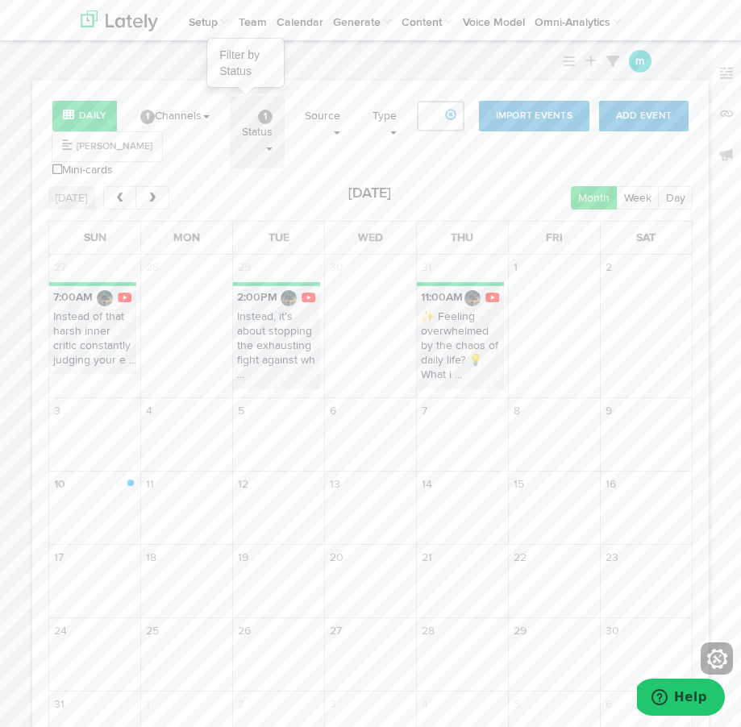
click at [255, 128] on link "1 Status" at bounding box center [257, 132] width 55 height 73
click at [182, 122] on link "1 Channels" at bounding box center [175, 116] width 94 height 40
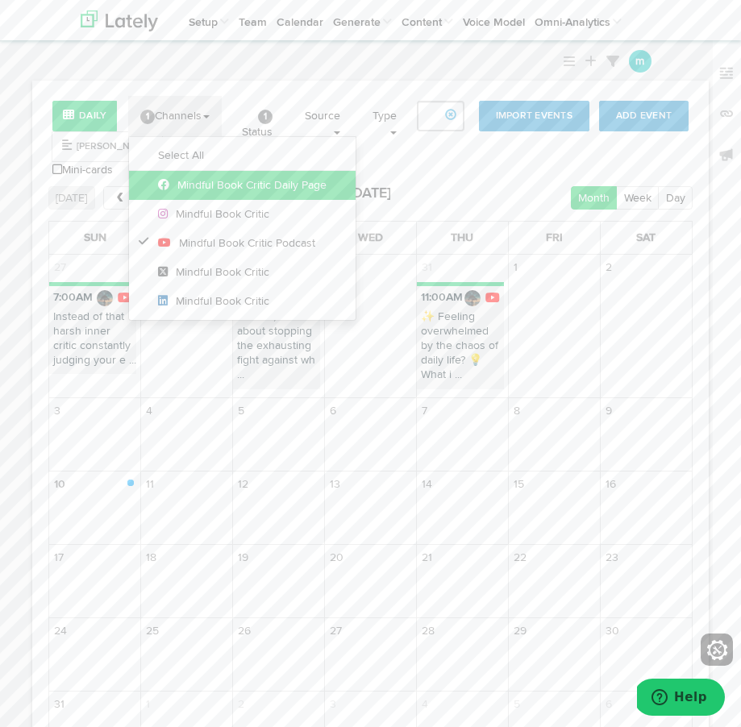
click at [192, 189] on span "Mindful Book Critic Daily Page" at bounding box center [242, 185] width 169 height 11
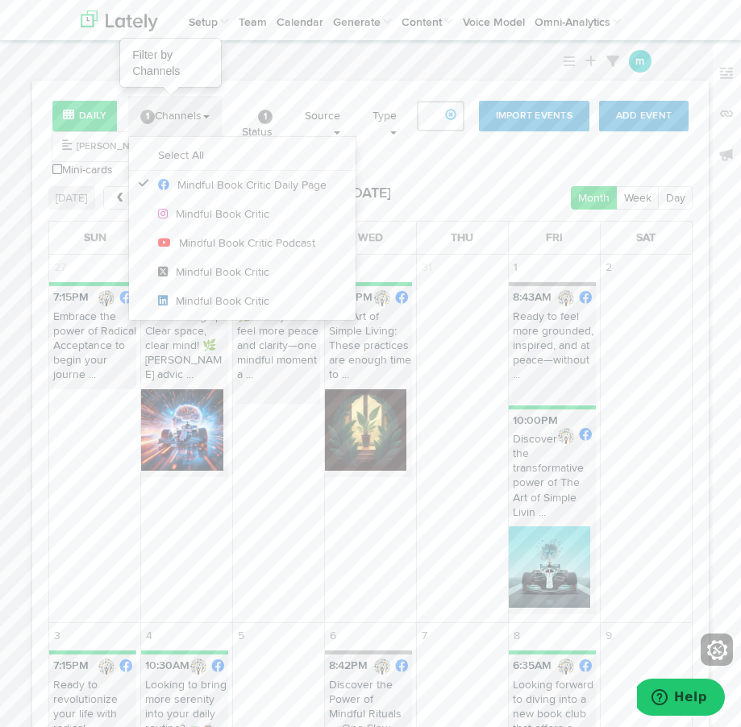
click at [183, 123] on link "1 Channels" at bounding box center [175, 116] width 94 height 40
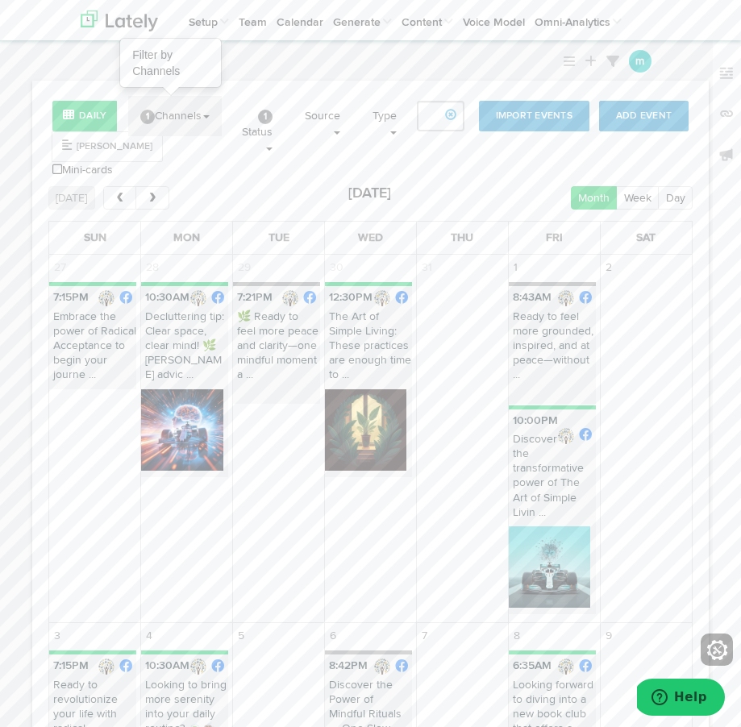
click at [162, 122] on link "1 Channels" at bounding box center [175, 116] width 94 height 40
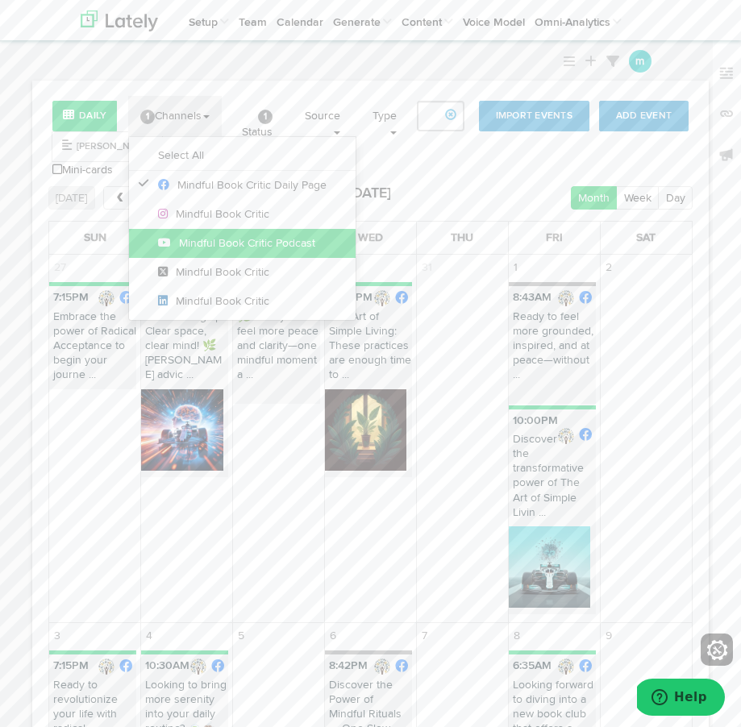
click at [209, 238] on span "Mindful Book Critic Podcast" at bounding box center [236, 243] width 157 height 11
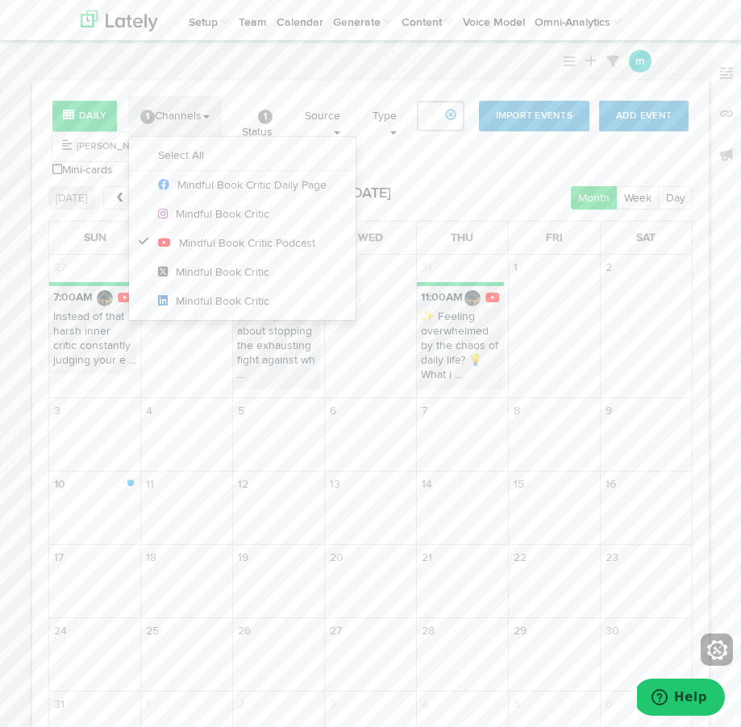
click at [600, 292] on tr "7:00AM Instead of that harsh inner critic constantly judging your e ... 2:00PM …" at bounding box center [370, 338] width 643 height 115
click at [178, 116] on link "1 Channels" at bounding box center [175, 116] width 94 height 40
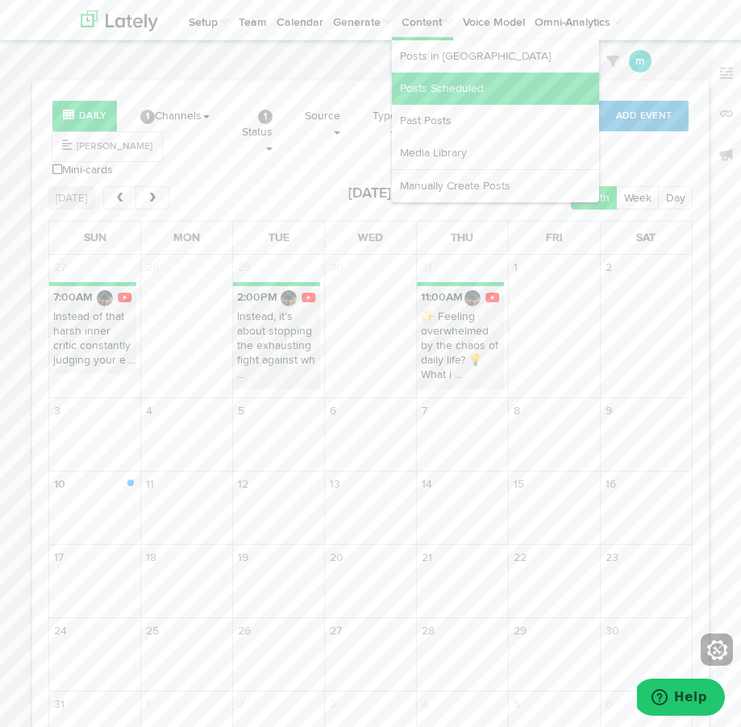
click at [419, 90] on link "Posts Scheduled" at bounding box center [495, 89] width 207 height 32
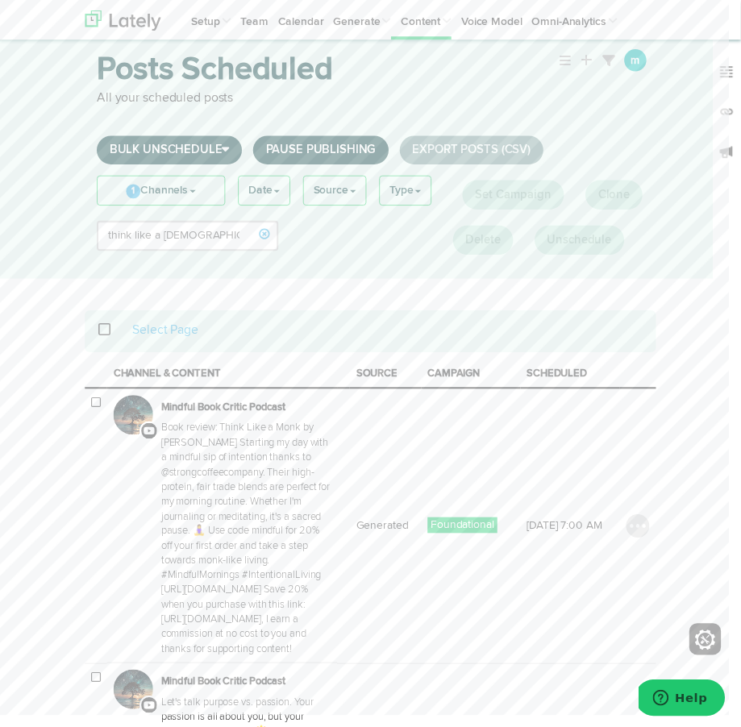
scroll to position [34, 0]
click at [162, 192] on link "1 Channels" at bounding box center [163, 193] width 129 height 29
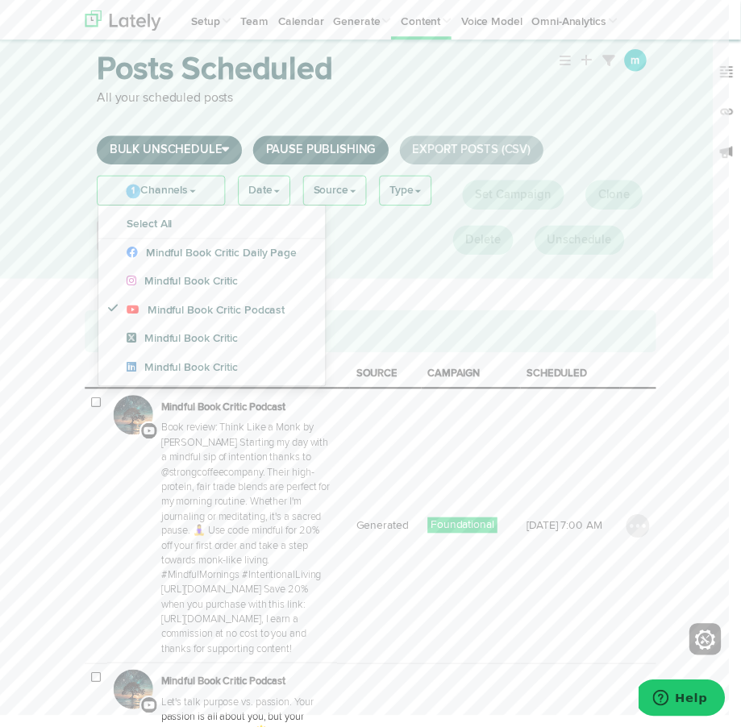
click at [20, 158] on div "Posts Scheduled All your scheduled posts Bulk Unschedule Next 24 hours Next 7 d…" at bounding box center [376, 144] width 753 height 277
click at [436, 281] on div "Posts Scheduled All your scheduled posts Bulk Unschedule Next 24 hours Next 7 d…" at bounding box center [376, 144] width 753 height 277
click at [156, 193] on link "1 Channels" at bounding box center [163, 193] width 129 height 29
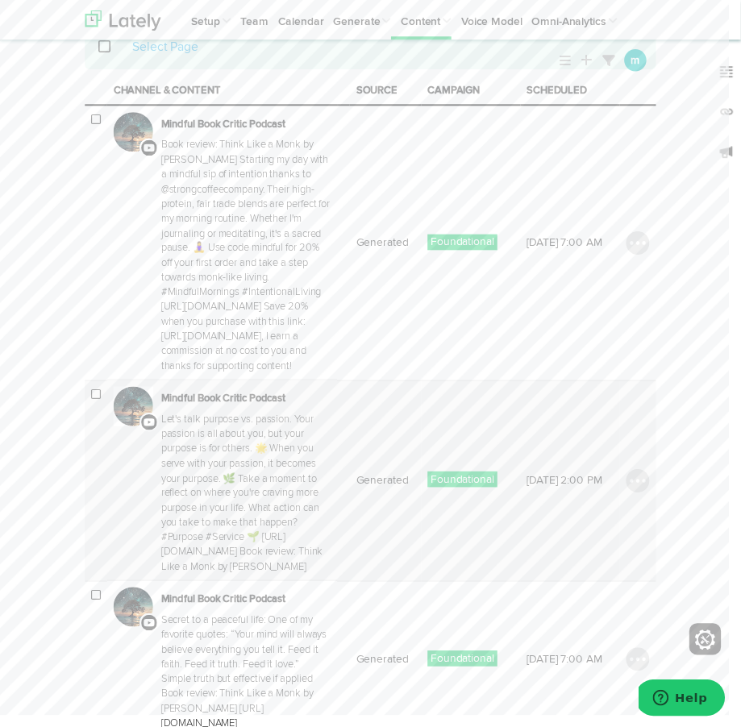
scroll to position [320, 0]
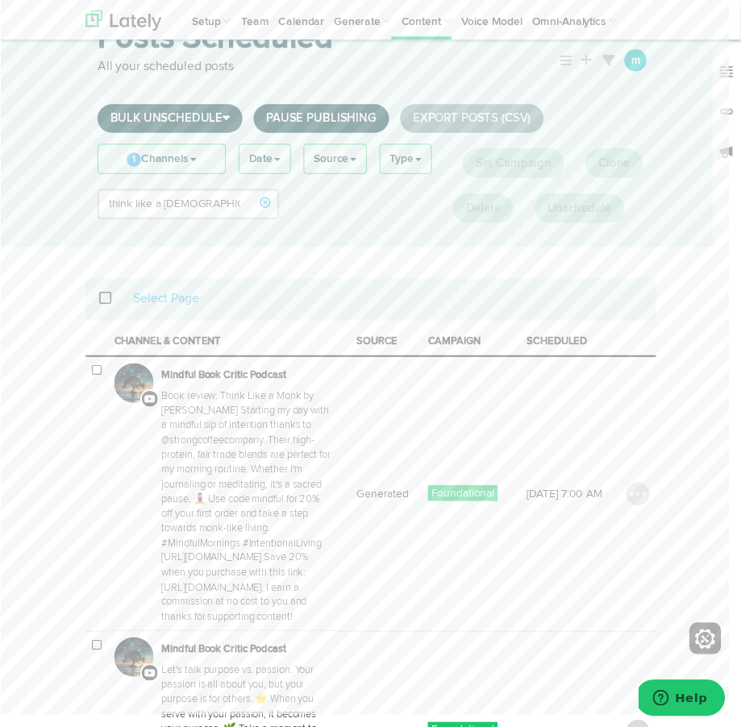
scroll to position [66, 0]
drag, startPoint x: 270, startPoint y: 206, endPoint x: 51, endPoint y: 210, distance: 219.4
click at [52, 209] on div "Posts Scheduled All your scheduled posts Bulk Unschedule Next 24 hours Next 7 d…" at bounding box center [376, 112] width 753 height 277
type input "t"
type input "[DEMOGRAPHIC_DATA]"
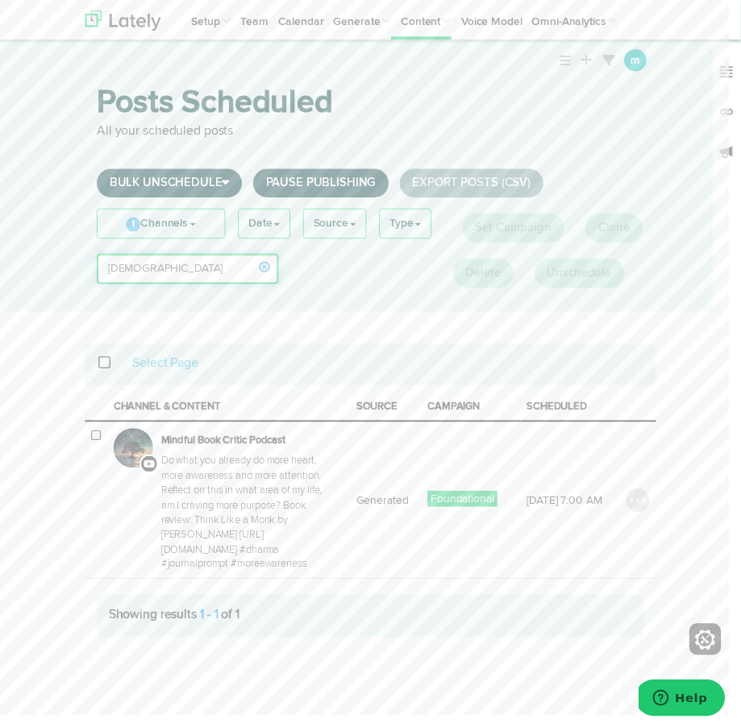
scroll to position [0, 0]
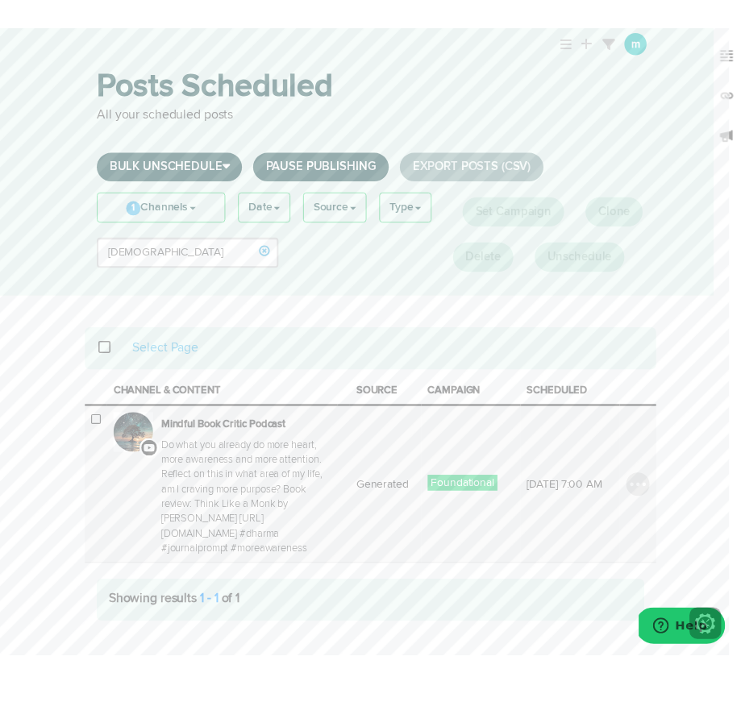
click at [234, 461] on p "Do what you already do more heart, more awareness and more attention. Reflect o…" at bounding box center [250, 521] width 173 height 120
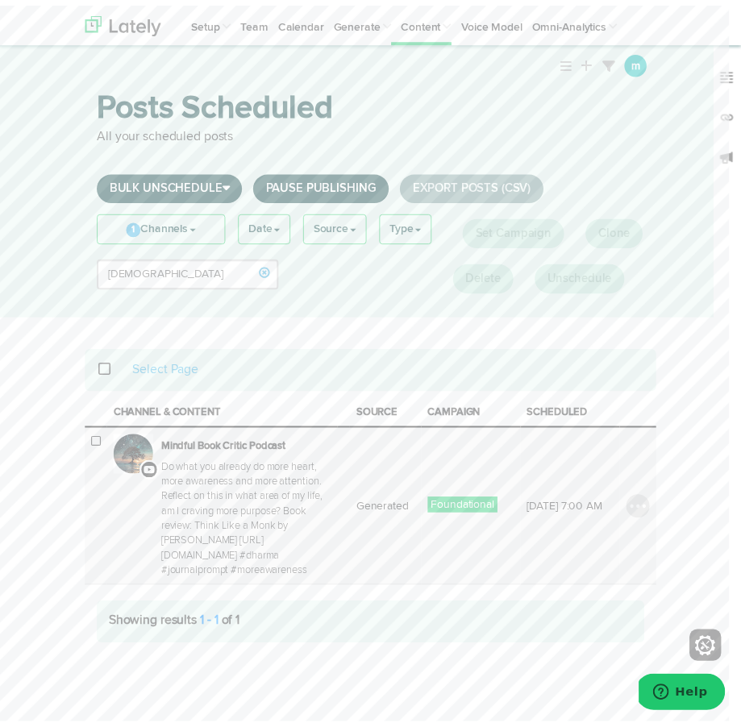
click at [185, 493] on p "Do what you already do more heart, more awareness and more attention. Reflect o…" at bounding box center [250, 521] width 173 height 120
copy p "Do what you already do more heart, more awareness and more attention. Reflect o…"
